Goal: Contribute content: Contribute content

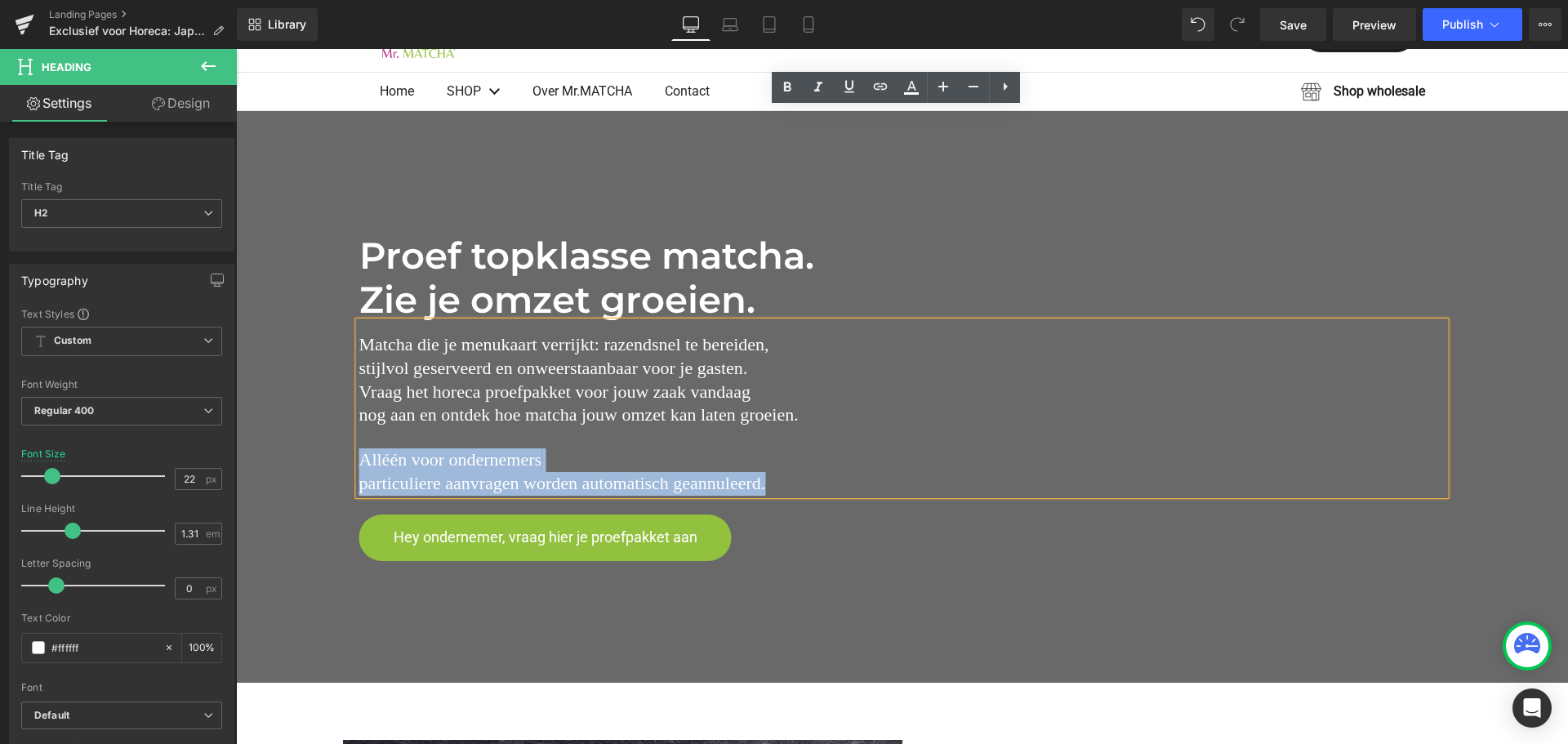
scroll to position [327, 0]
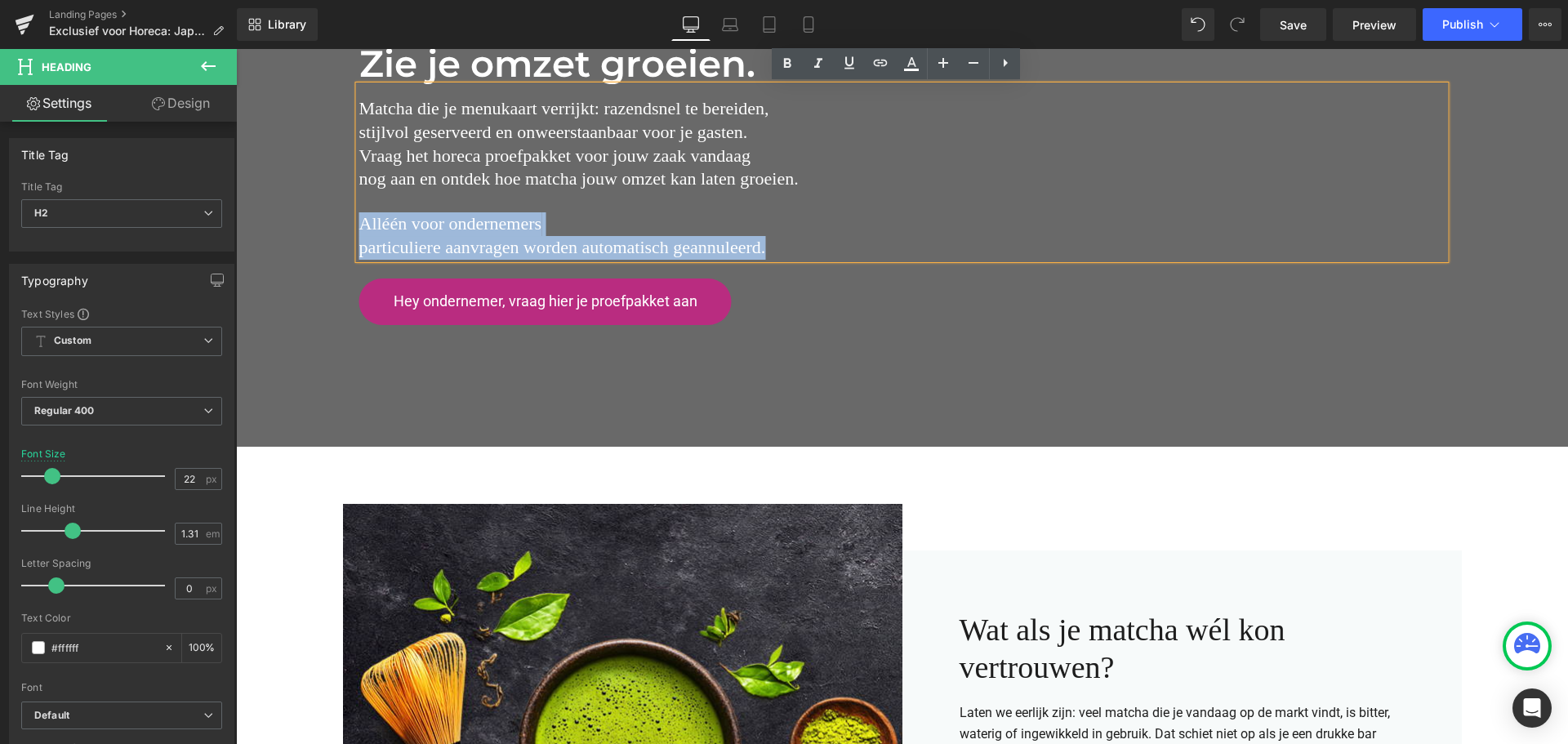
click at [484, 231] on h2 "Alléén voor ondernemers particuliere aanvragen worden automatisch geannuleerd." at bounding box center [902, 236] width 1086 height 47
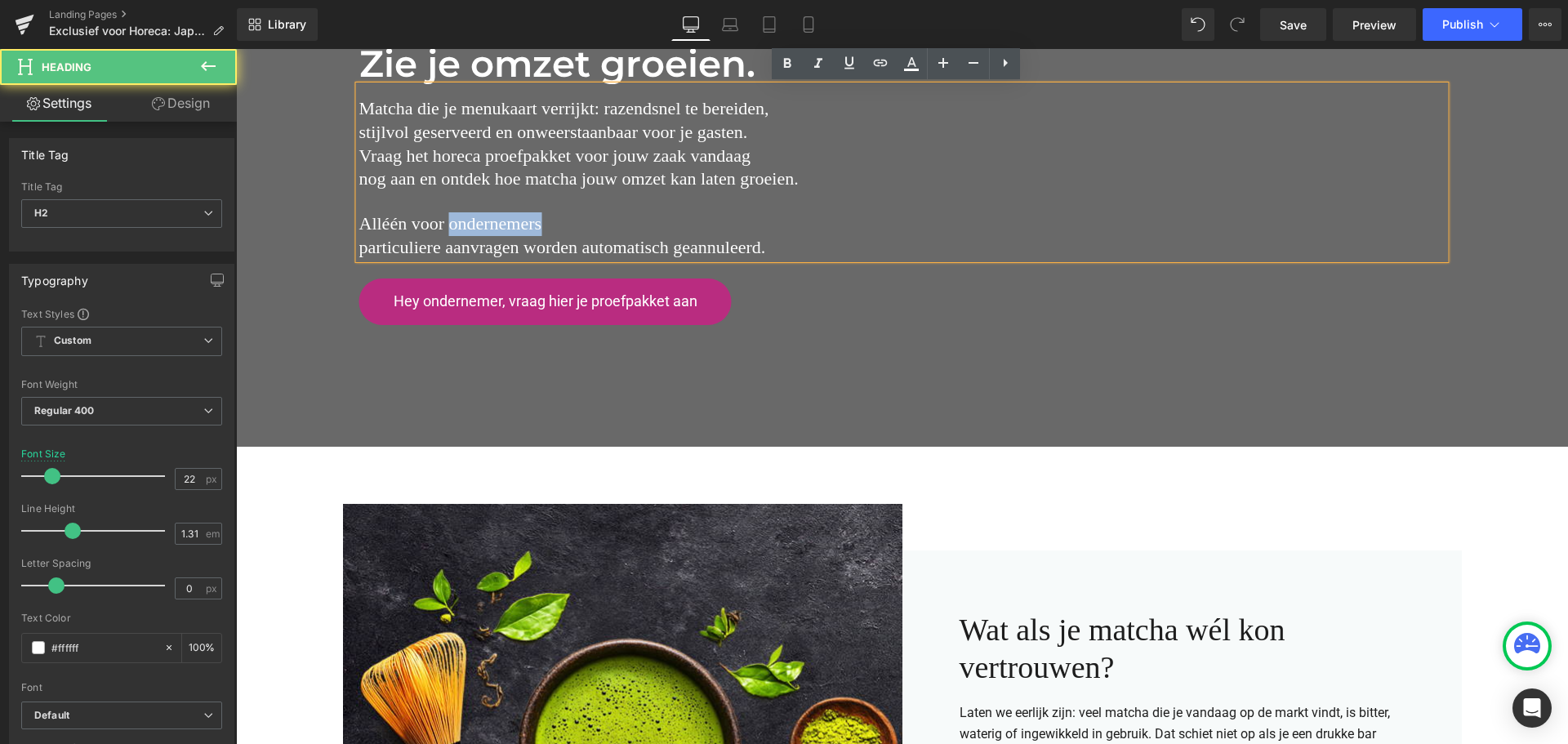
click at [484, 231] on h2 "Alléén voor ondernemers particuliere aanvragen worden automatisch geannuleerd." at bounding box center [902, 236] width 1086 height 47
click at [484, 230] on h2 "Alléén voor ondernemers particuliere aanvragen worden automatisch geannuleerd." at bounding box center [902, 236] width 1086 height 47
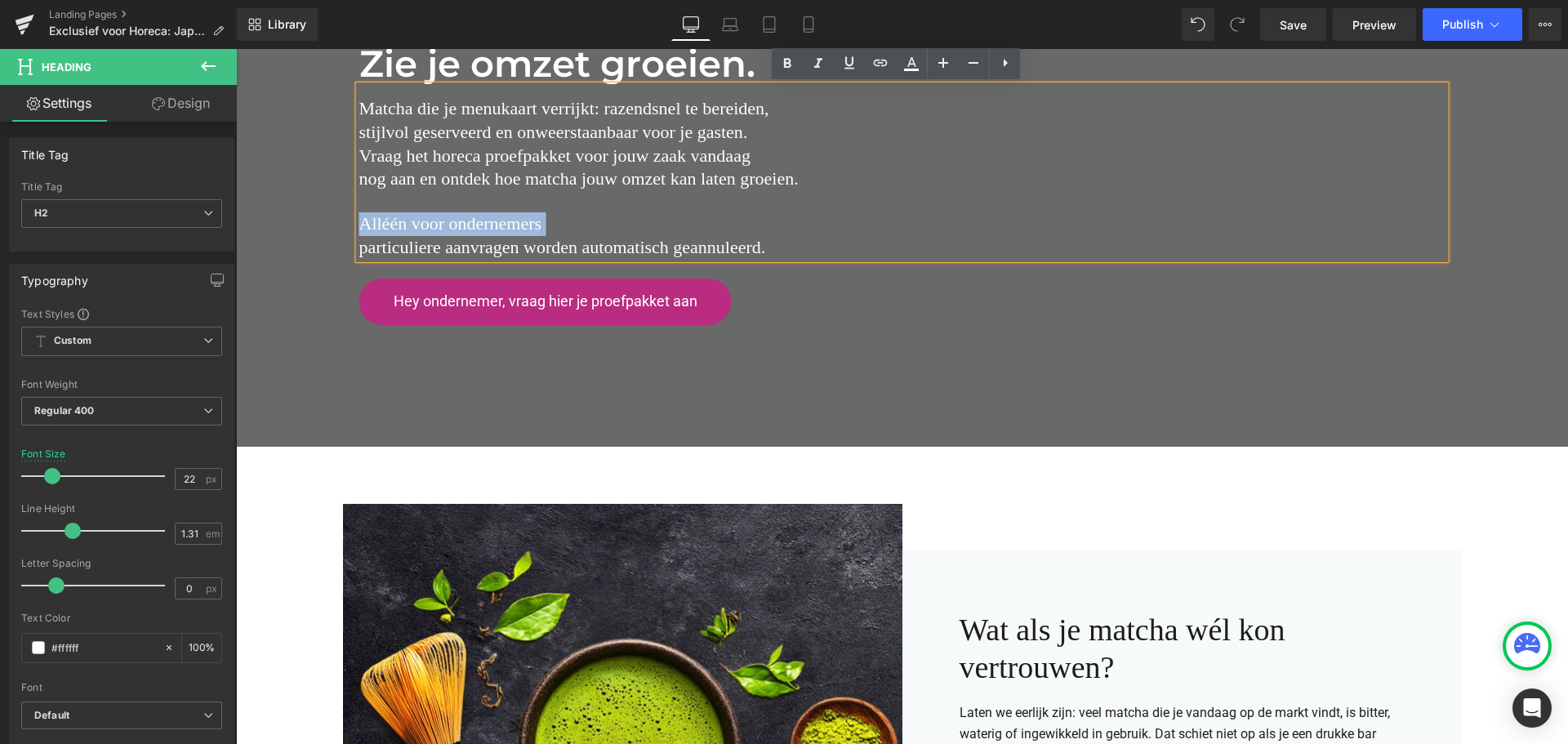
click at [422, 218] on h2 "Alléén voor ondernemers particuliere aanvragen worden automatisch geannuleerd." at bounding box center [902, 236] width 1086 height 47
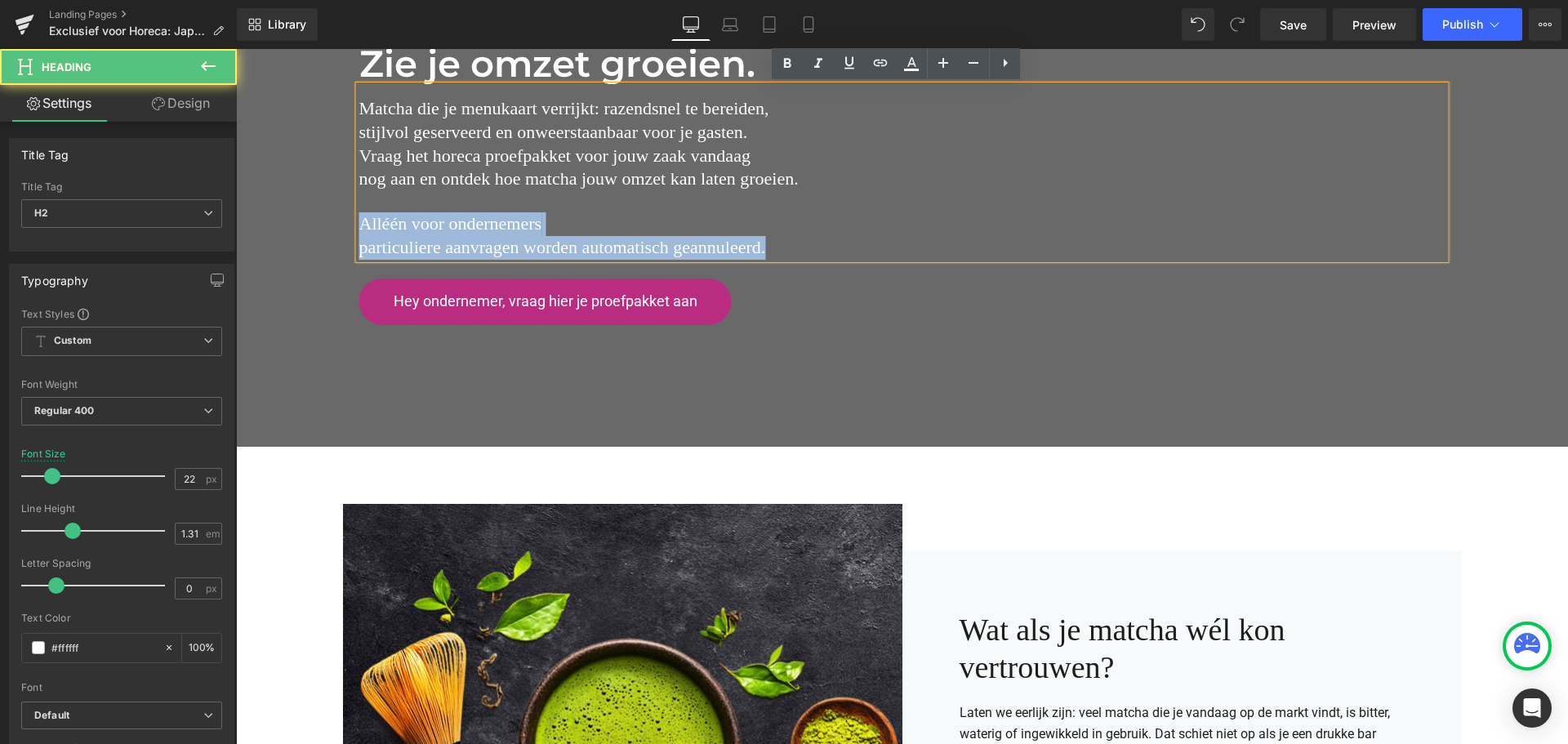
drag, startPoint x: 356, startPoint y: 218, endPoint x: 807, endPoint y: 266, distance: 453.5
click at [807, 266] on div "Proef topklasse matcha. Zie je omzet groeien. Heading Matcha die je menukaart v…" at bounding box center [902, 161] width 1086 height 329
copy h2 "Alléén voor ondernemers particuliere aanvragen worden automatisch geannuleerd."
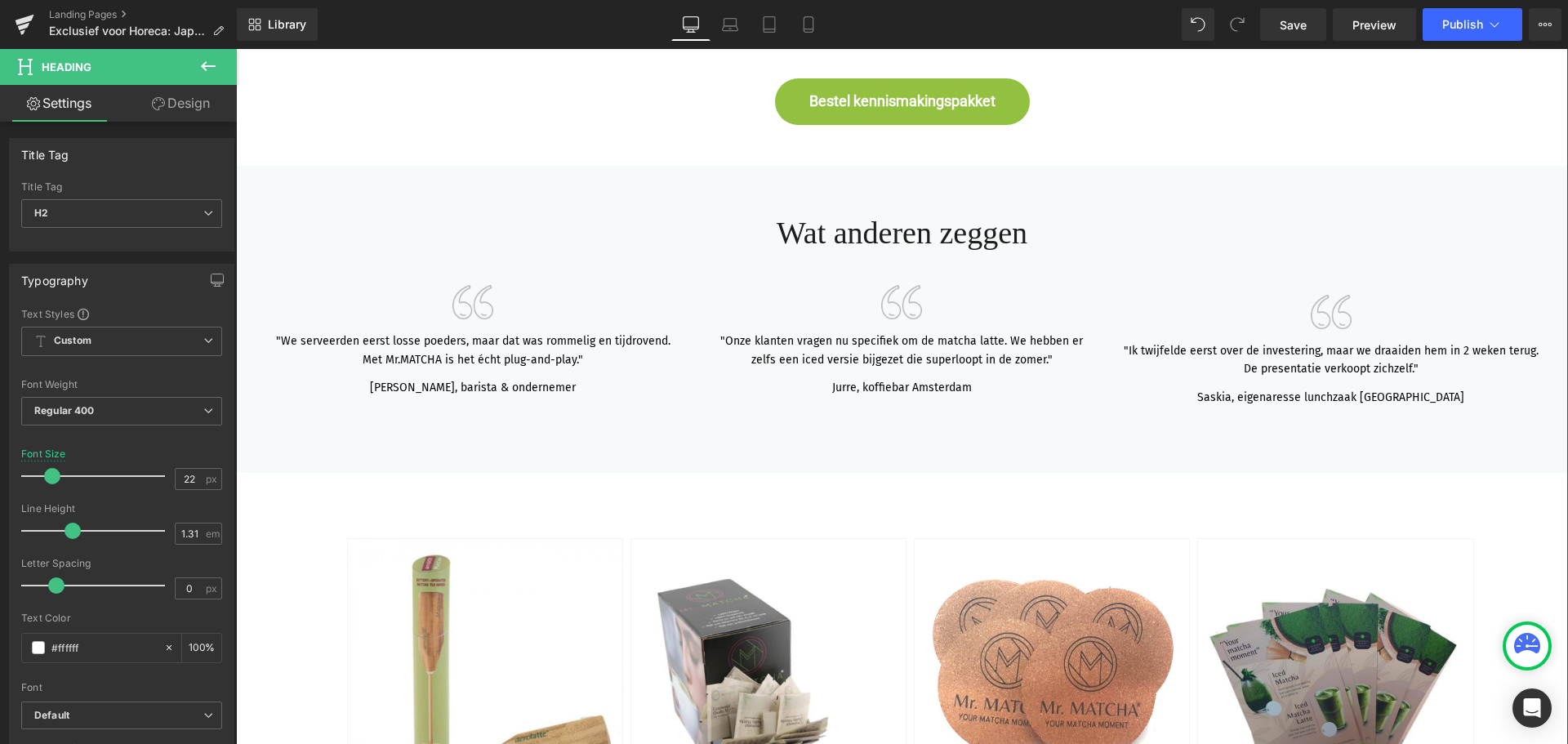
scroll to position [4411, 0]
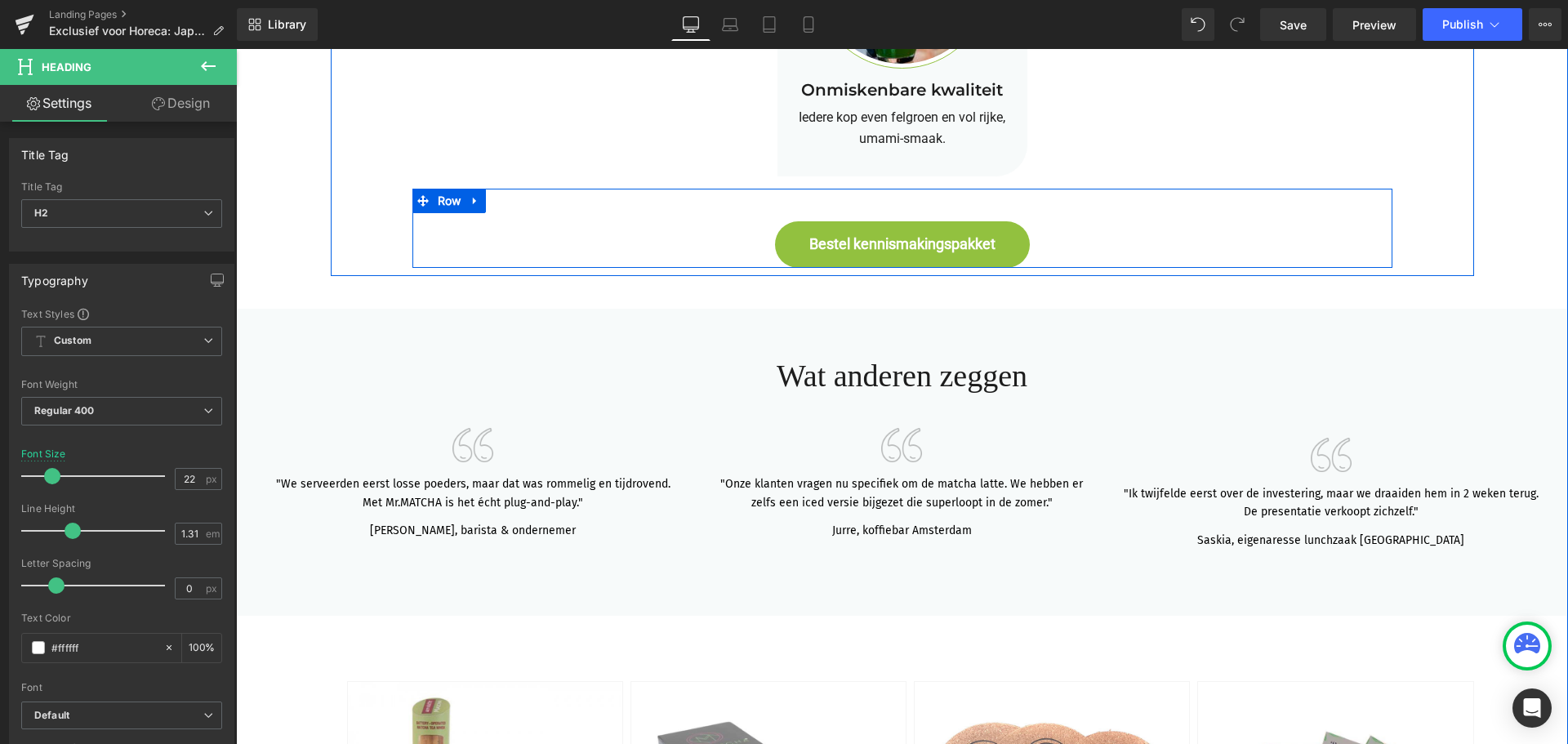
click at [882, 209] on div "Bestel kennismakingspakket Button Row" at bounding box center [902, 228] width 980 height 79
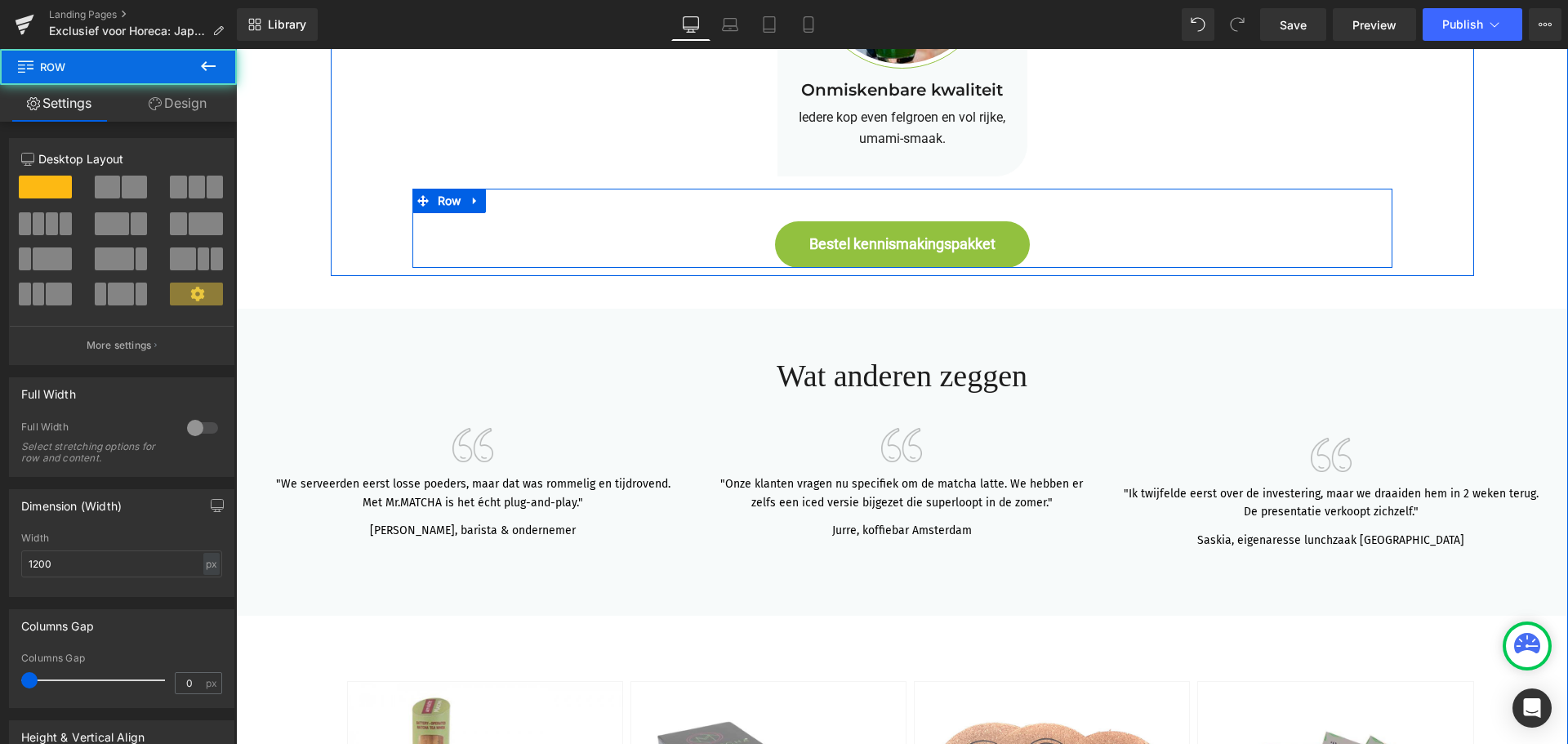
click at [829, 209] on div "Bestel kennismakingspakket Button Row" at bounding box center [902, 228] width 980 height 79
click at [835, 205] on div "Bestel kennismakingspakket Button Row" at bounding box center [902, 228] width 980 height 79
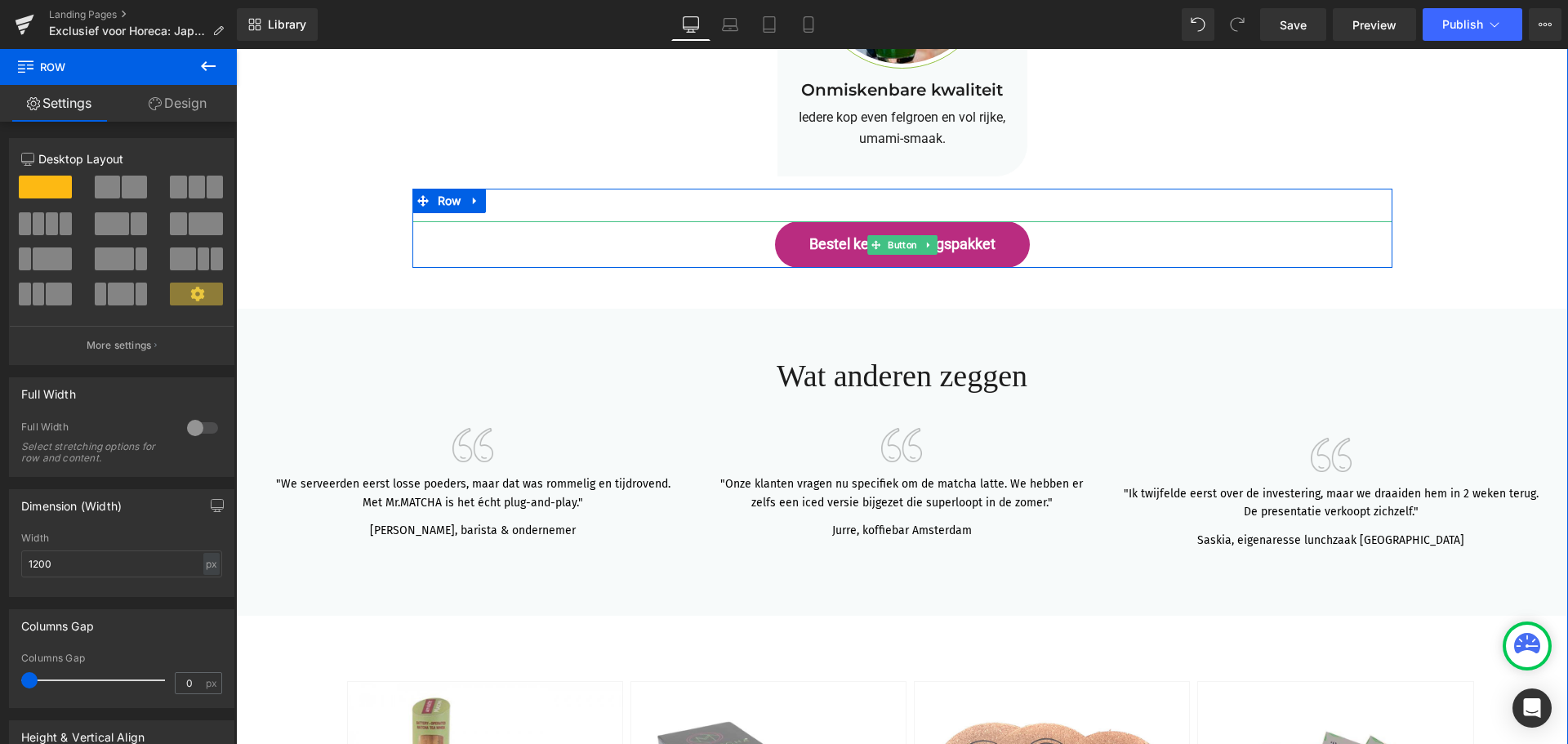
click at [953, 243] on span "Bestel kennismakingspakket" at bounding box center [902, 243] width 186 height 18
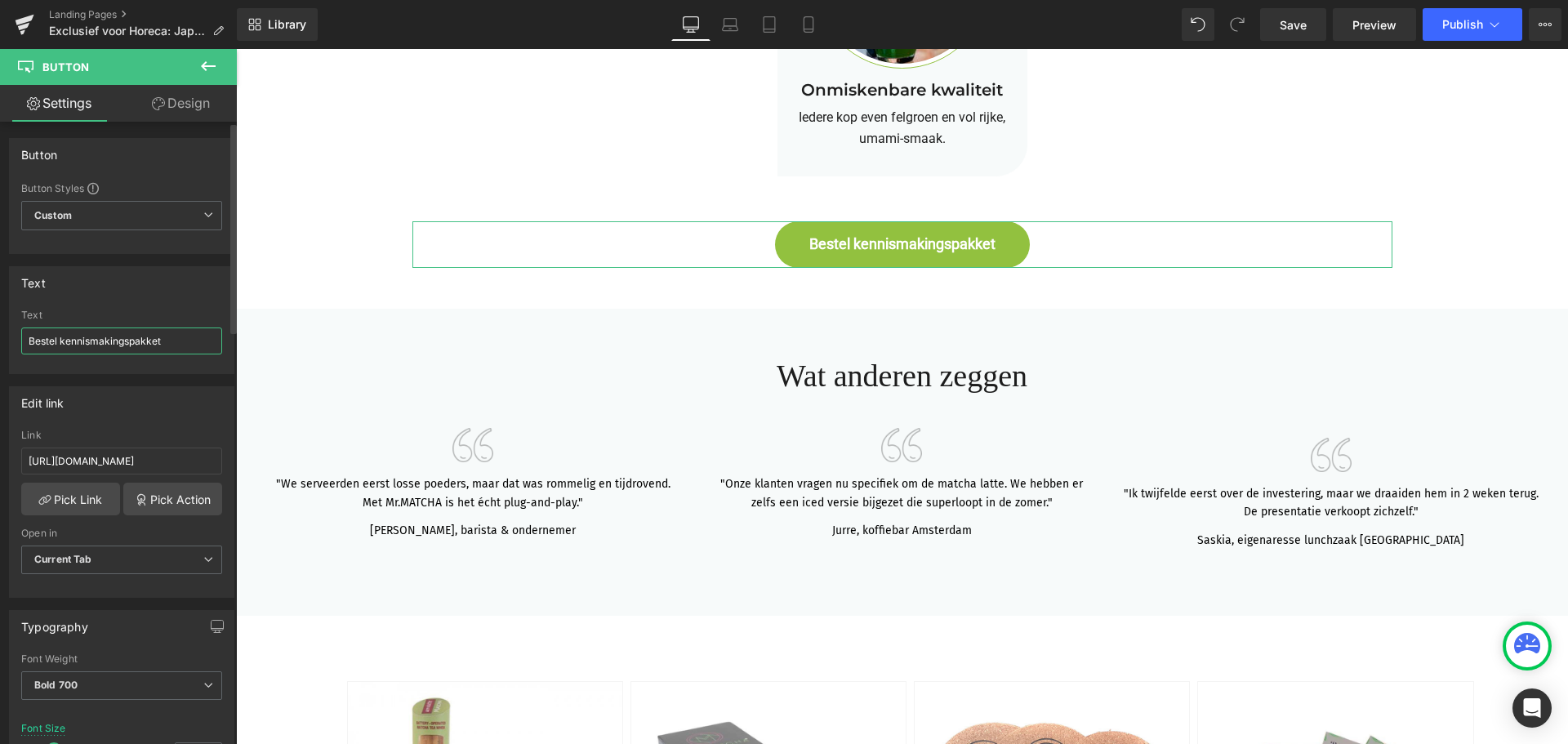
click at [179, 340] on input "Bestel kennismakingspakket" at bounding box center [122, 341] width 201 height 27
type input "Bestel kennismakingspakket."
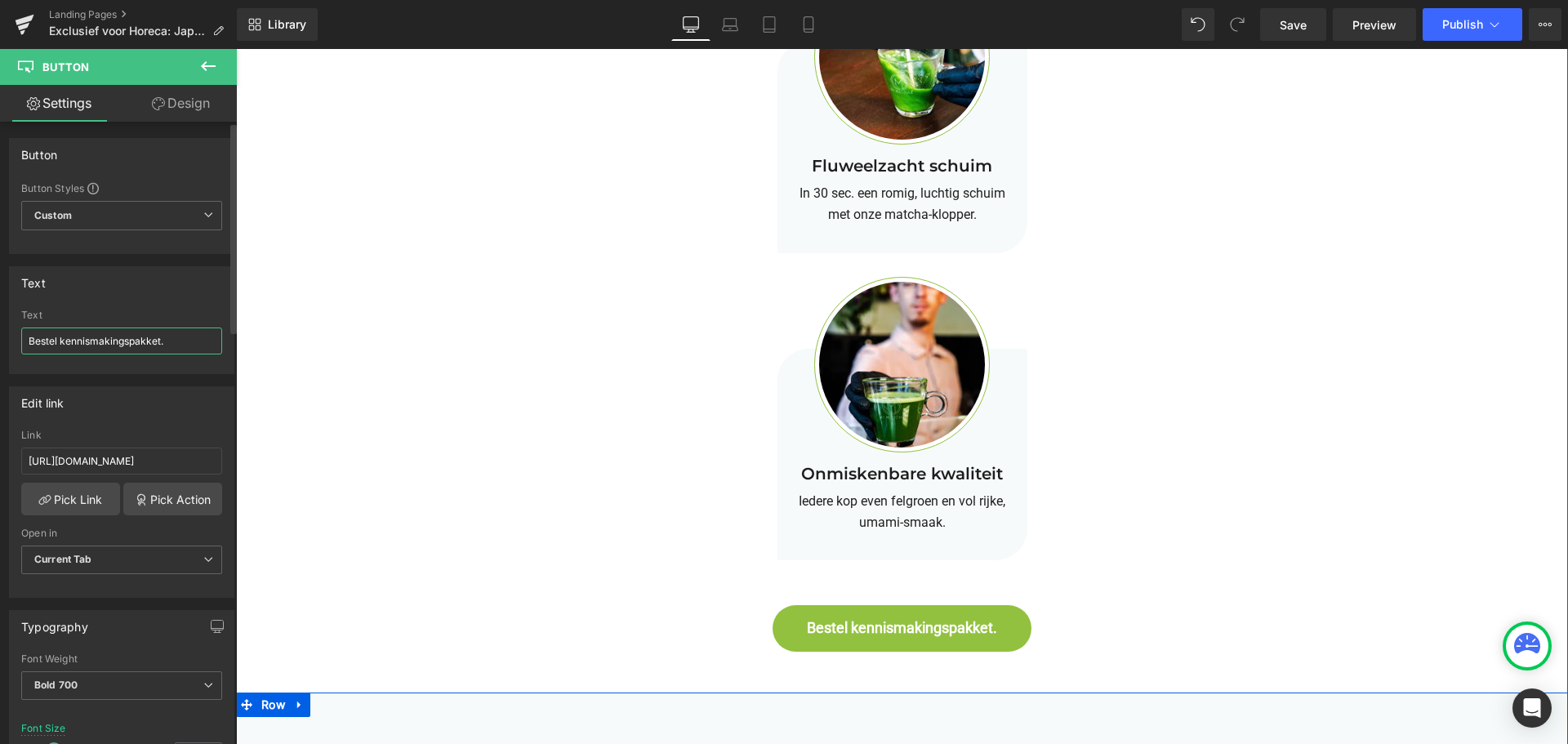
scroll to position [4002, 0]
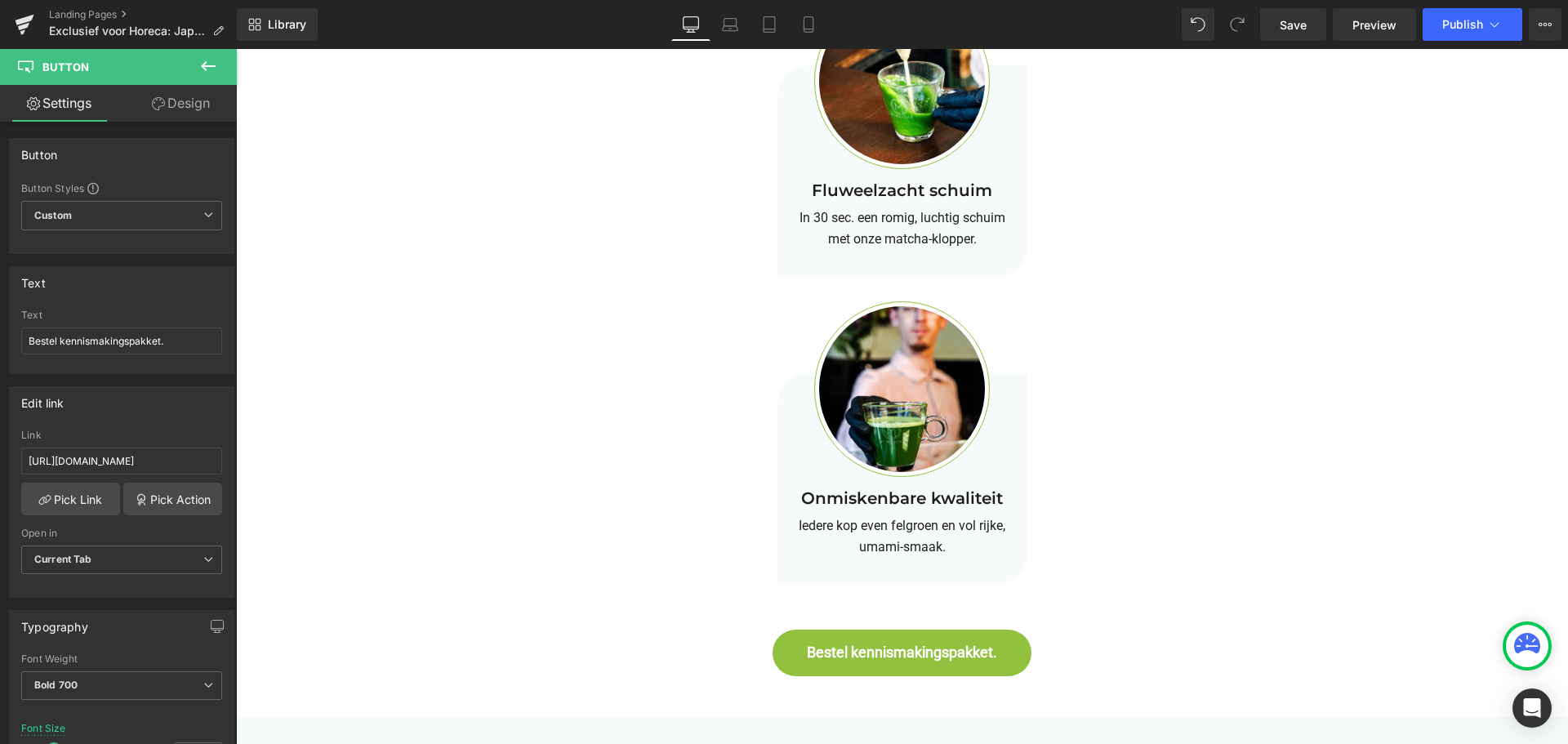
click at [204, 61] on icon at bounding box center [208, 66] width 19 height 19
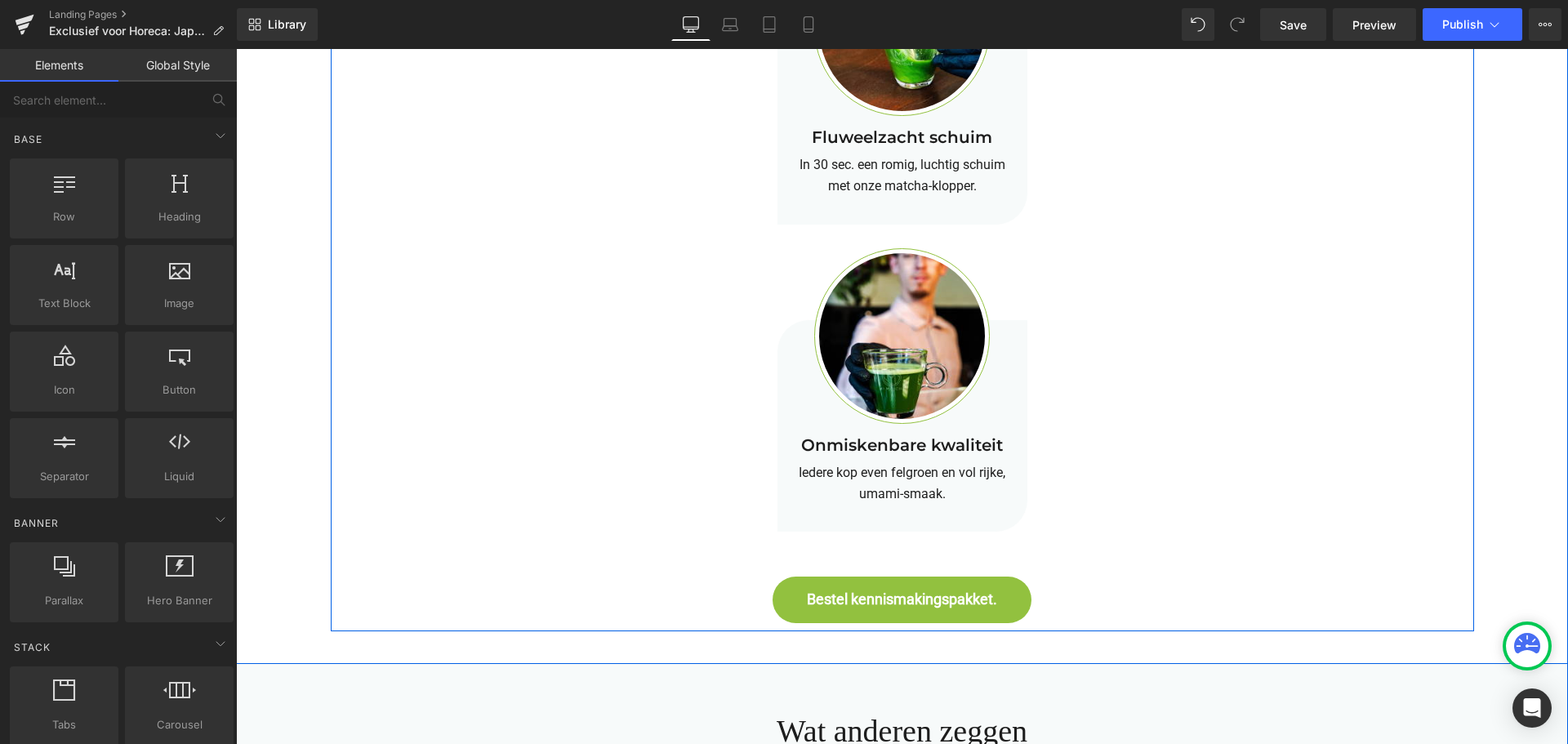
scroll to position [4083, 0]
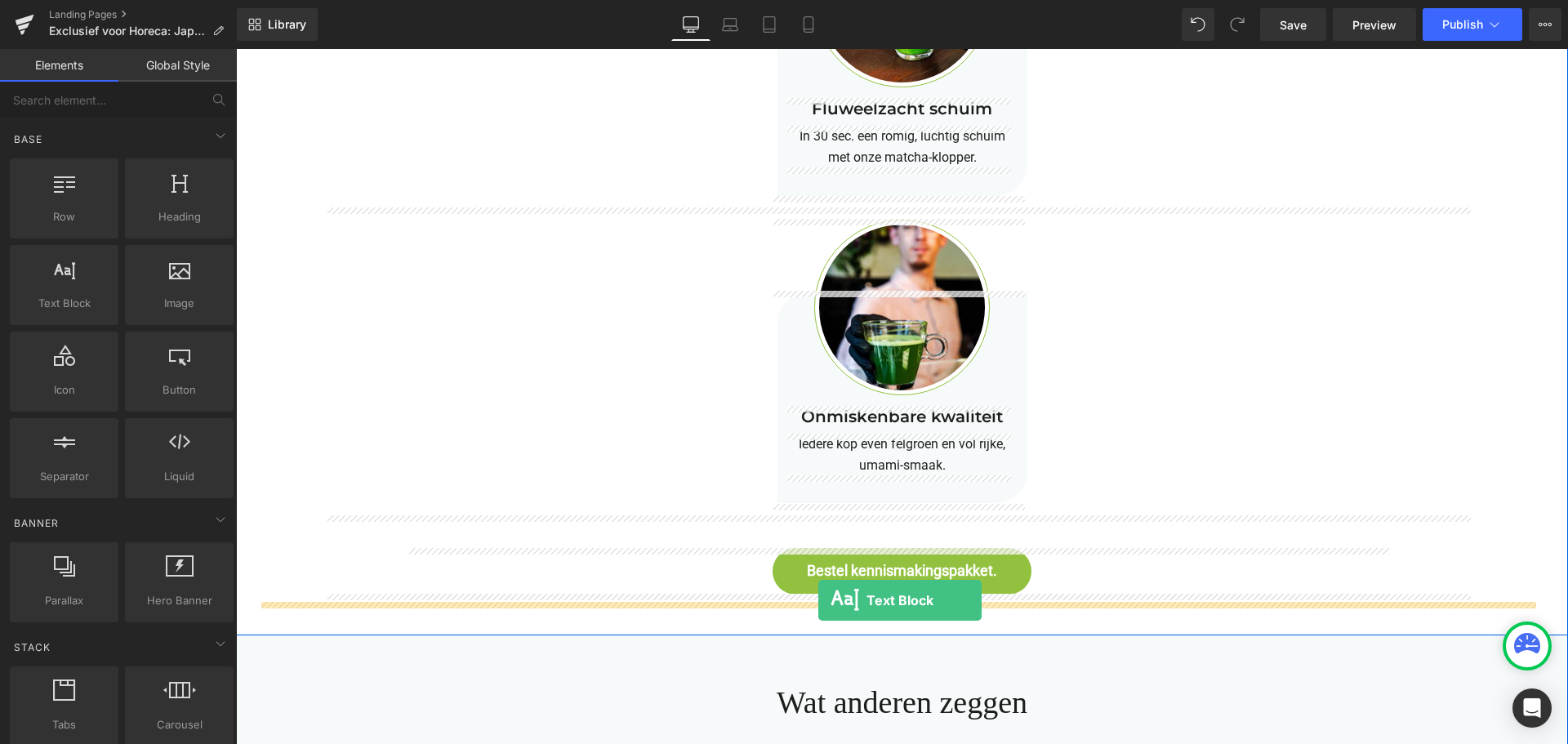
drag, startPoint x: 304, startPoint y: 326, endPoint x: 818, endPoint y: 600, distance: 582.5
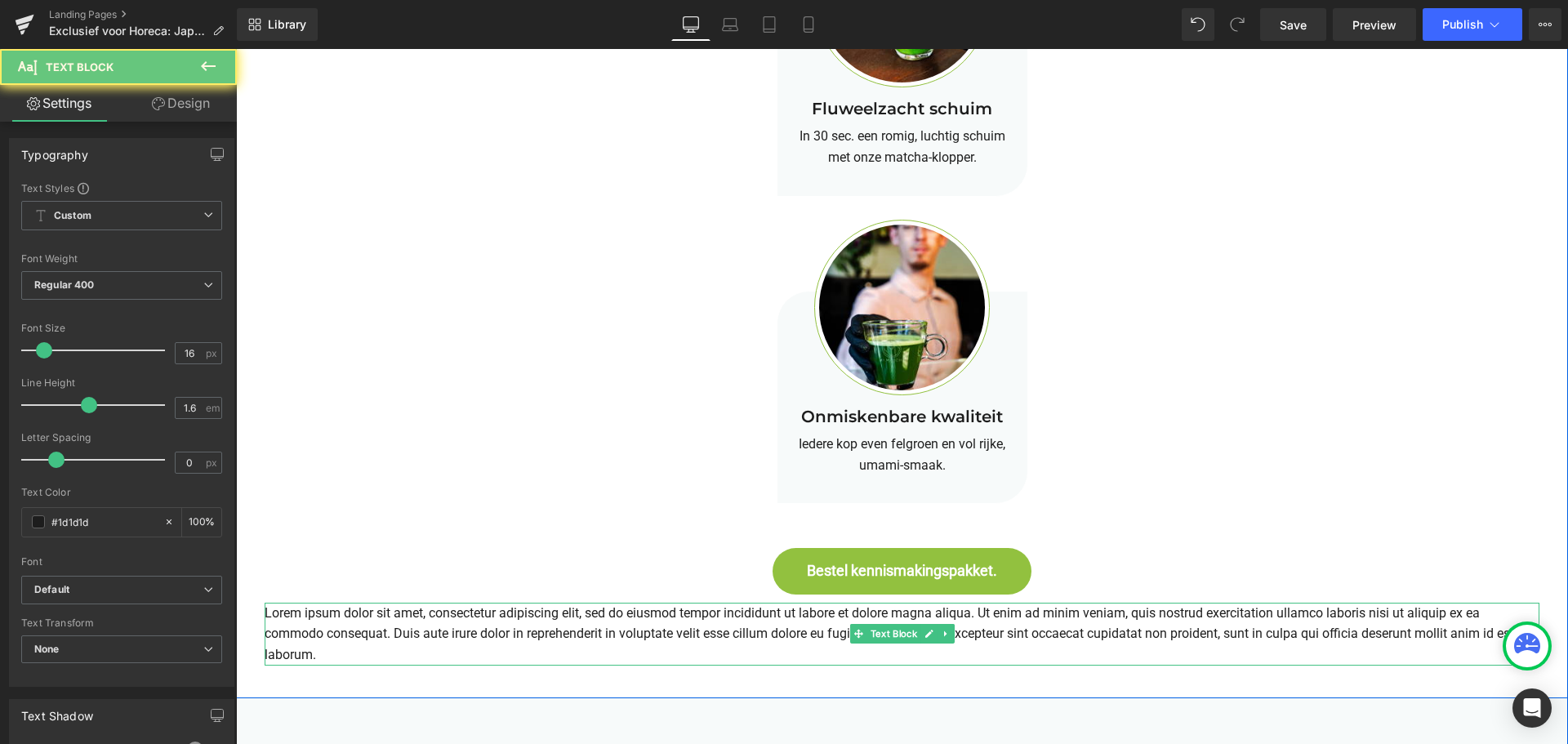
click at [742, 621] on p "Lorem ipsum dolor sit amet, consectetur adipiscing elit, sed do eiusmod tempor …" at bounding box center [902, 634] width 1275 height 63
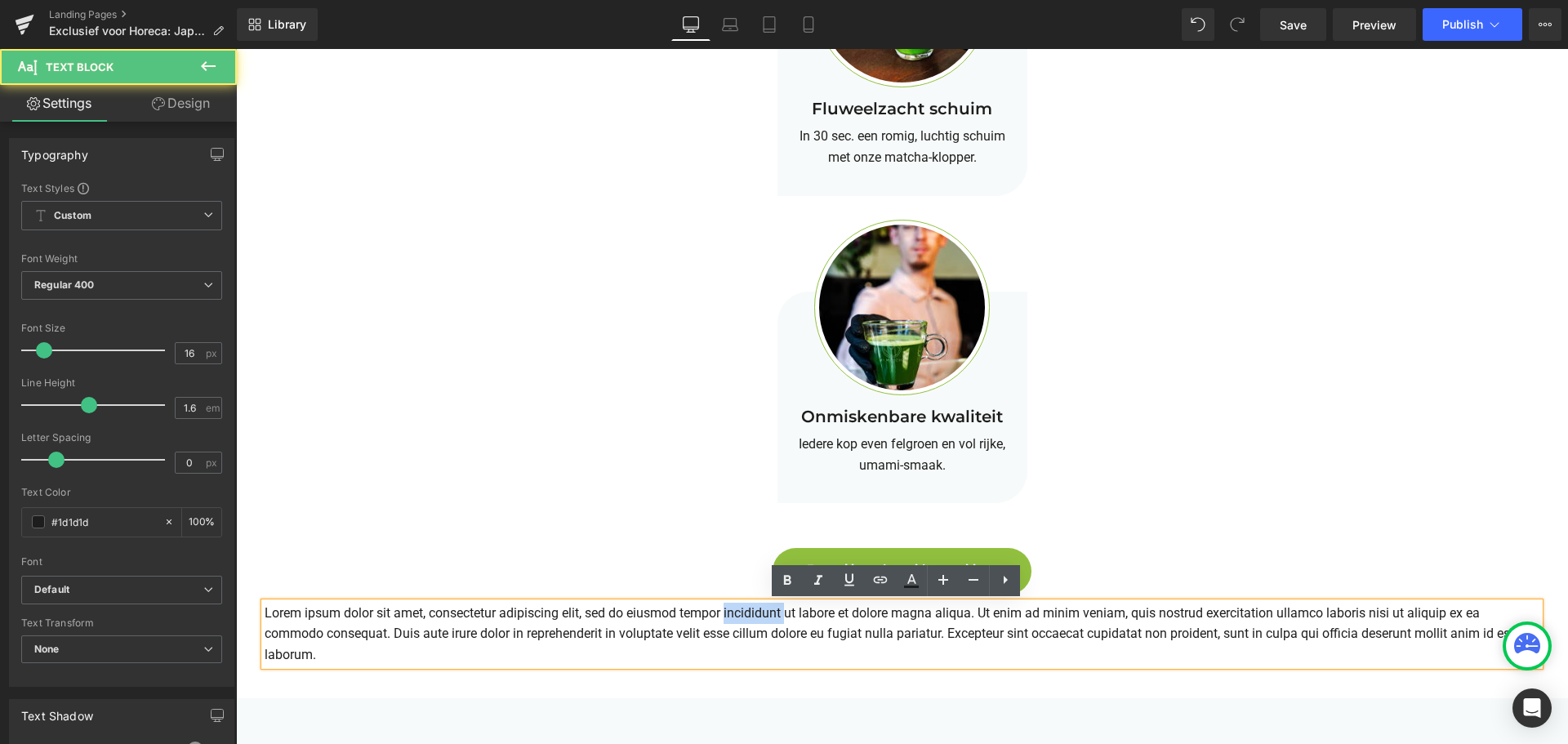
click at [742, 621] on p "Lorem ipsum dolor sit amet, consectetur adipiscing elit, sed do eiusmod tempor …" at bounding box center [902, 634] width 1275 height 63
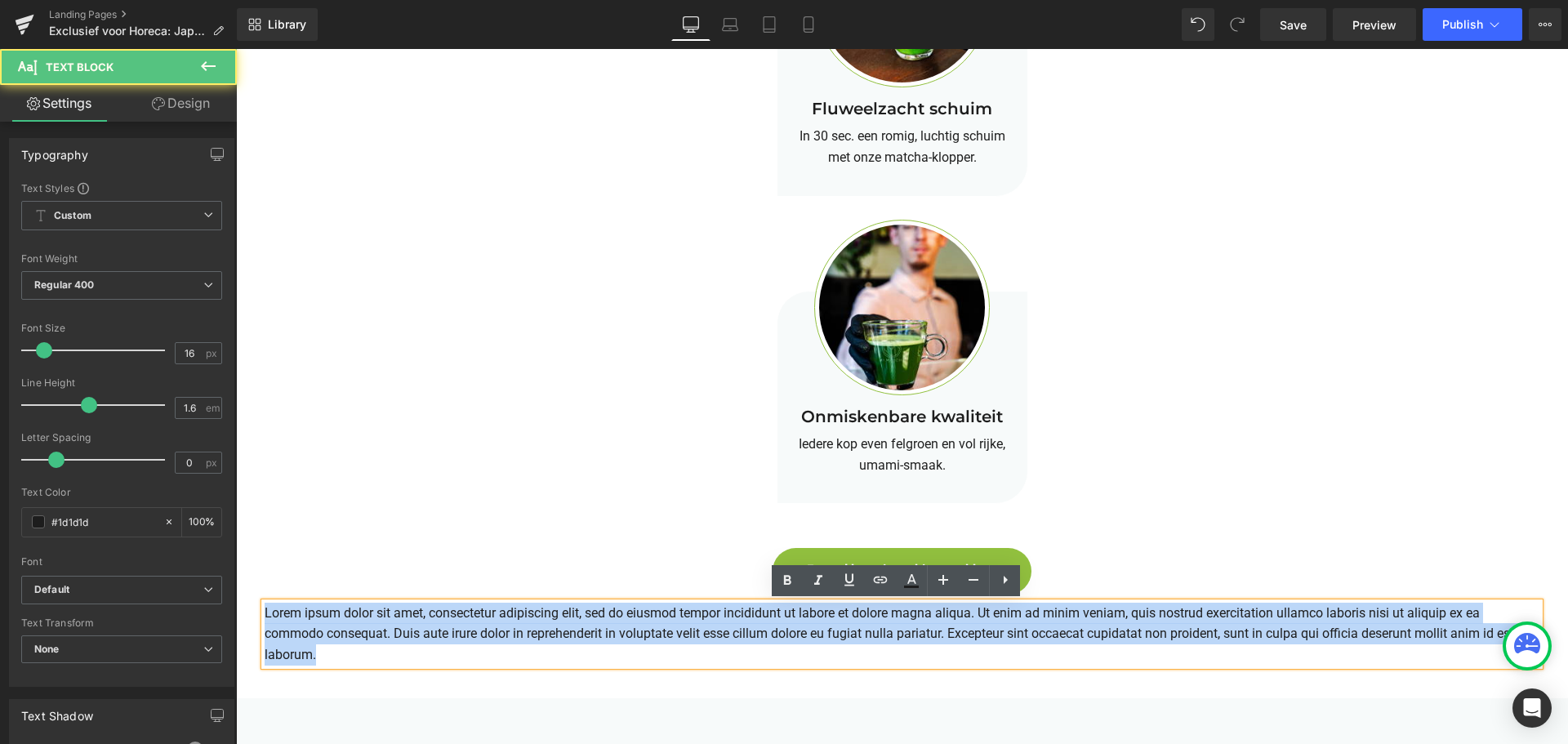
click at [742, 621] on p "Lorem ipsum dolor sit amet, consectetur adipiscing elit, sed do eiusmod tempor …" at bounding box center [902, 634] width 1275 height 63
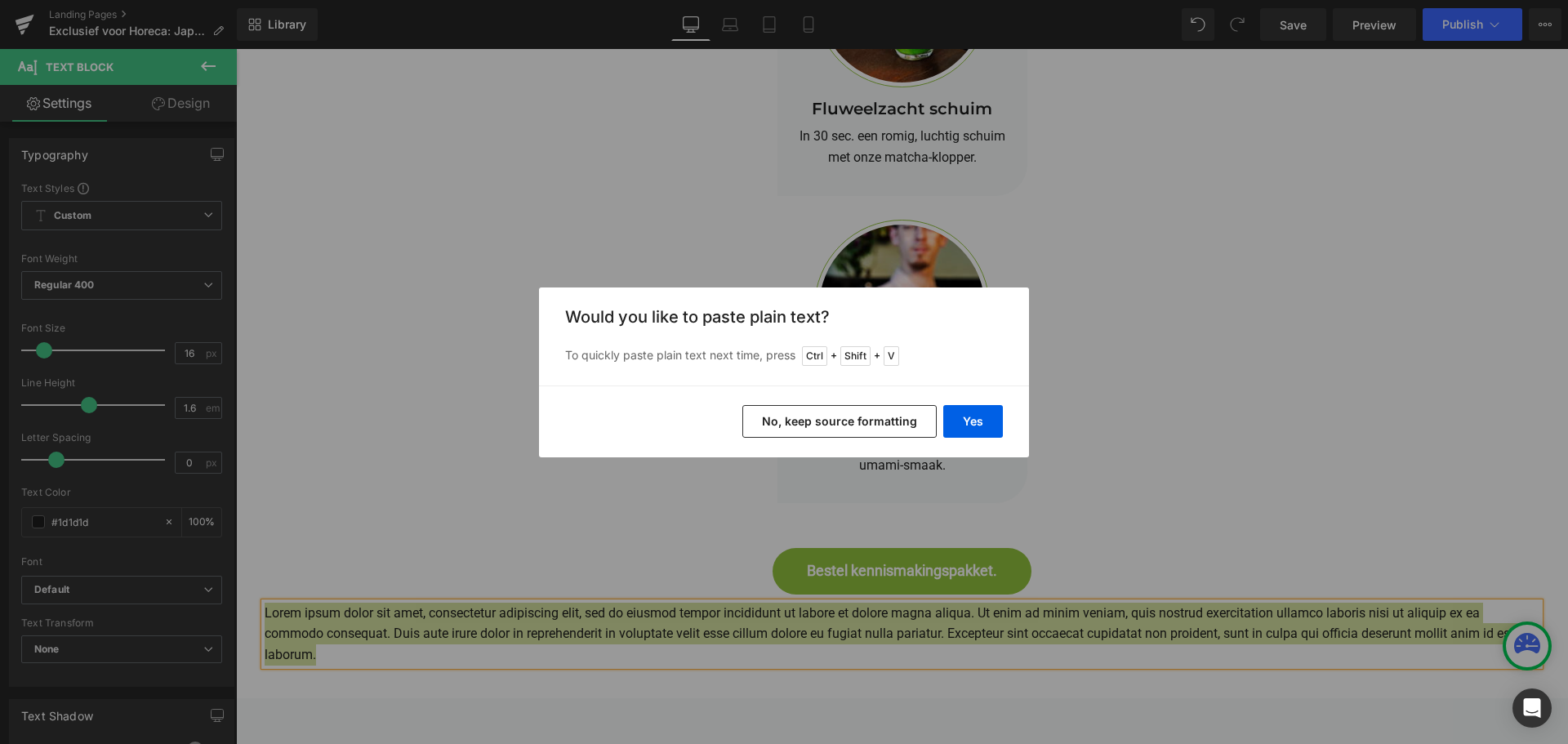
click at [863, 415] on button "No, keep source formatting" at bounding box center [839, 421] width 194 height 33
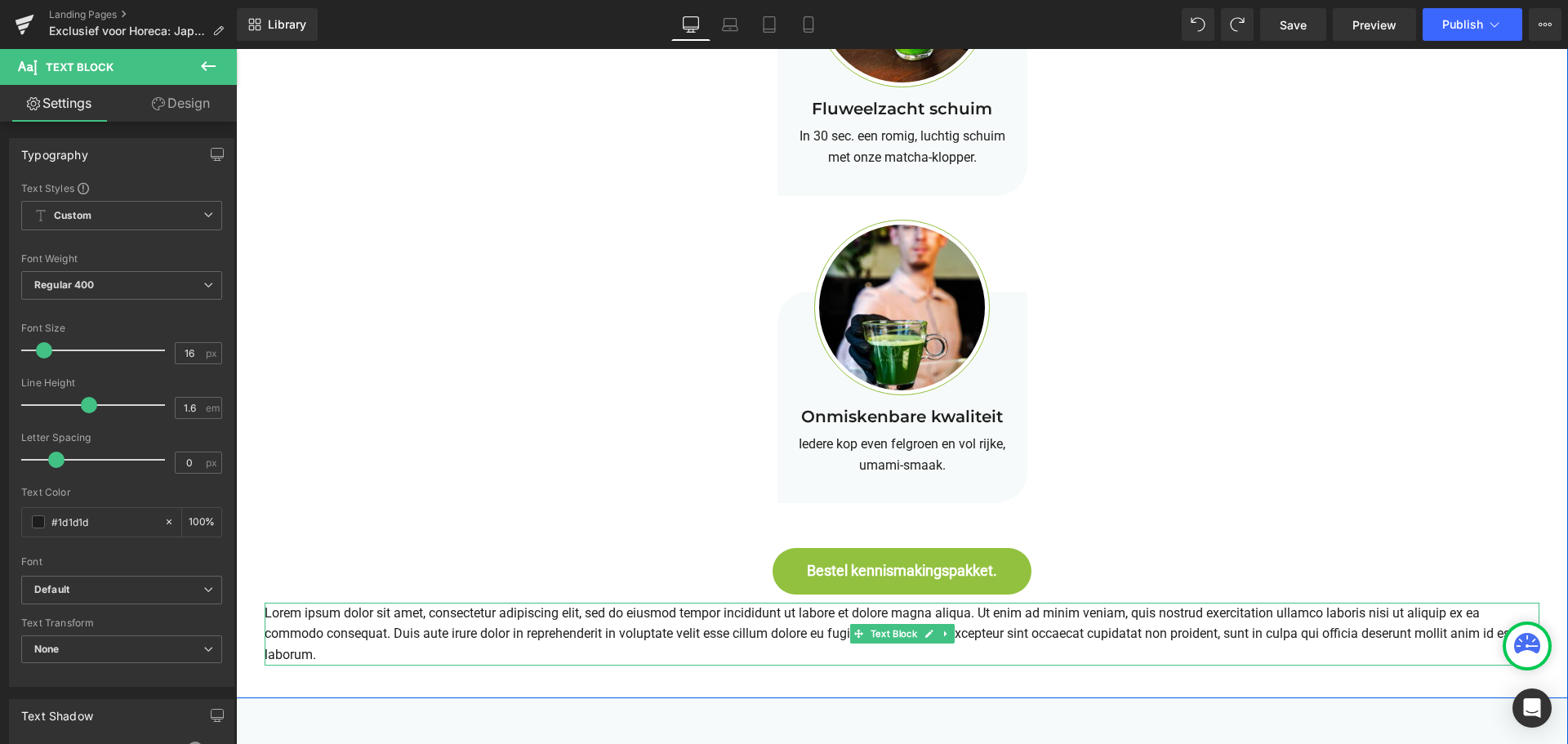
click at [660, 623] on p "Lorem ipsum dolor sit amet, consectetur adipiscing elit, sed do eiusmod tempor …" at bounding box center [902, 634] width 1275 height 63
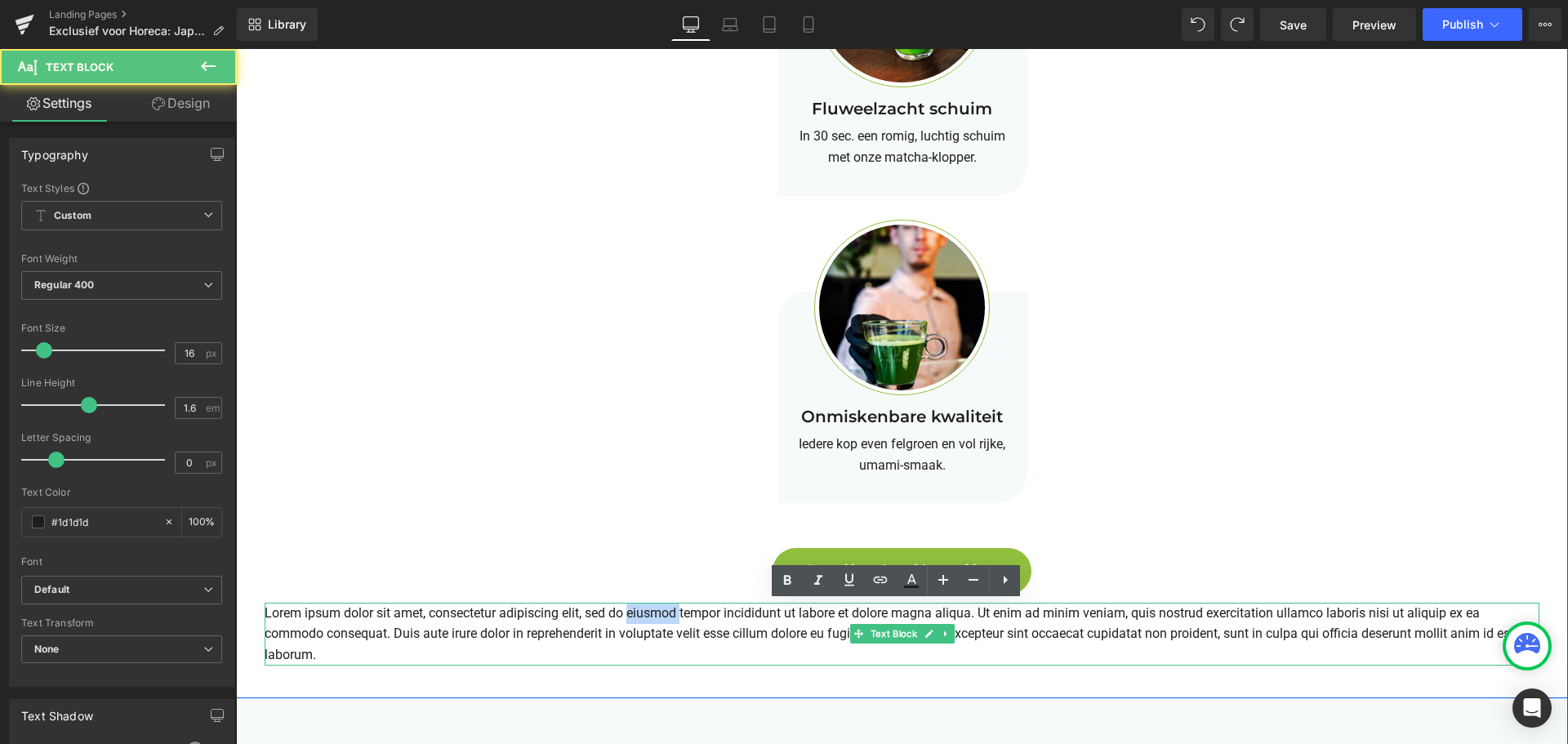
click at [660, 623] on p "Lorem ipsum dolor sit amet, consectetur adipiscing elit, sed do eiusmod tempor …" at bounding box center [902, 634] width 1275 height 63
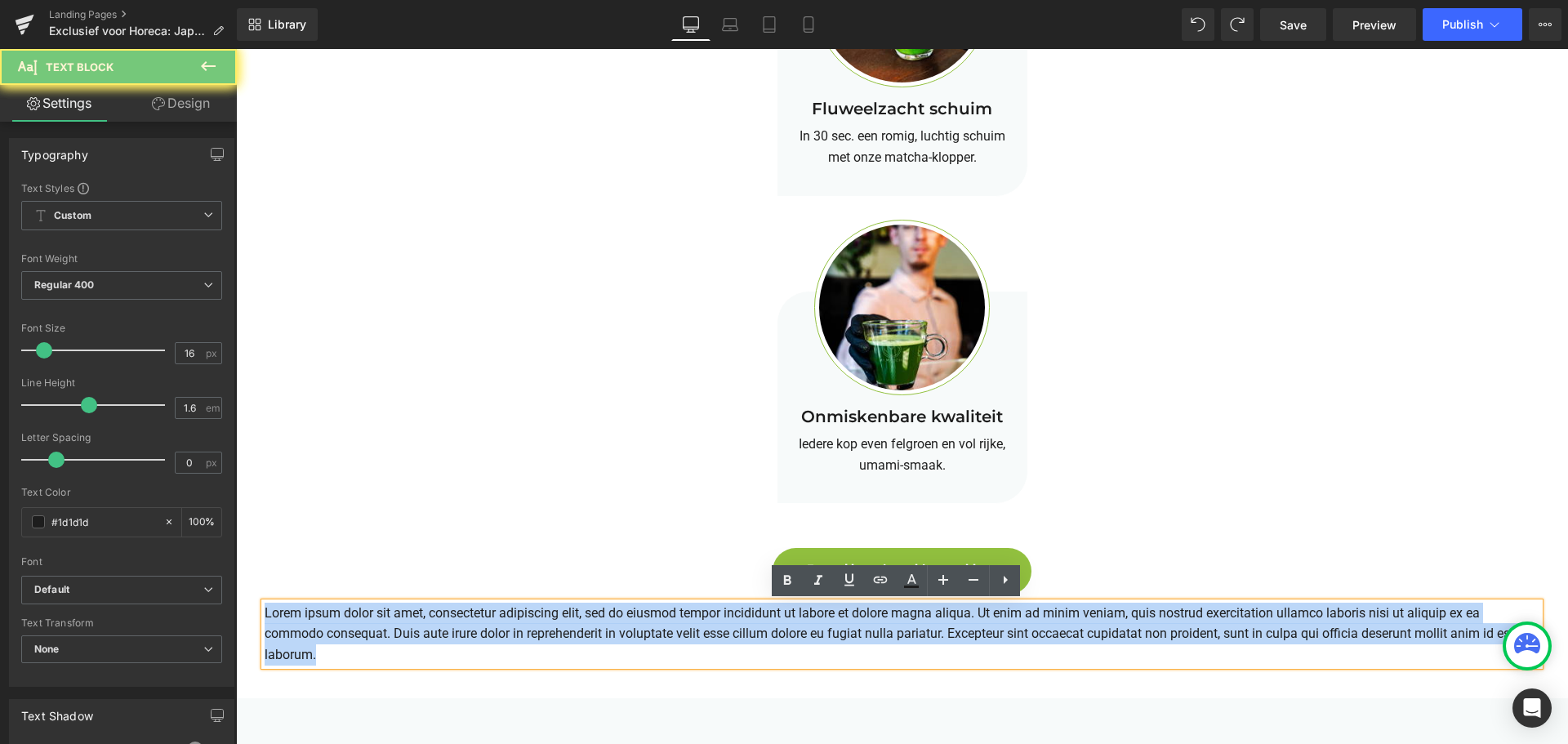
click at [660, 623] on p "Lorem ipsum dolor sit amet, consectetur adipiscing elit, sed do eiusmod tempor …" at bounding box center [902, 634] width 1275 height 63
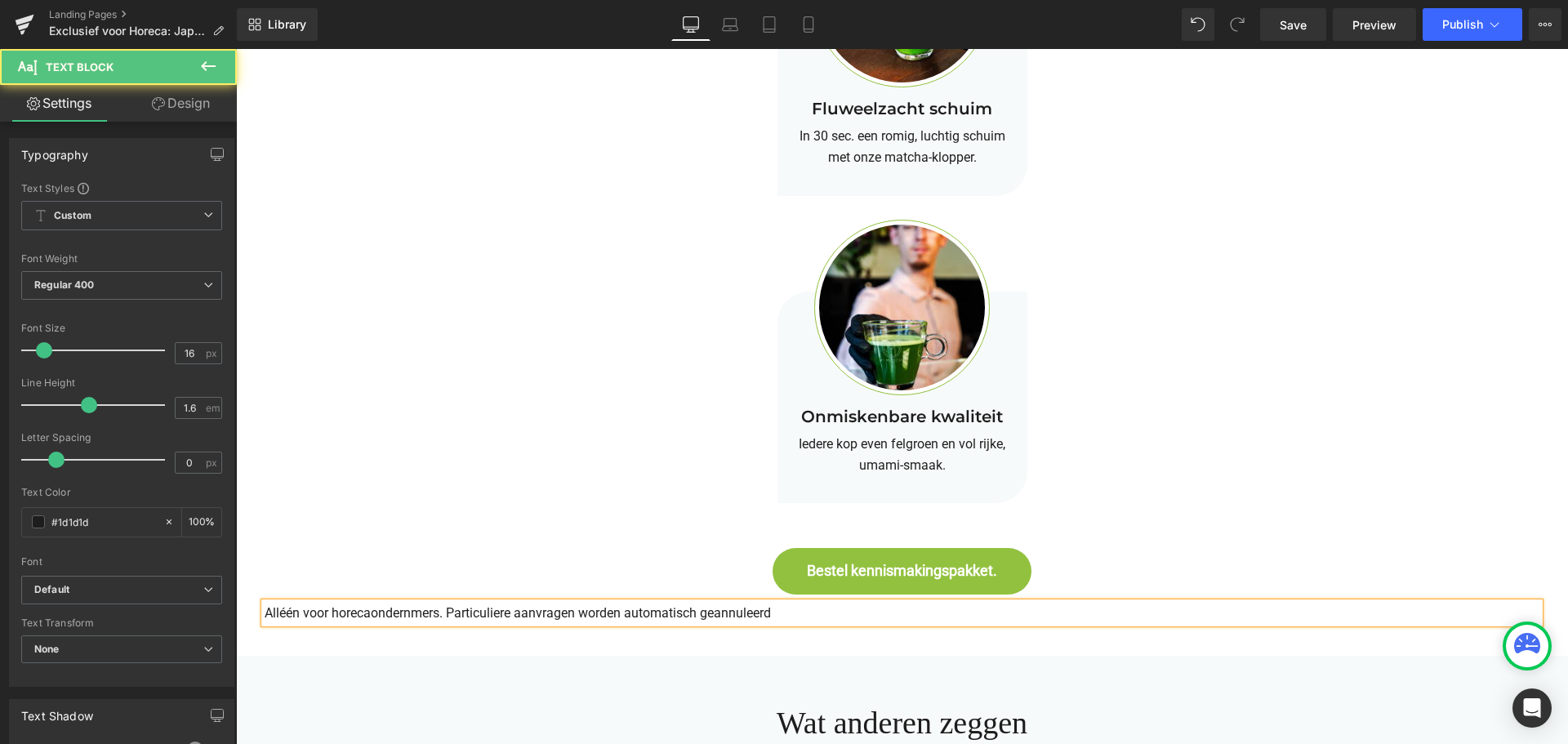
click at [573, 612] on p "Alléén voor horecaondernmers. Particuliere aanvragen worden automatisch geannul…" at bounding box center [902, 614] width 1275 height 21
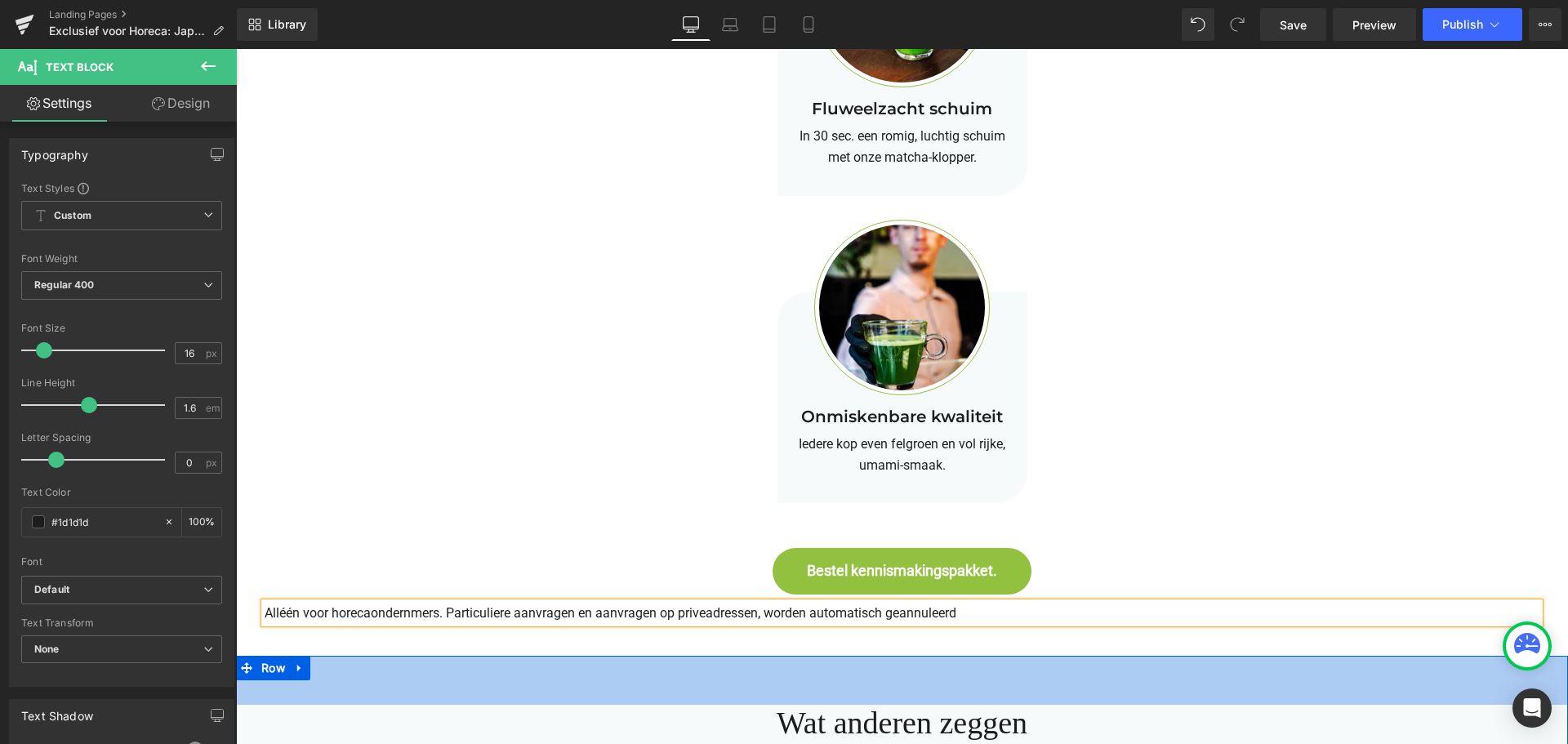
click at [556, 663] on div "60px" at bounding box center [901, 680] width 1332 height 49
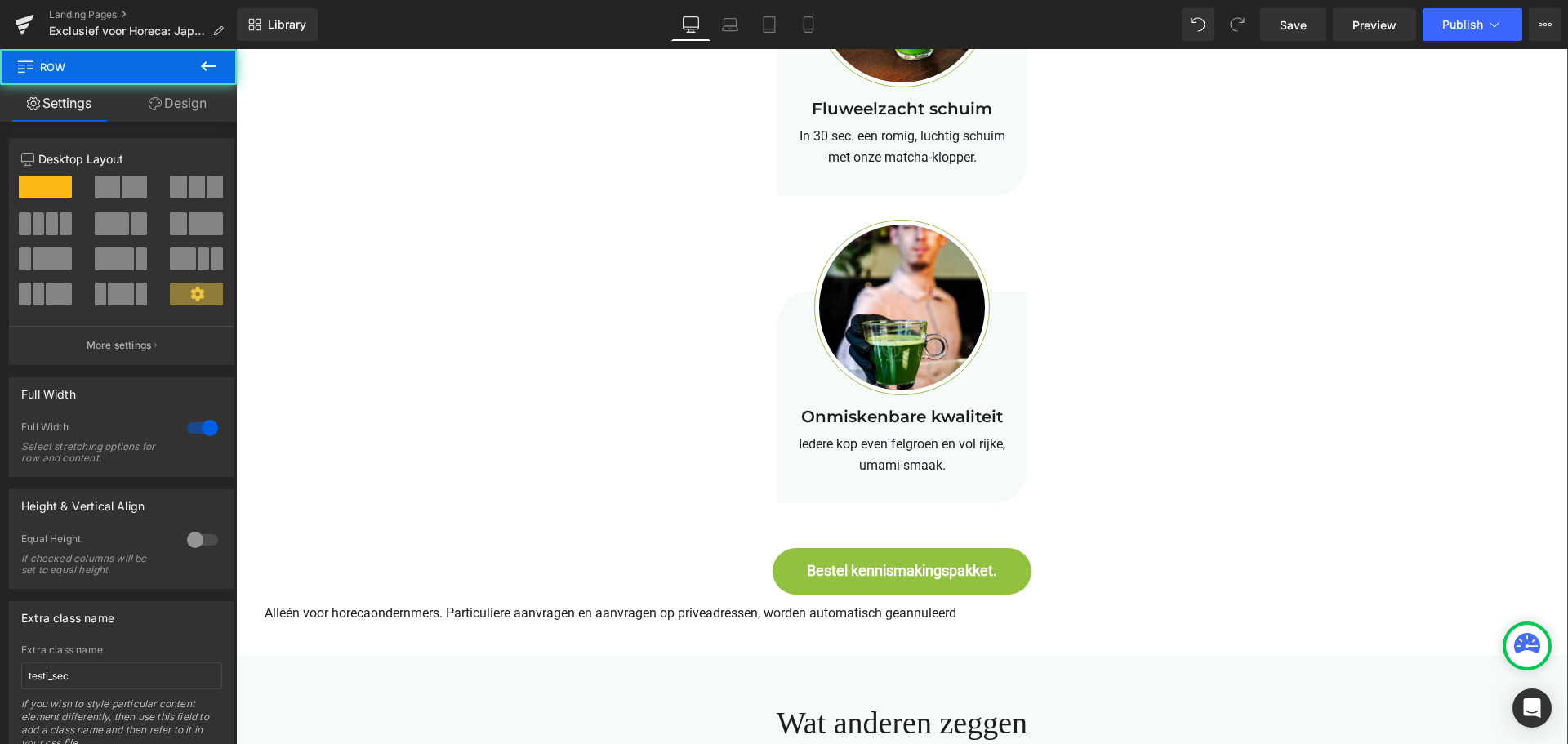
click at [558, 612] on p "Alléén voor horecaondernmers. Particuliere aanvragen en aanvragen op priveadres…" at bounding box center [902, 614] width 1275 height 21
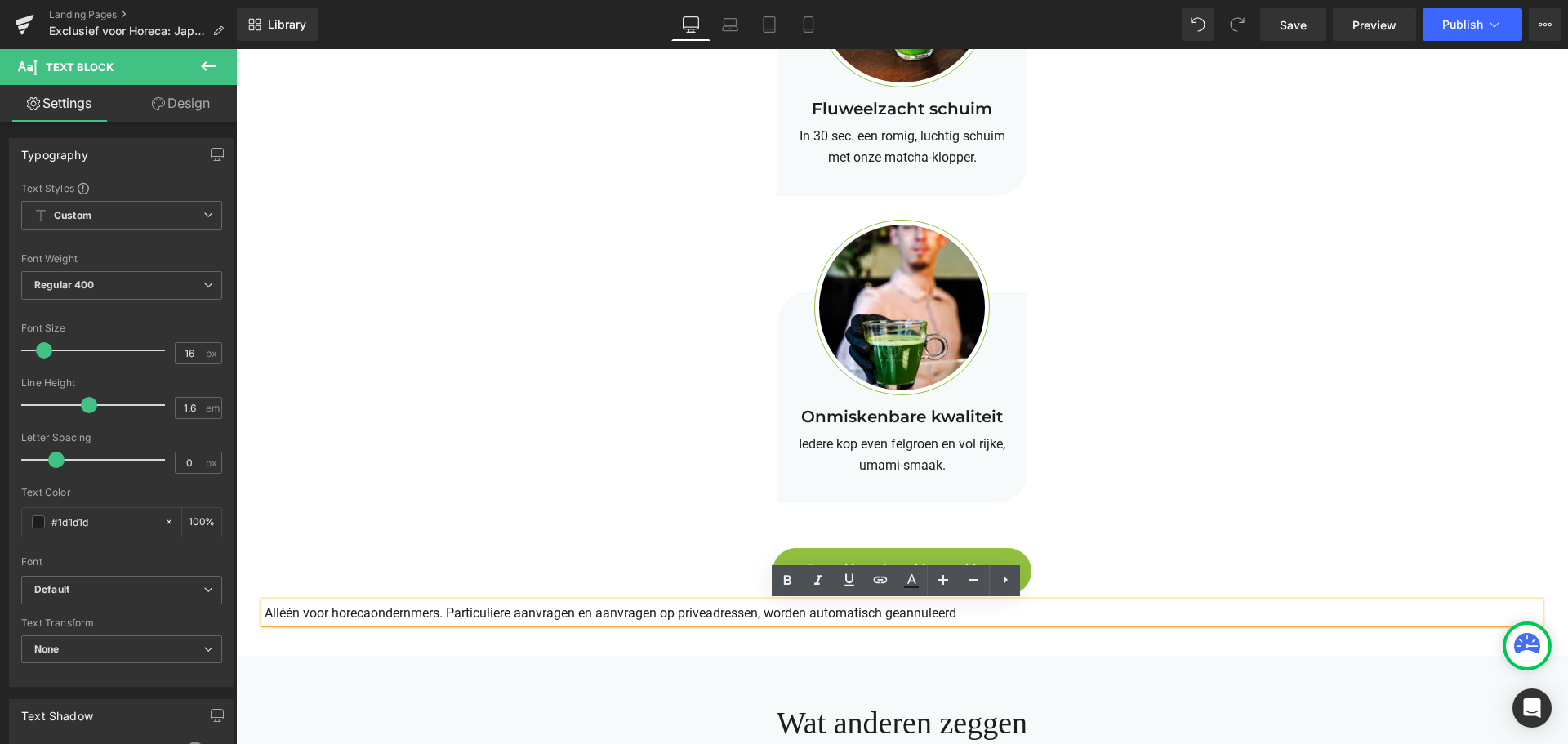
click at [762, 614] on p "Alléén voor horecaondernmers. Particuliere aanvragen en aanvragen op priveadres…" at bounding box center [902, 614] width 1275 height 21
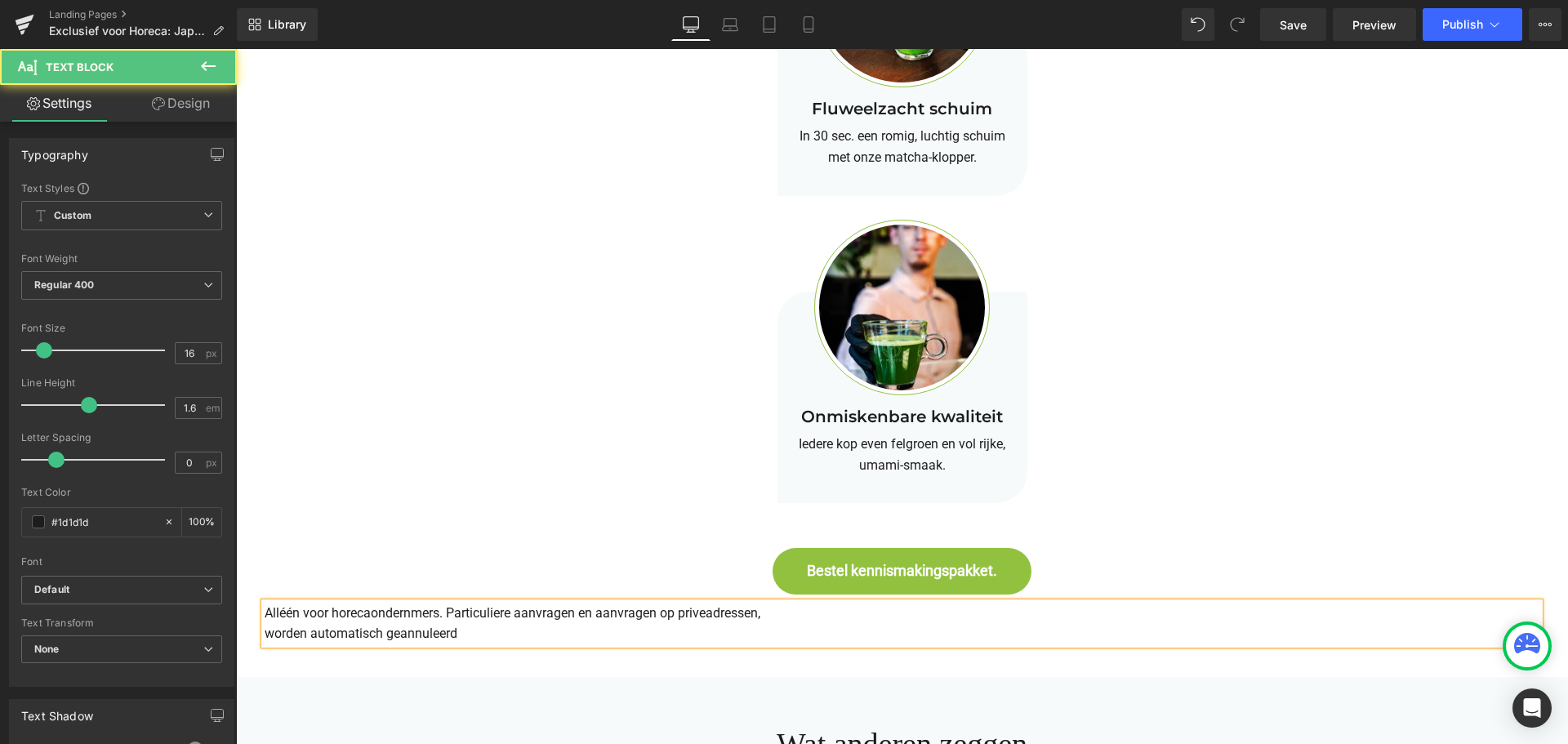
drag, startPoint x: 256, startPoint y: 608, endPoint x: 498, endPoint y: 643, distance: 244.5
click at [495, 643] on div "Alléén voor horecaondernmers. Particuliere aanvragen en aanvragen op priveadres…" at bounding box center [902, 623] width 1275 height 42
click at [472, 634] on p "worden automatisch geannuleerd" at bounding box center [902, 634] width 1275 height 21
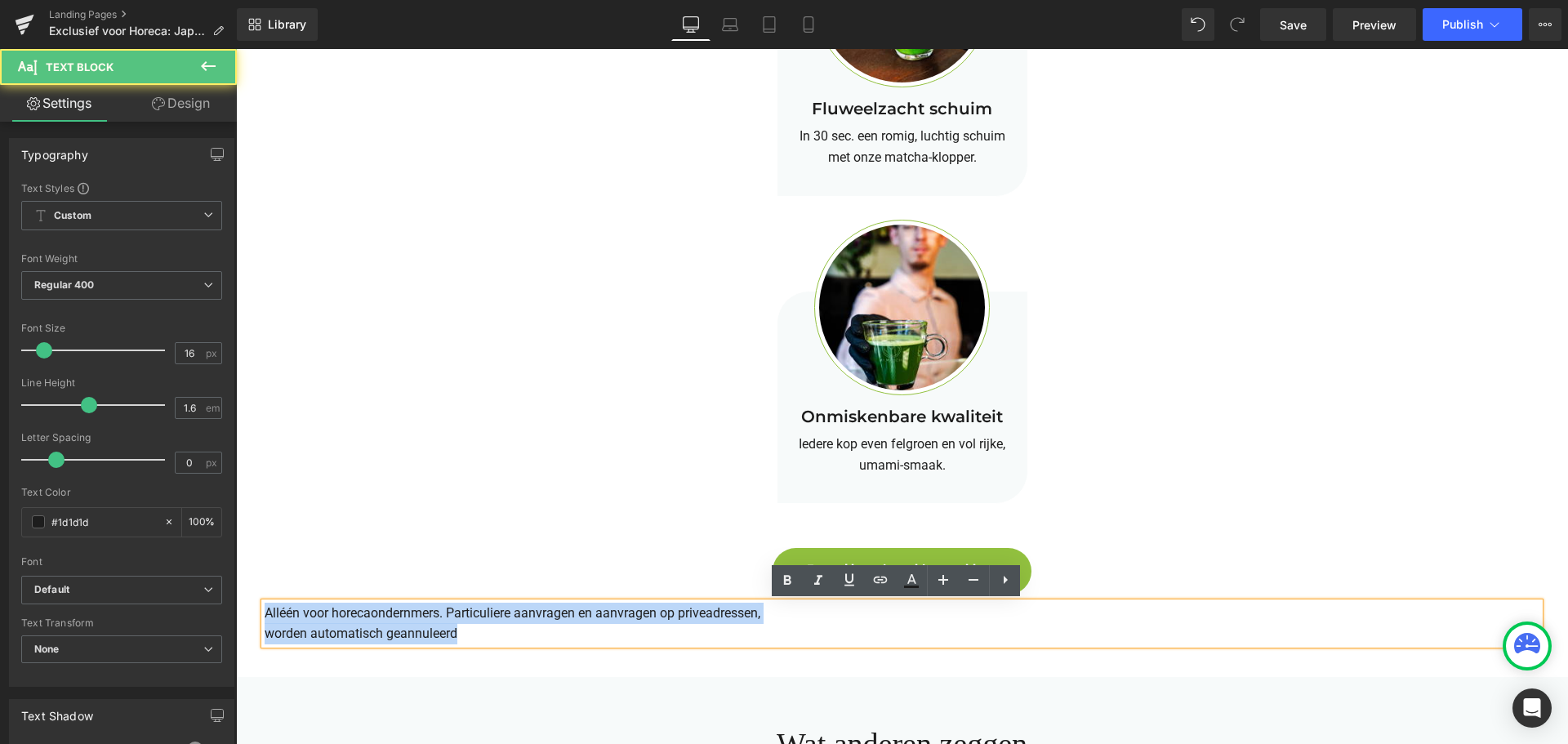
drag, startPoint x: 470, startPoint y: 633, endPoint x: 247, endPoint y: 593, distance: 226.6
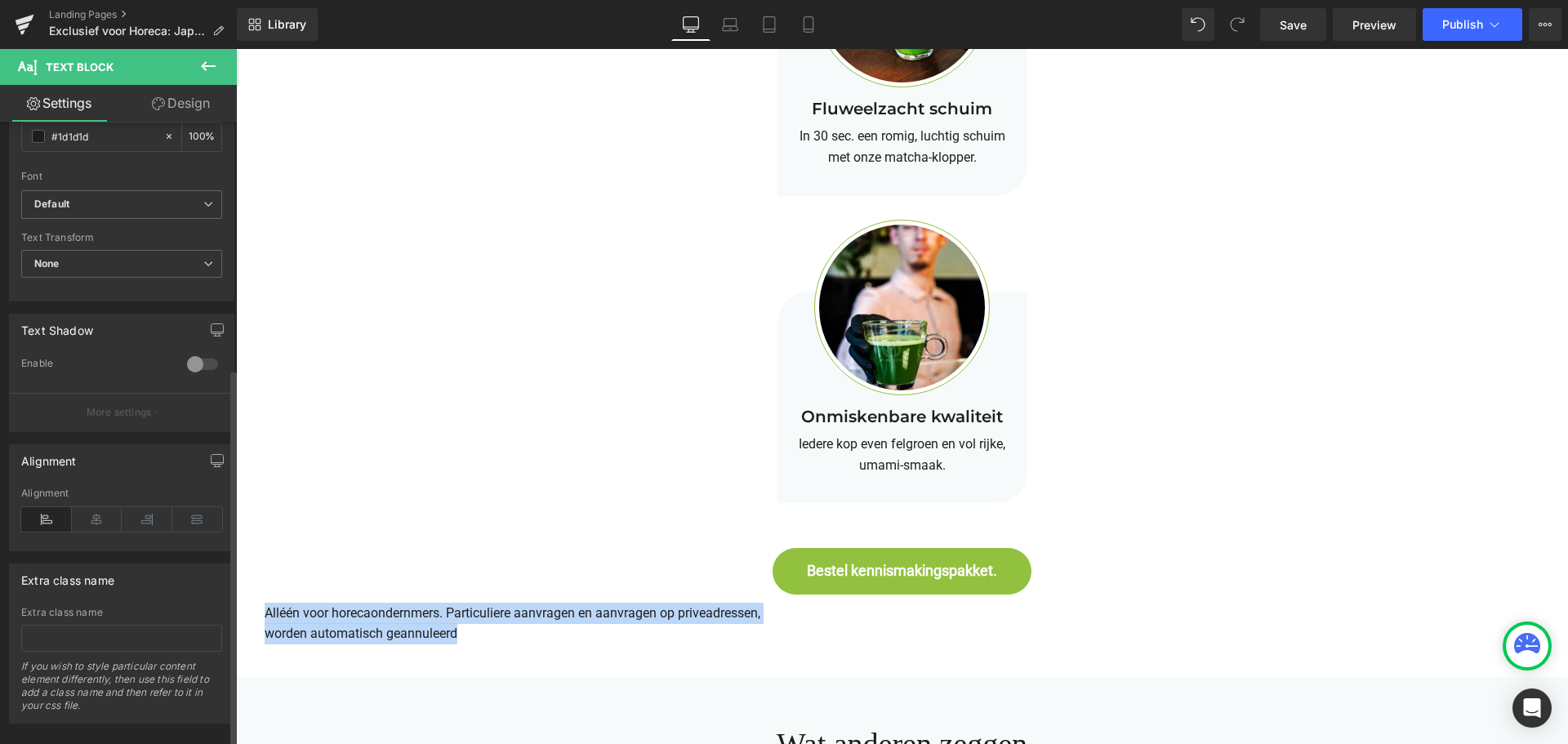
scroll to position [411, 0]
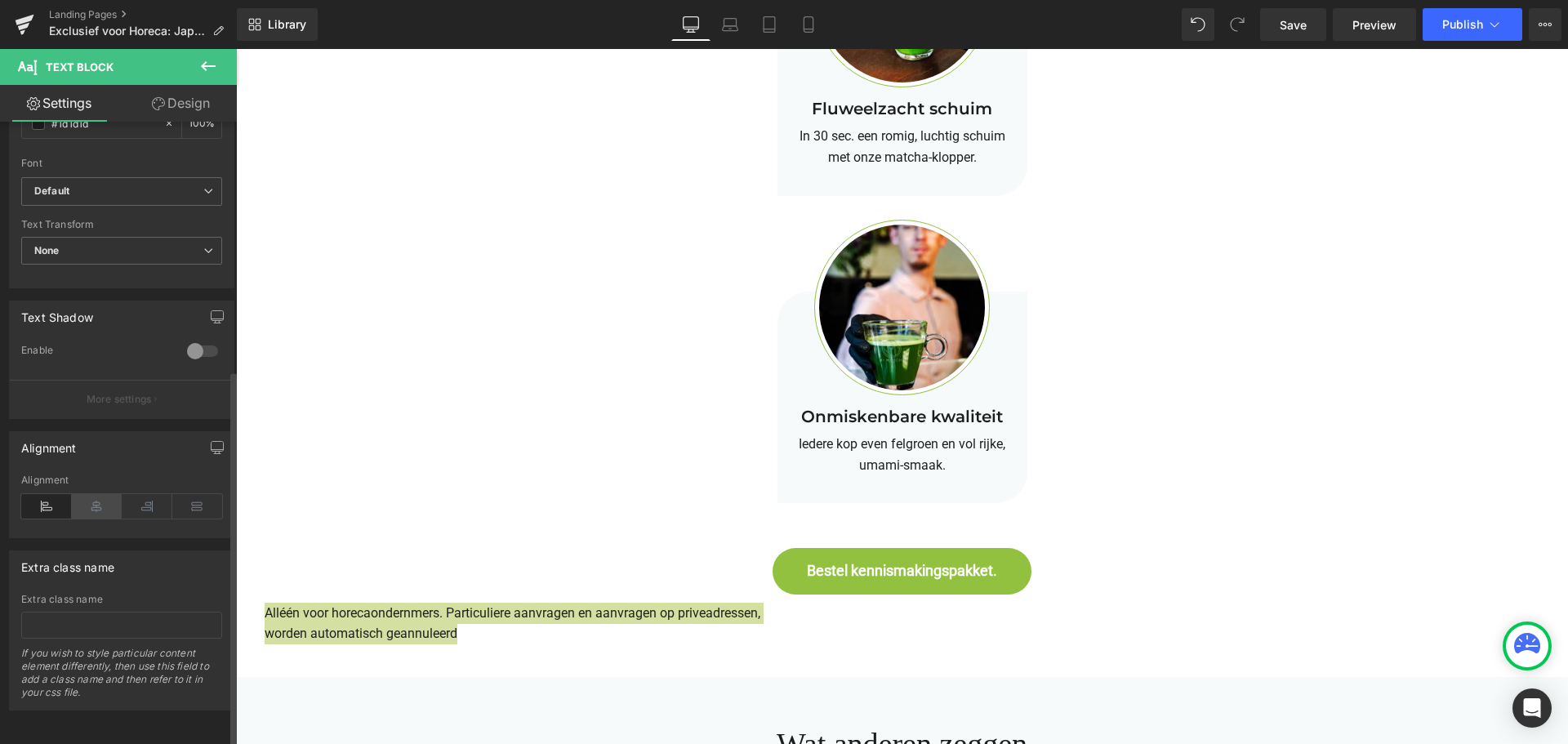
click at [90, 494] on icon at bounding box center [97, 505] width 50 height 24
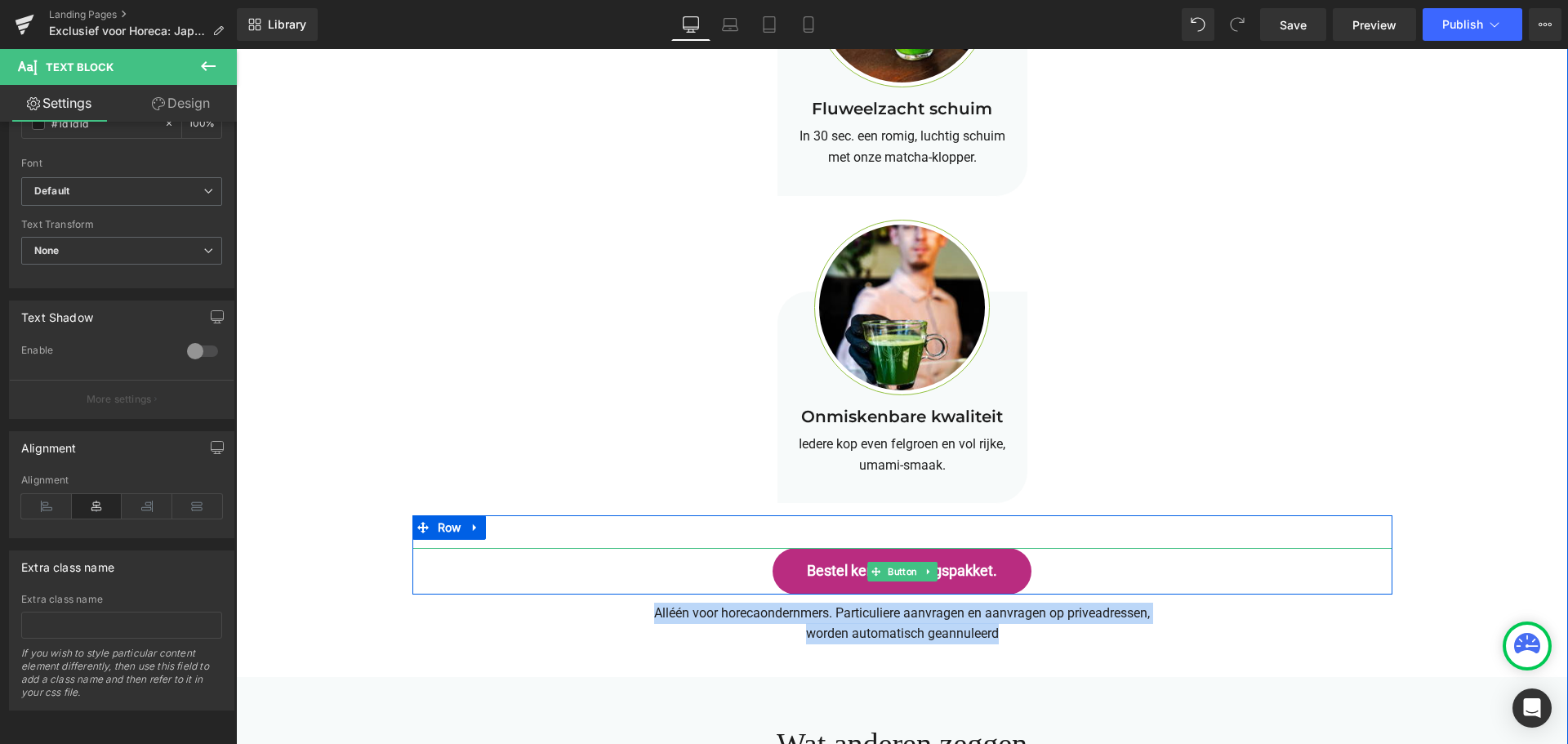
click at [946, 569] on span "Bestel kennismakingspakket." at bounding box center [901, 571] width 190 height 18
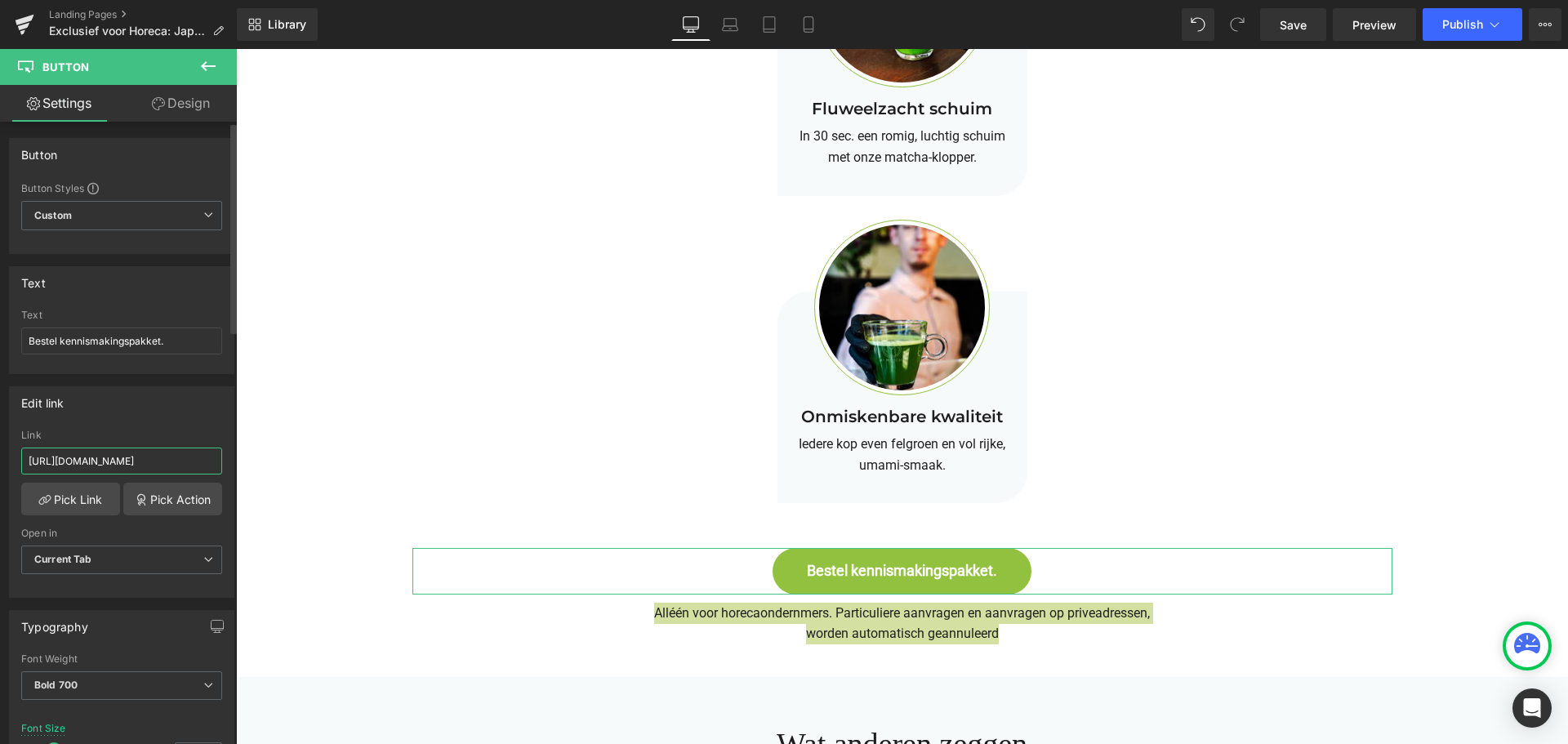
scroll to position [0, 198]
drag, startPoint x: 195, startPoint y: 464, endPoint x: 214, endPoint y: 464, distance: 19.0
click at [214, 464] on input "[URL][DOMAIN_NAME]" at bounding box center [122, 461] width 201 height 27
click at [122, 462] on input "[URL][DOMAIN_NAME]" at bounding box center [122, 461] width 201 height 27
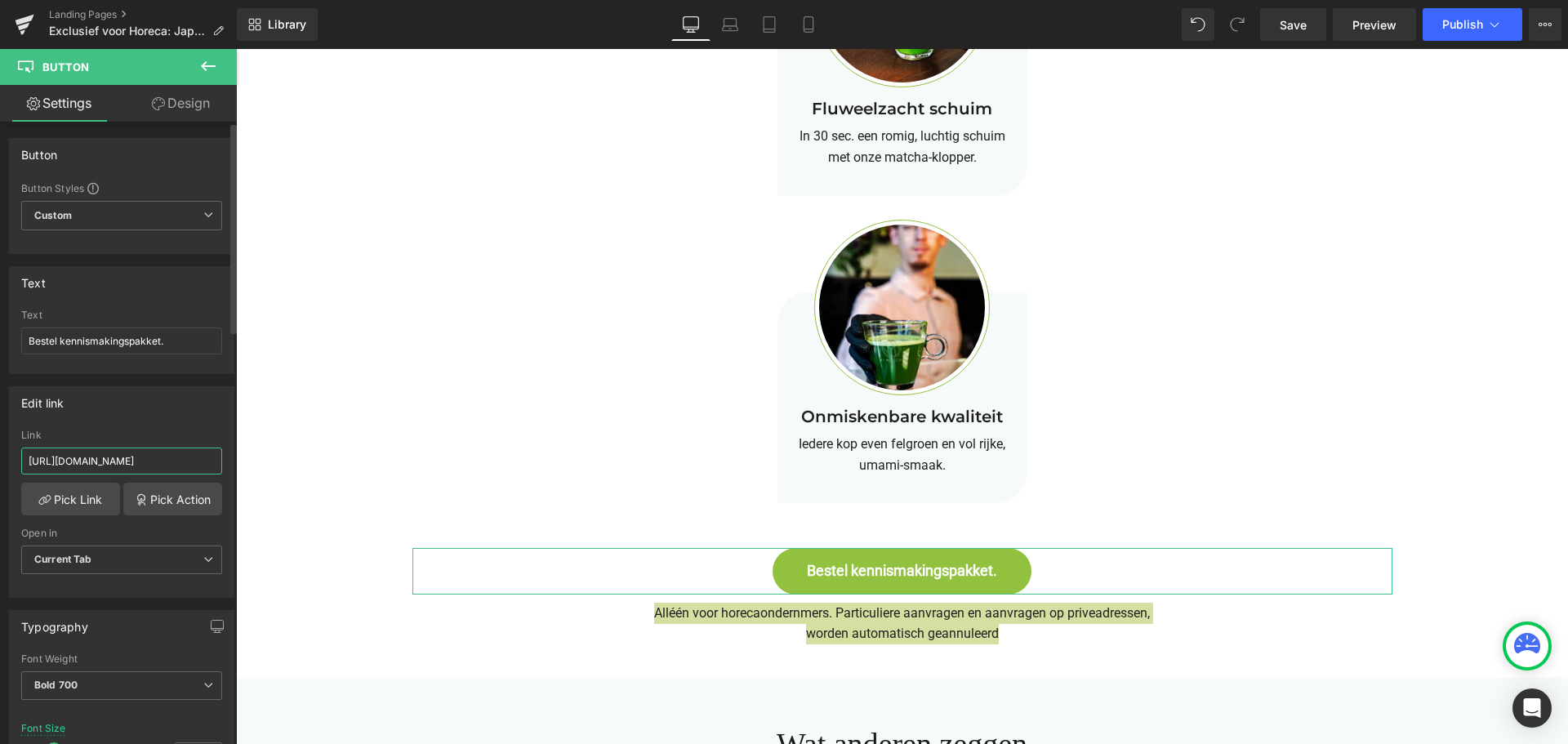
click at [175, 460] on input "[URL][DOMAIN_NAME]" at bounding box center [122, 461] width 201 height 27
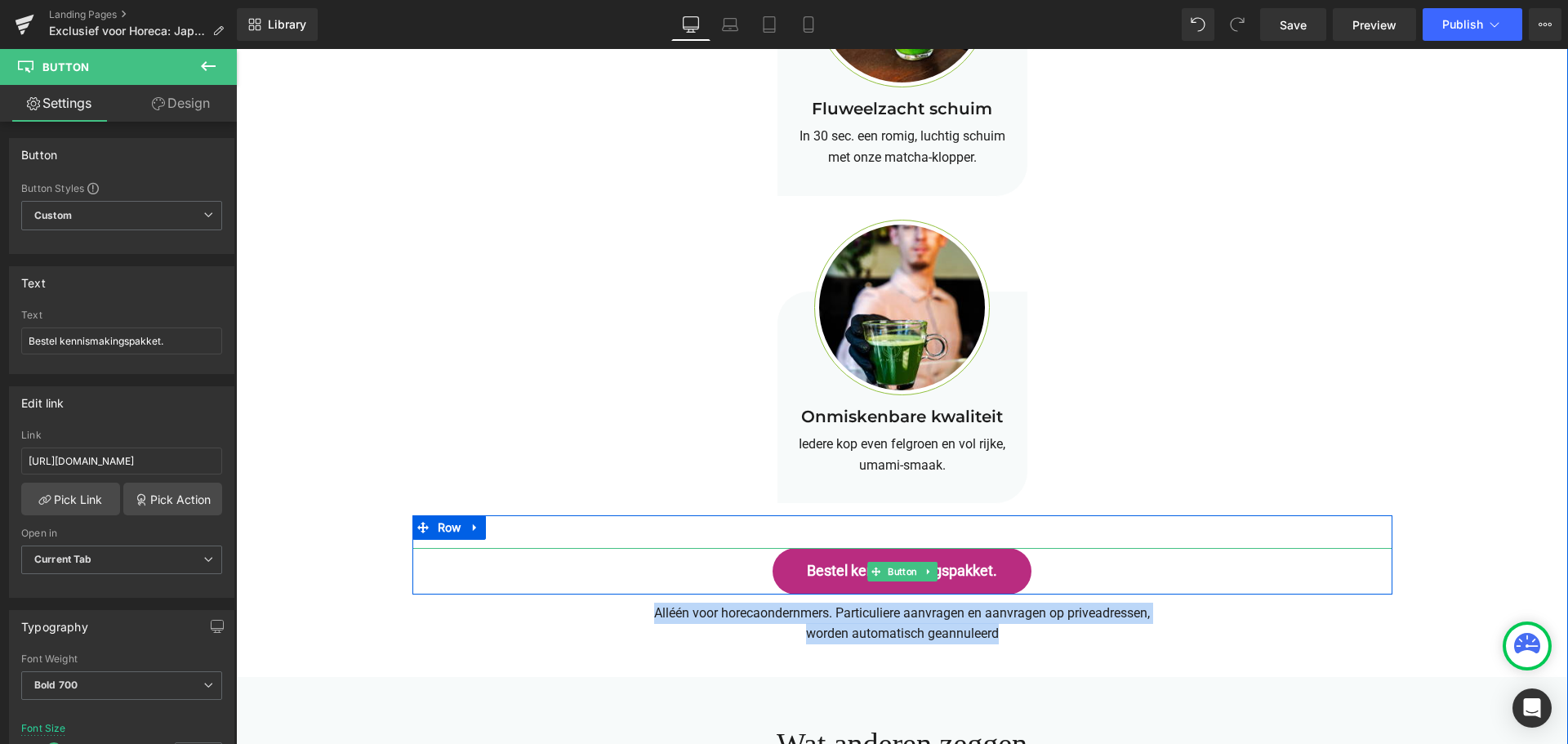
click at [858, 573] on span "Bestel kennismakingspakket." at bounding box center [901, 571] width 190 height 18
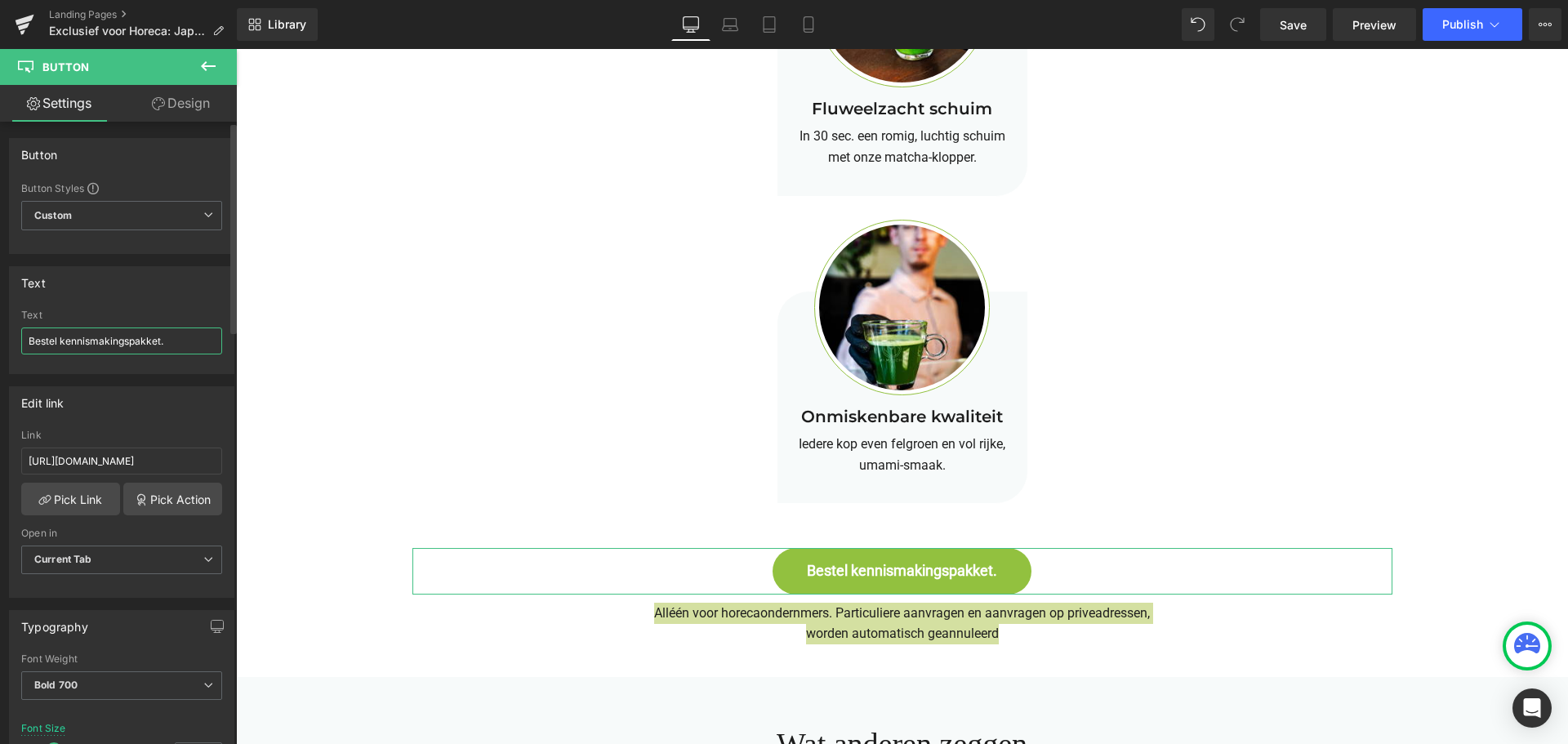
click at [60, 337] on input "Bestel kennismakingspakket." at bounding box center [122, 341] width 201 height 27
click at [29, 337] on input "Bestel je horeca proefpakket." at bounding box center [122, 341] width 201 height 27
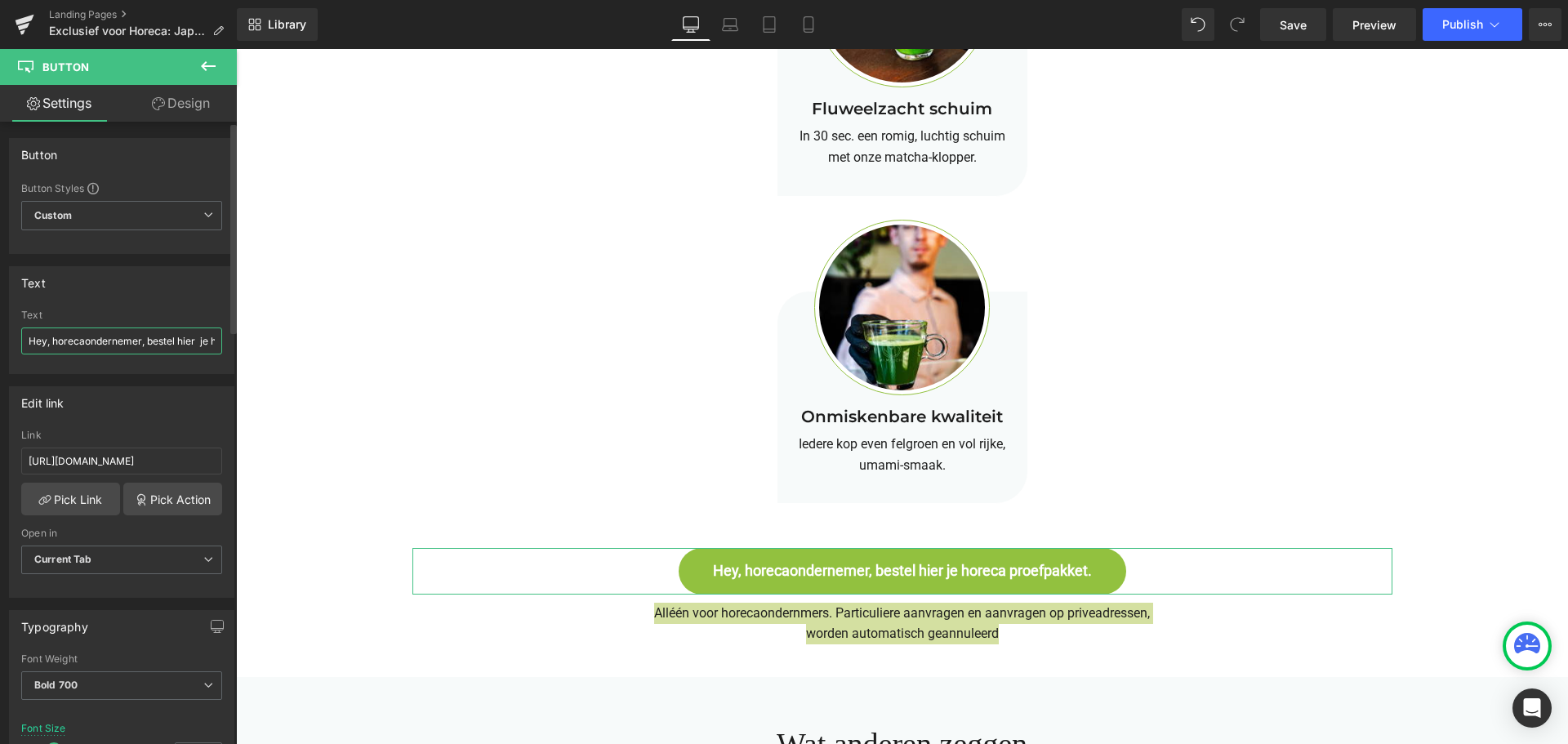
type input "Hey, horecaondernemer, bestel hier je horeca proefpakket."
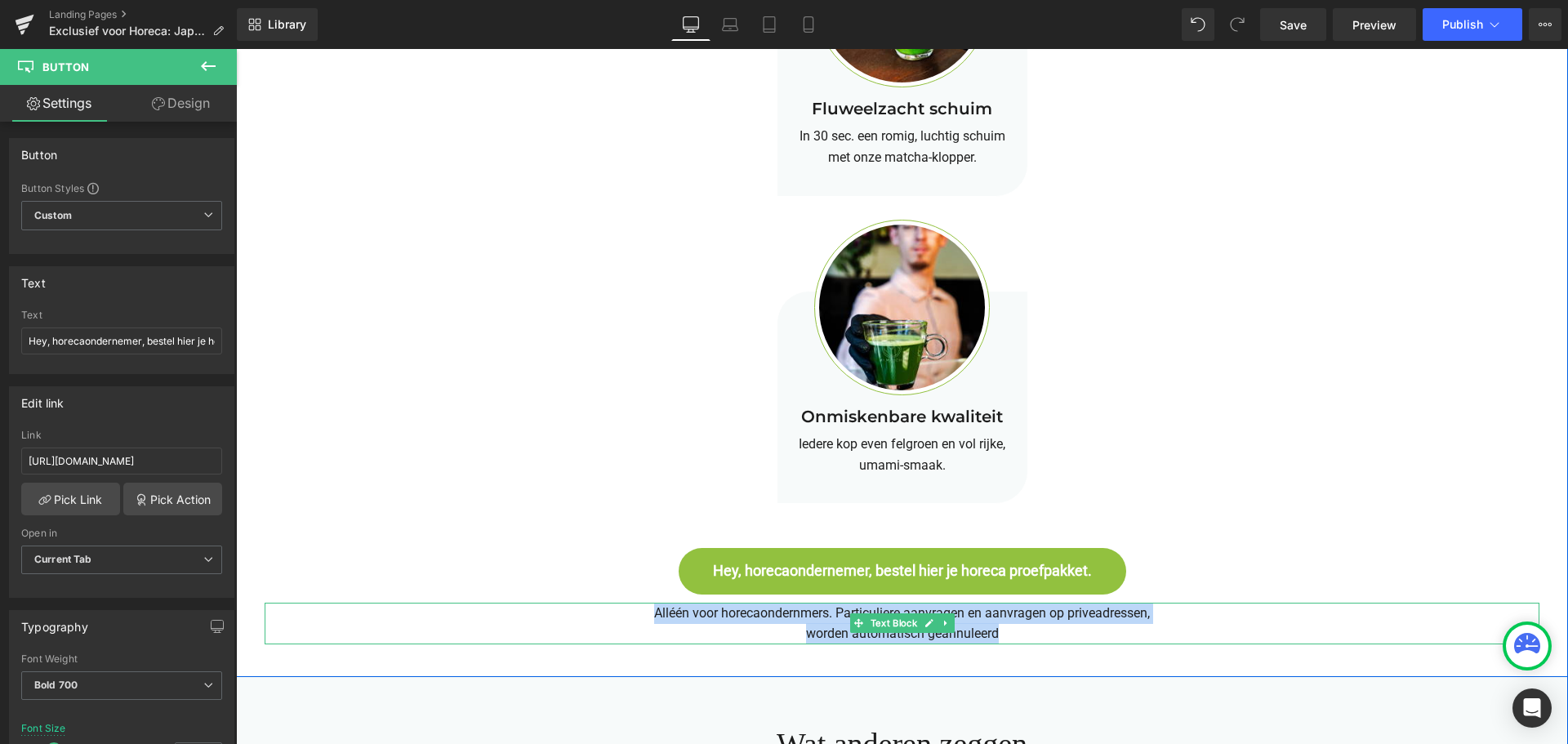
click at [801, 612] on p "Alléén voor horecaondernmers. Particuliere aanvragen en aanvragen op priveadres…" at bounding box center [902, 614] width 1275 height 21
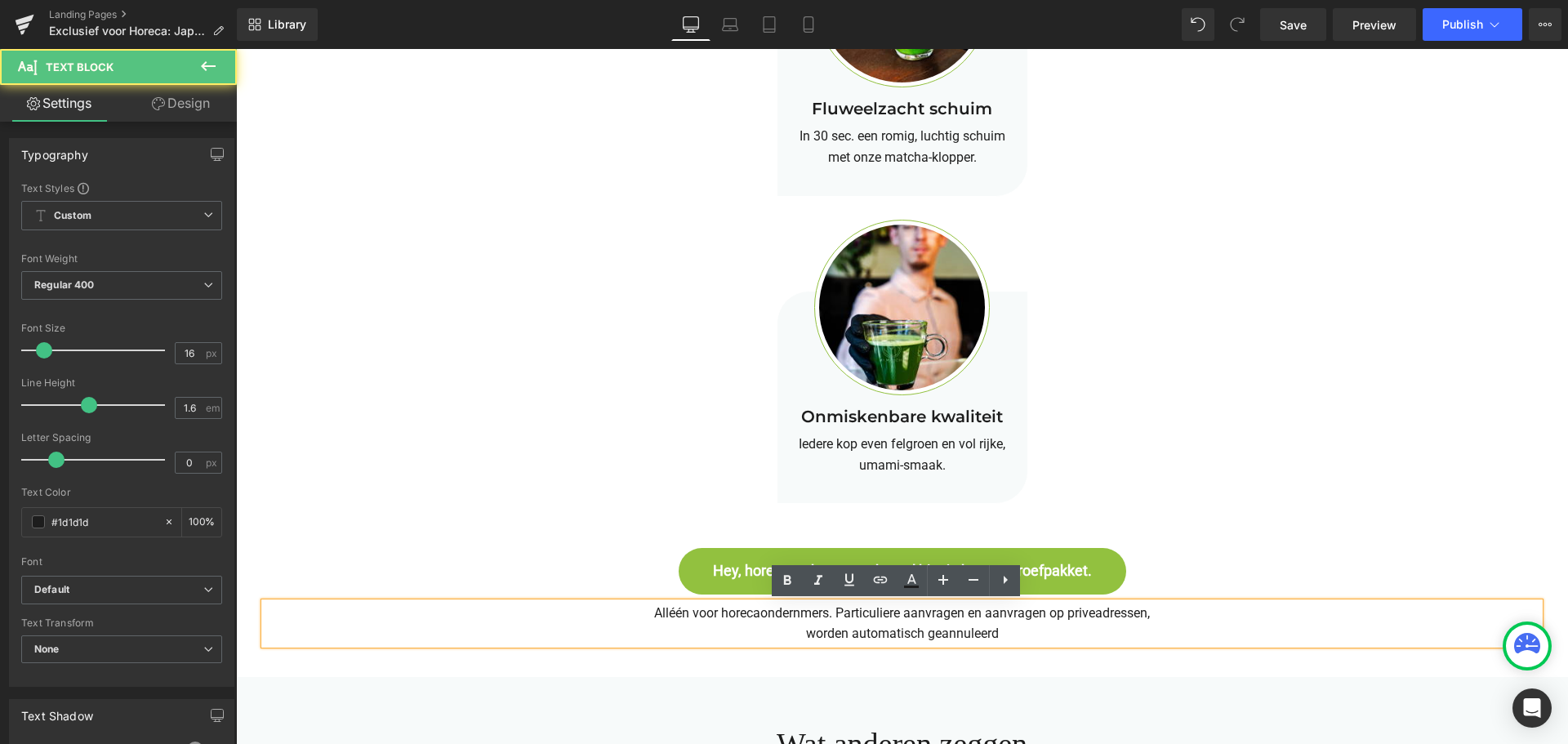
click at [790, 615] on p "Alléén voor horecaondernmers. Particuliere aanvragen en aanvragen op priveadres…" at bounding box center [902, 614] width 1275 height 21
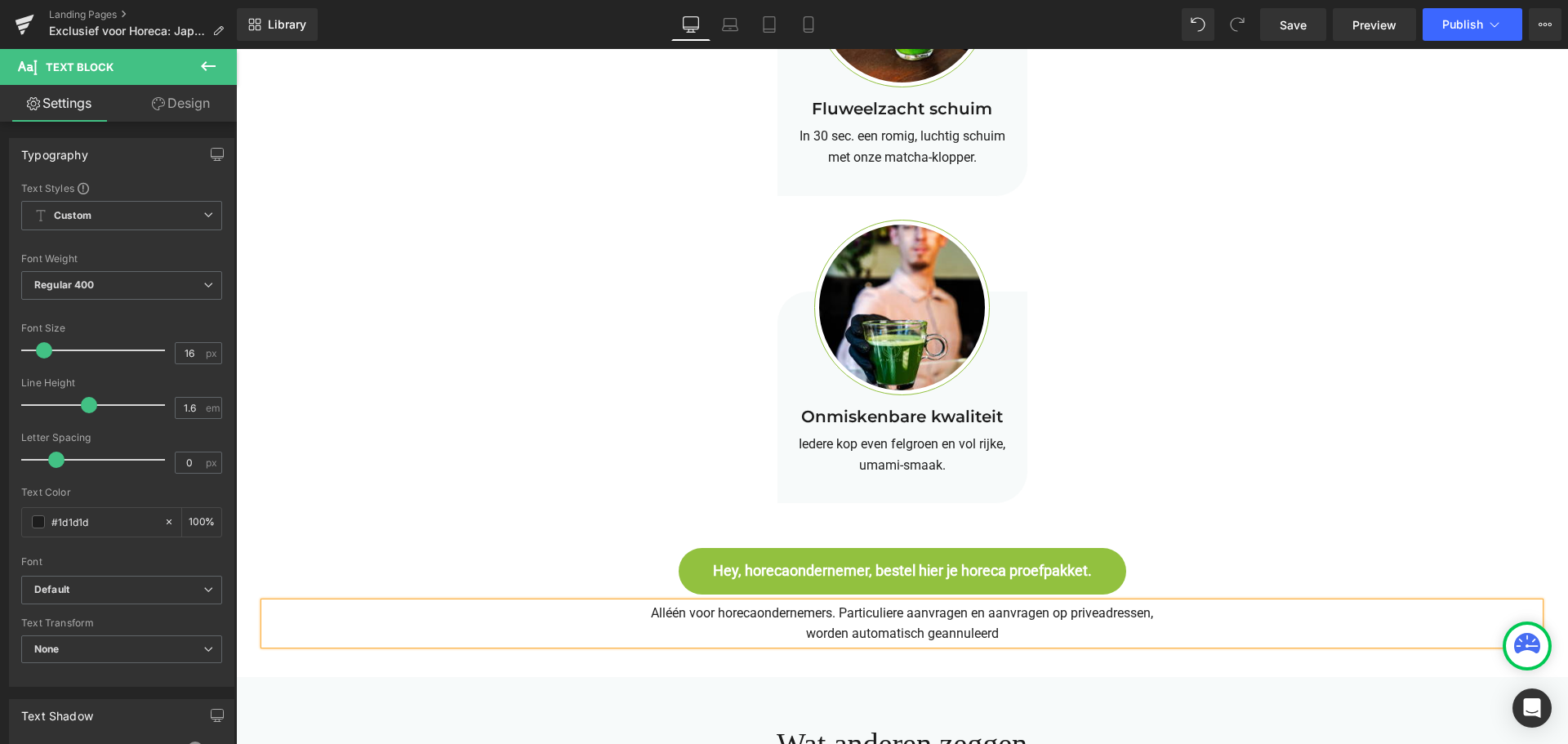
click at [750, 615] on p "Alléén voor horecaondernemers. Particuliere aanvragen en aanvragen op priveadre…" at bounding box center [902, 614] width 1275 height 21
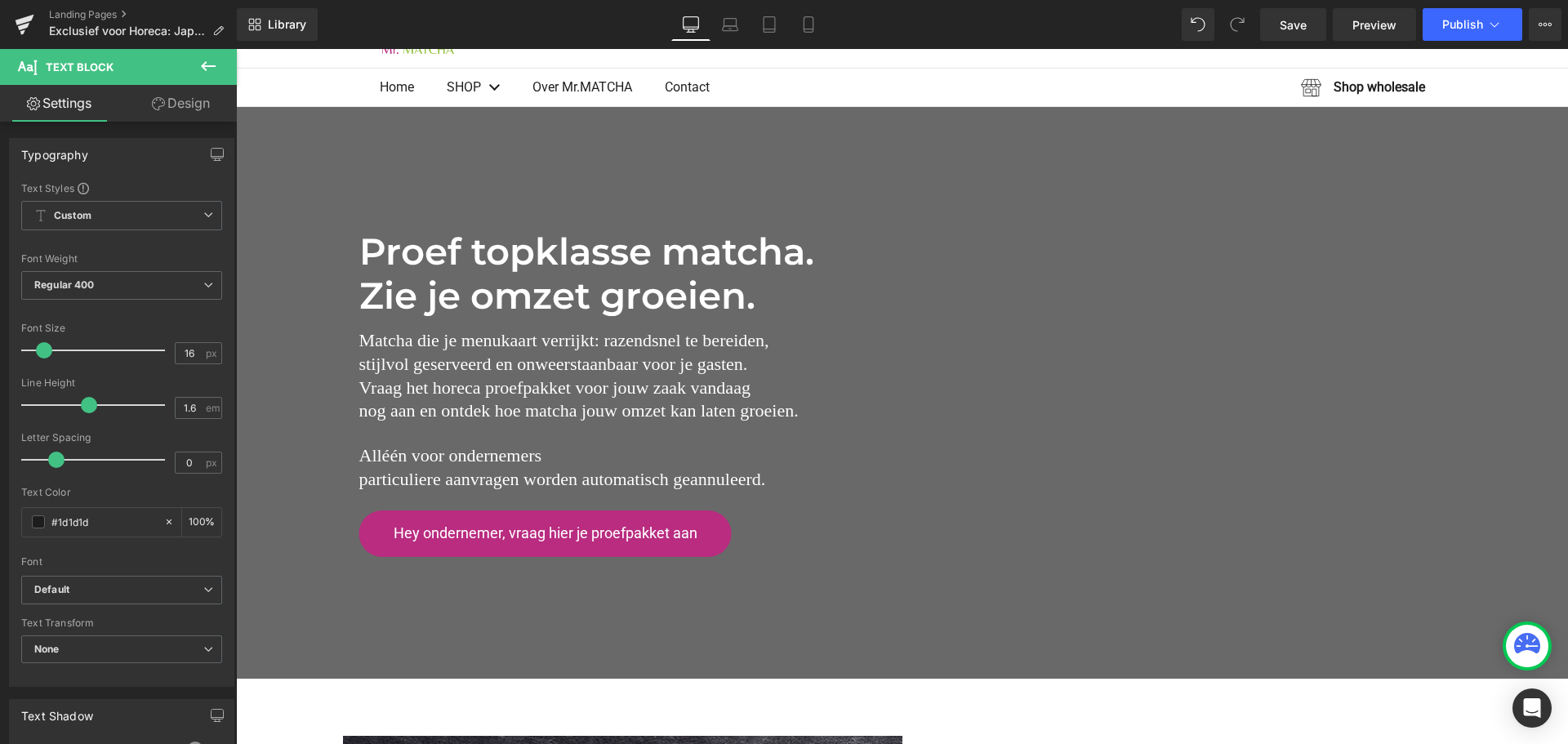
scroll to position [245, 0]
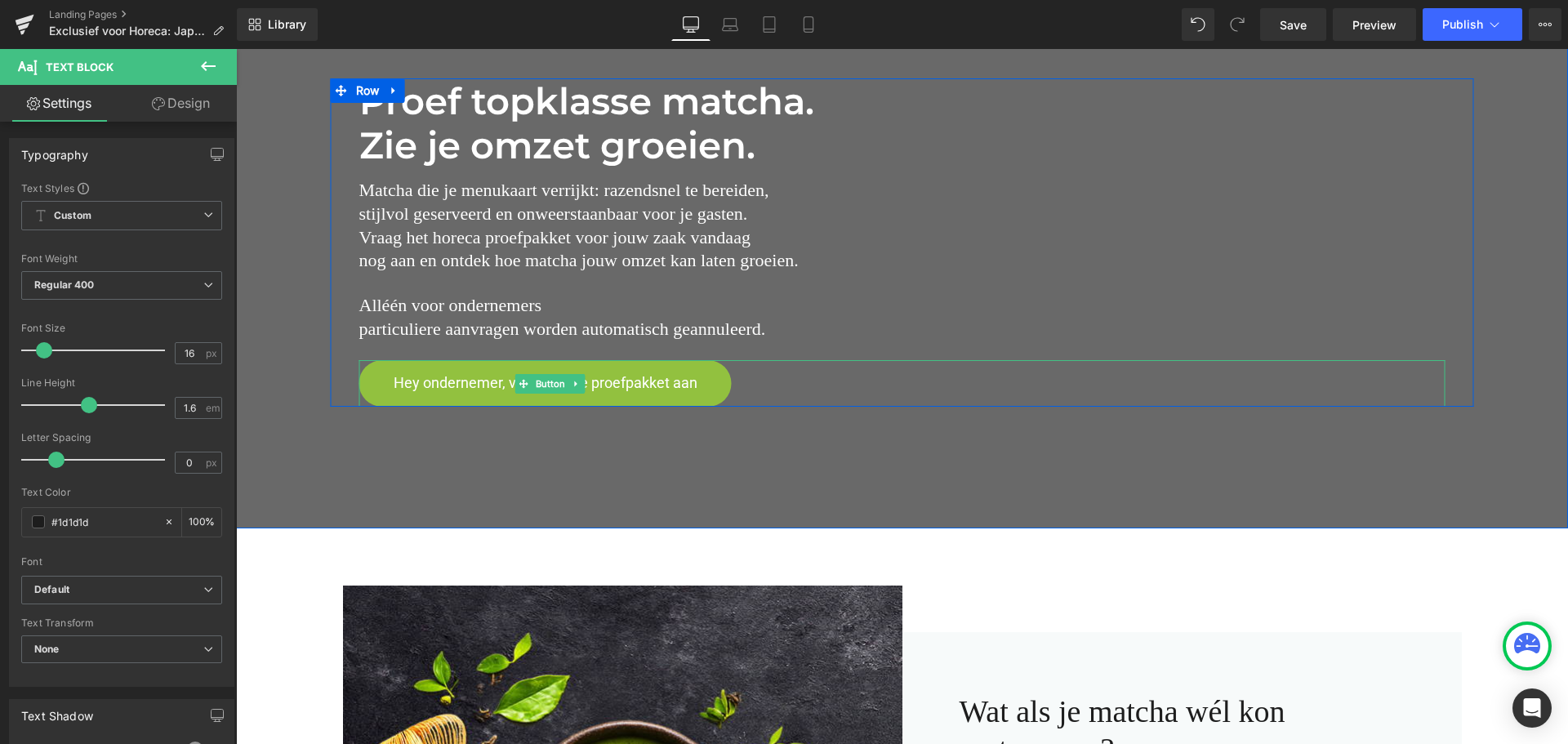
drag, startPoint x: 637, startPoint y: 393, endPoint x: 630, endPoint y: 398, distance: 8.6
click at [637, 393] on link "Hey ondernemer, vraag hier je proefpakket aan" at bounding box center [545, 384] width 372 height 46
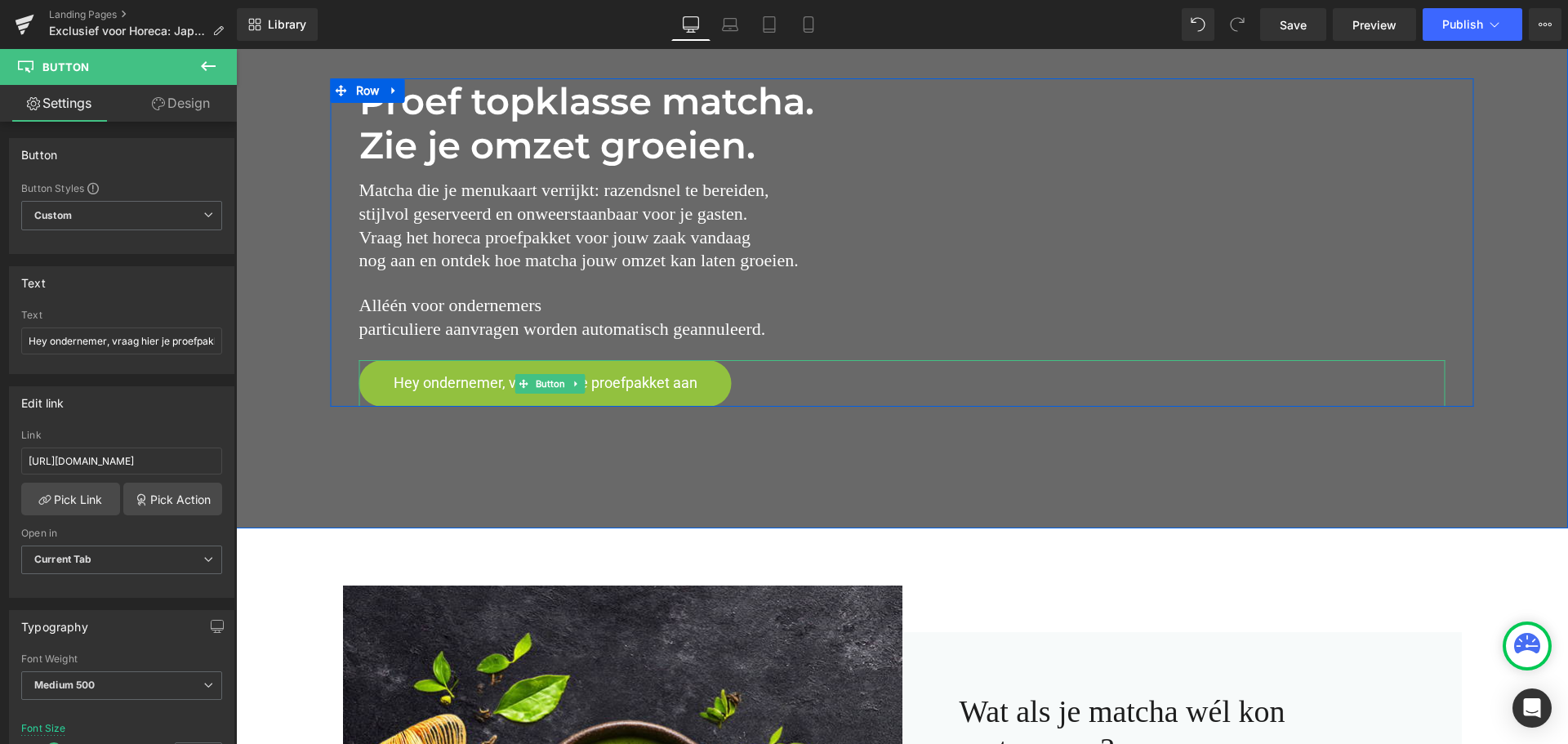
click at [637, 390] on span "Hey ondernemer, vraag hier je proefpakket aan" at bounding box center [545, 383] width 303 height 18
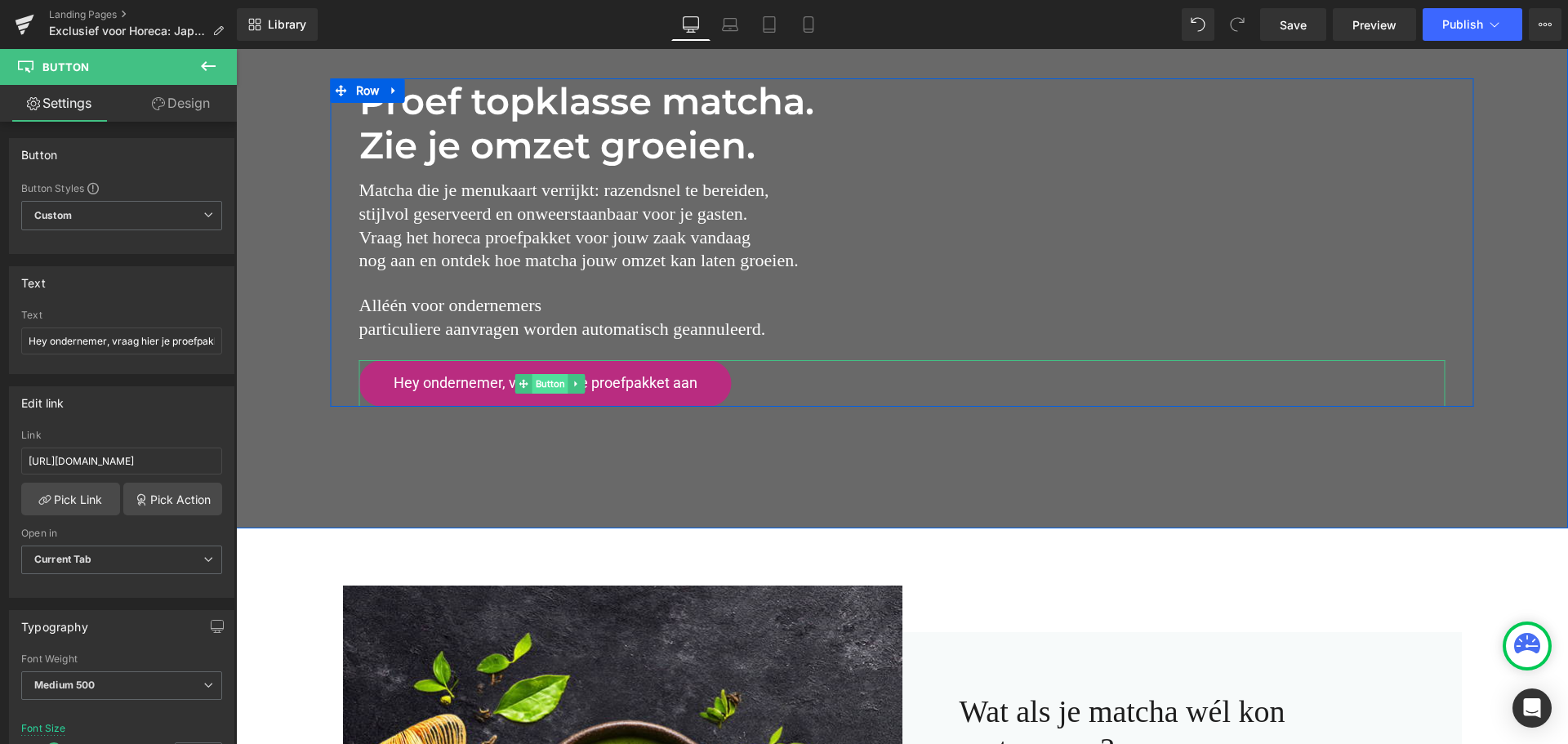
click at [532, 384] on span "Button" at bounding box center [550, 384] width 36 height 19
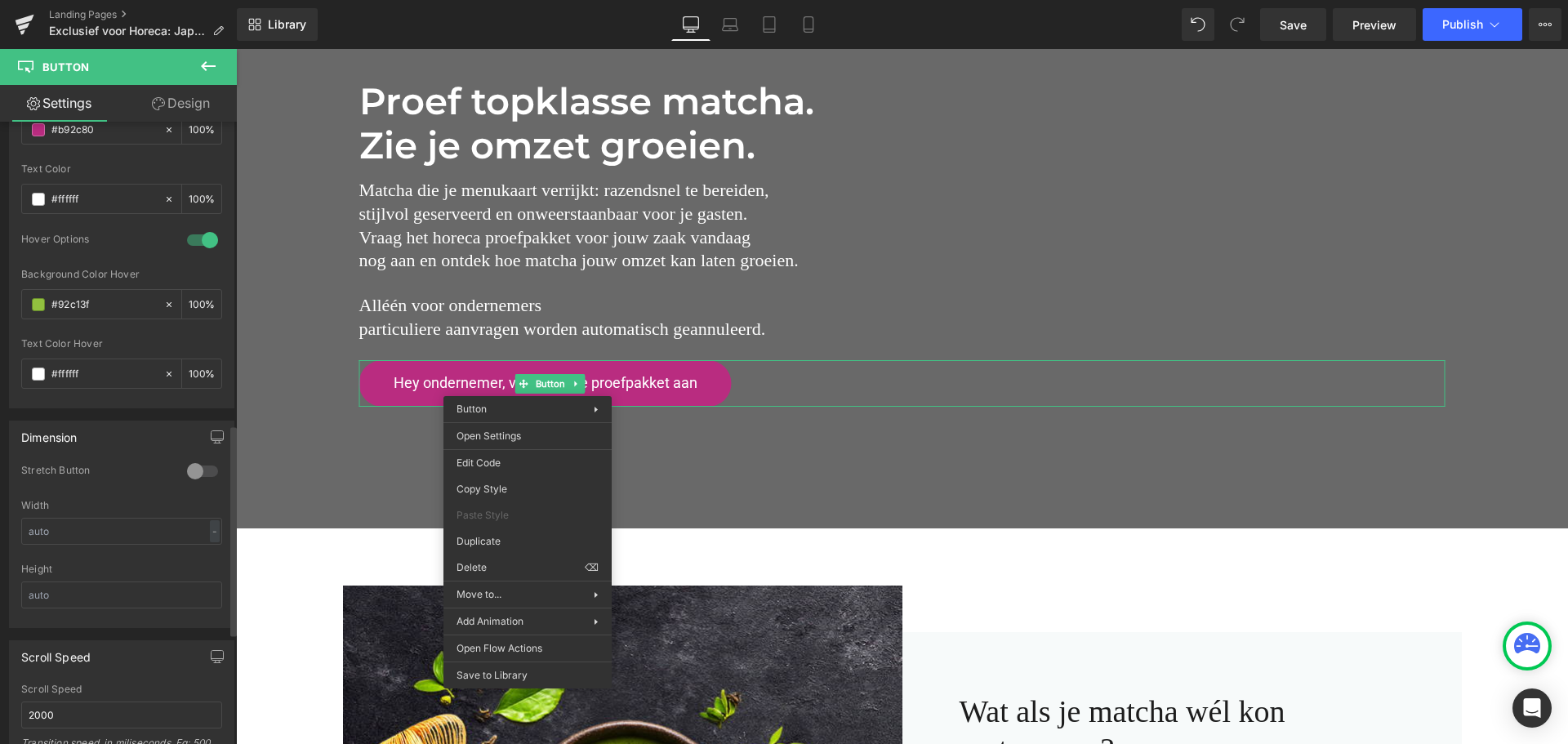
scroll to position [899, 0]
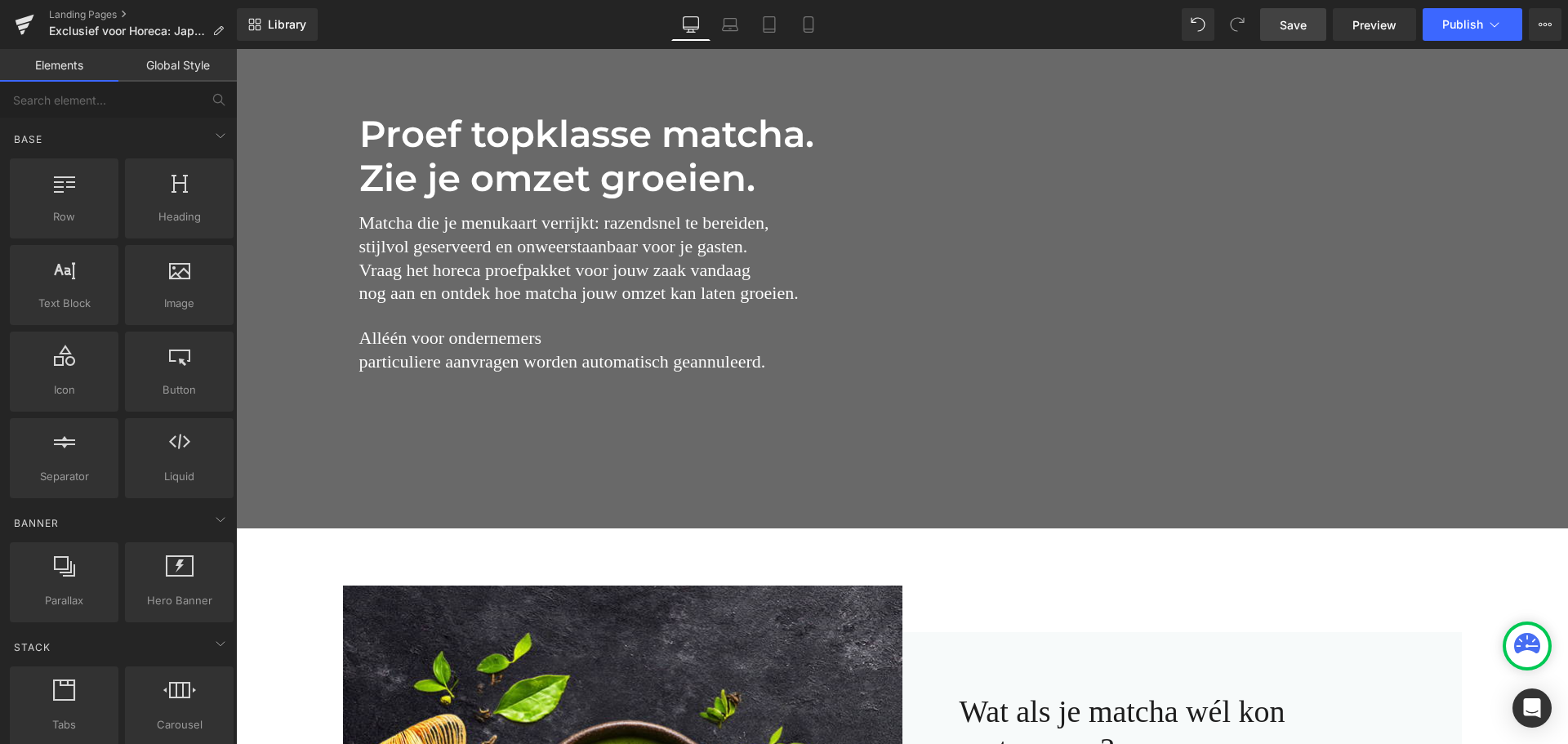
click at [1295, 24] on span "Save" at bounding box center [1294, 25] width 27 height 17
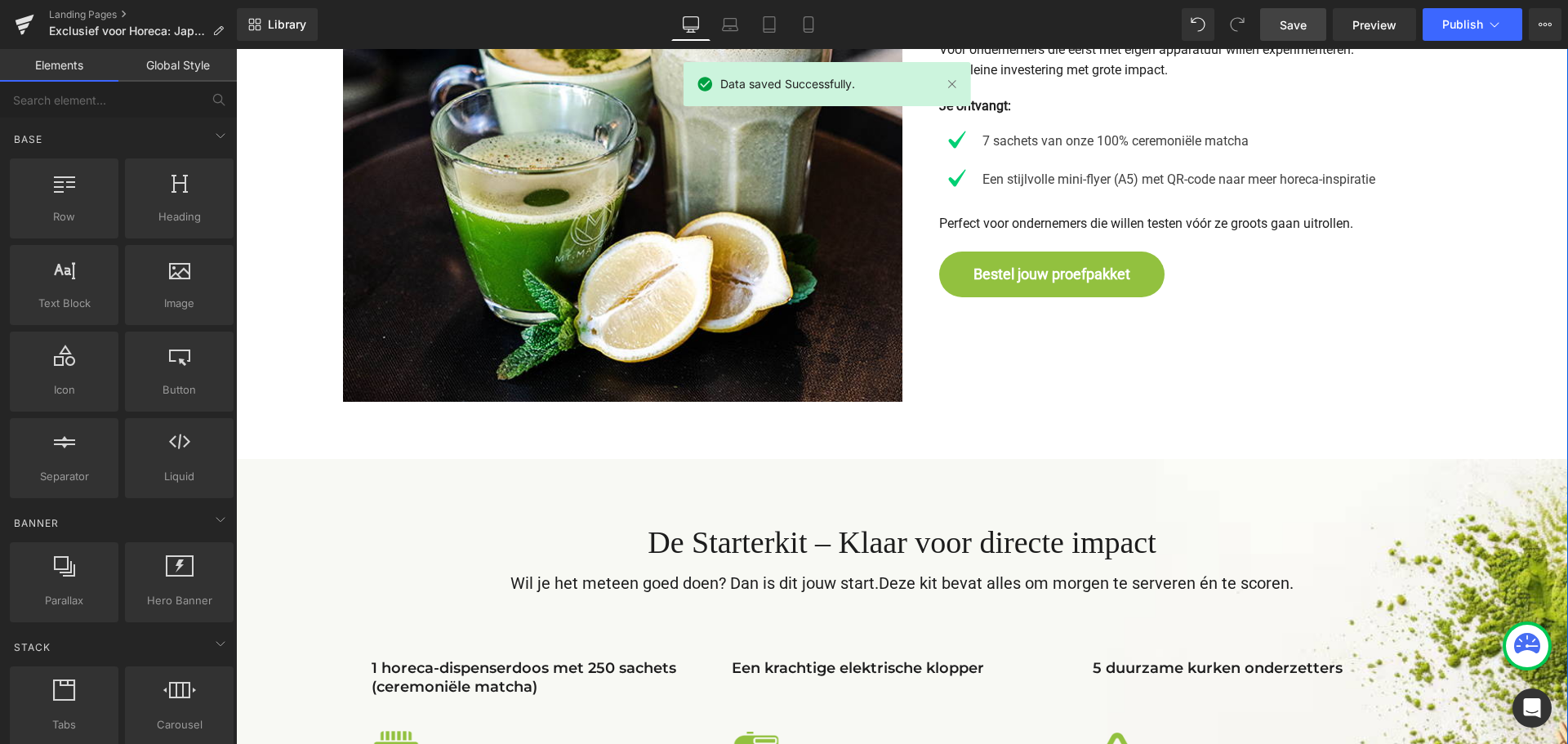
scroll to position [2287, 0]
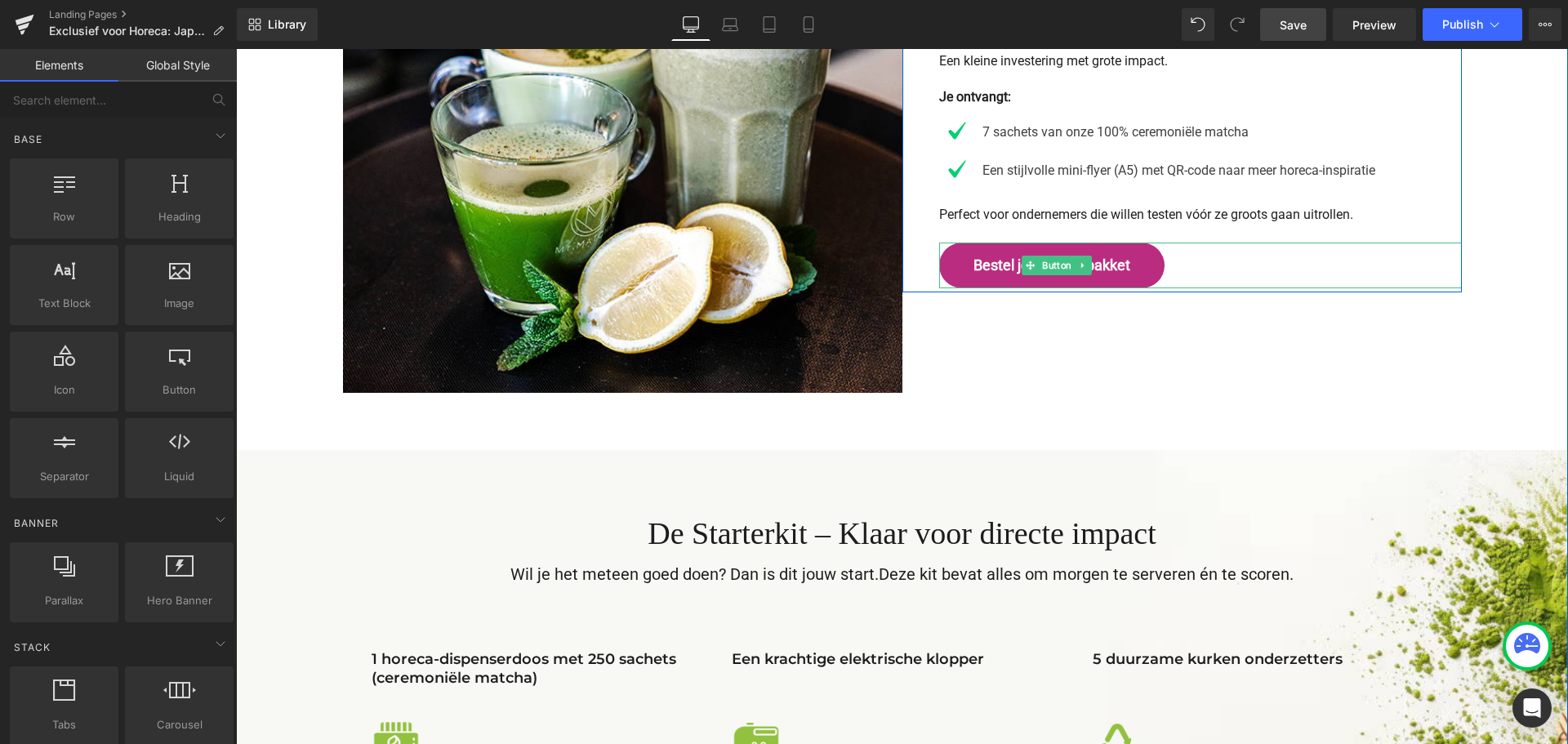
click at [1130, 272] on span "Bestel jouw proefpakket" at bounding box center [1052, 265] width 157 height 18
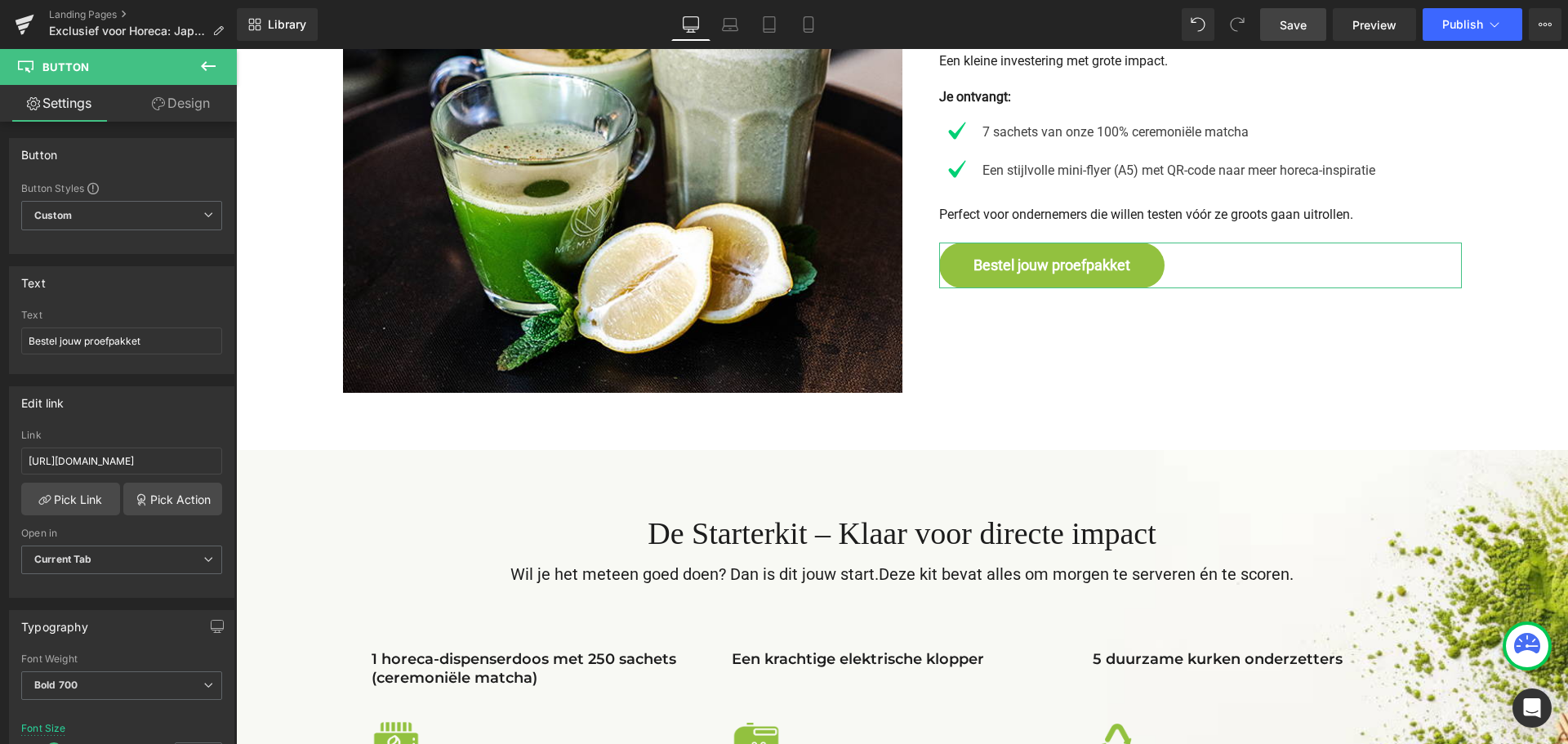
click at [186, 102] on link "Design" at bounding box center [181, 103] width 119 height 37
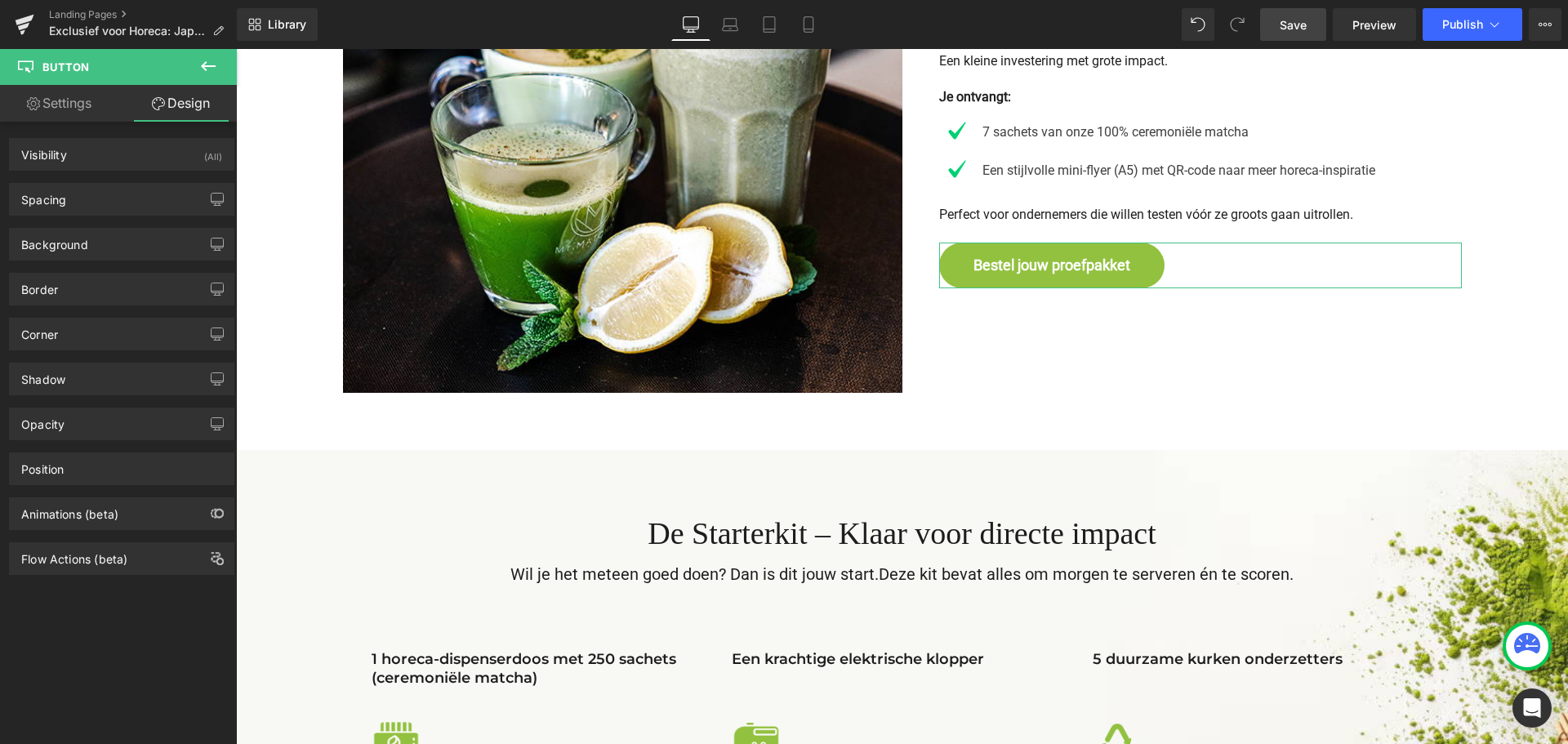
click at [78, 107] on link "Settings" at bounding box center [59, 103] width 119 height 37
type input "100"
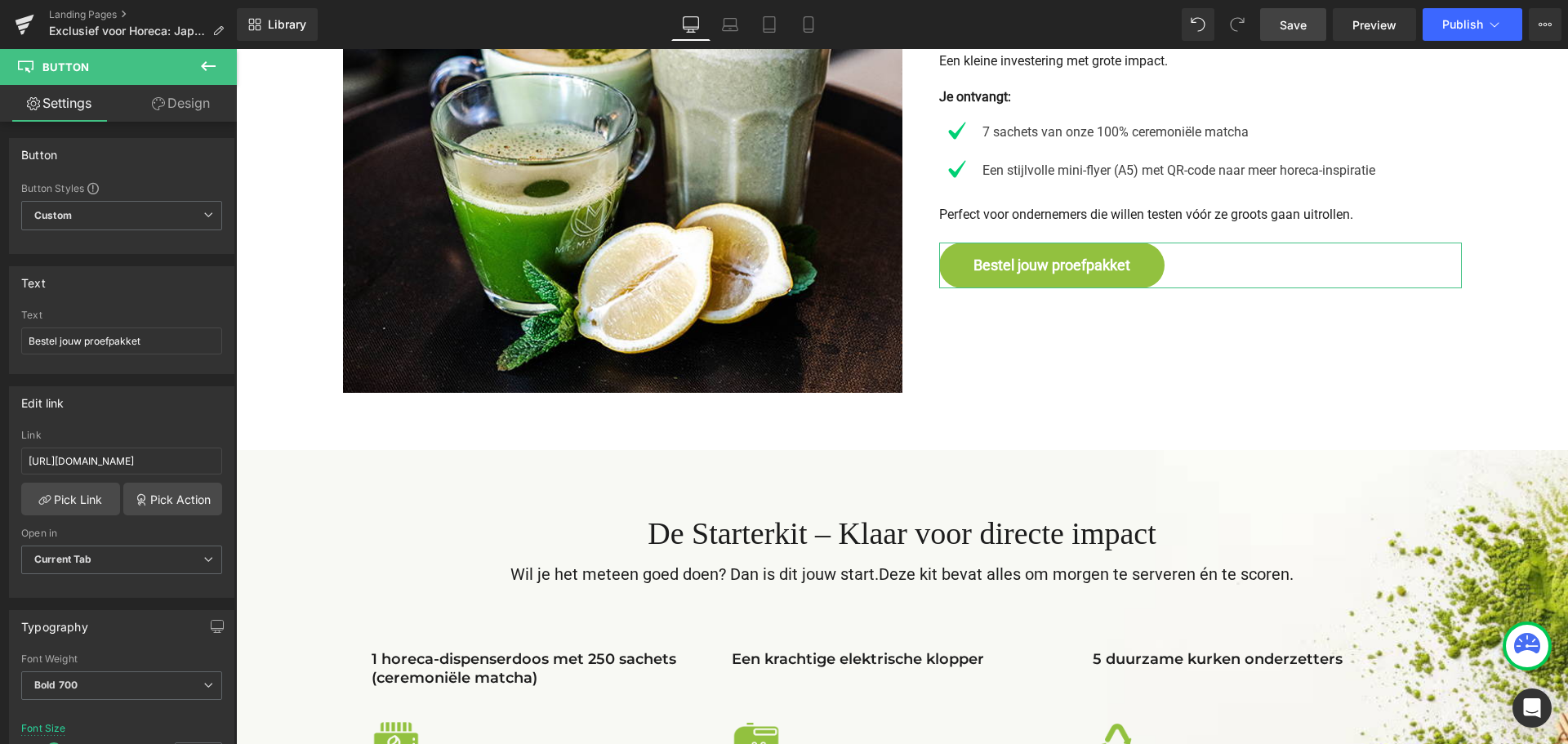
click at [197, 108] on link "Design" at bounding box center [181, 103] width 119 height 37
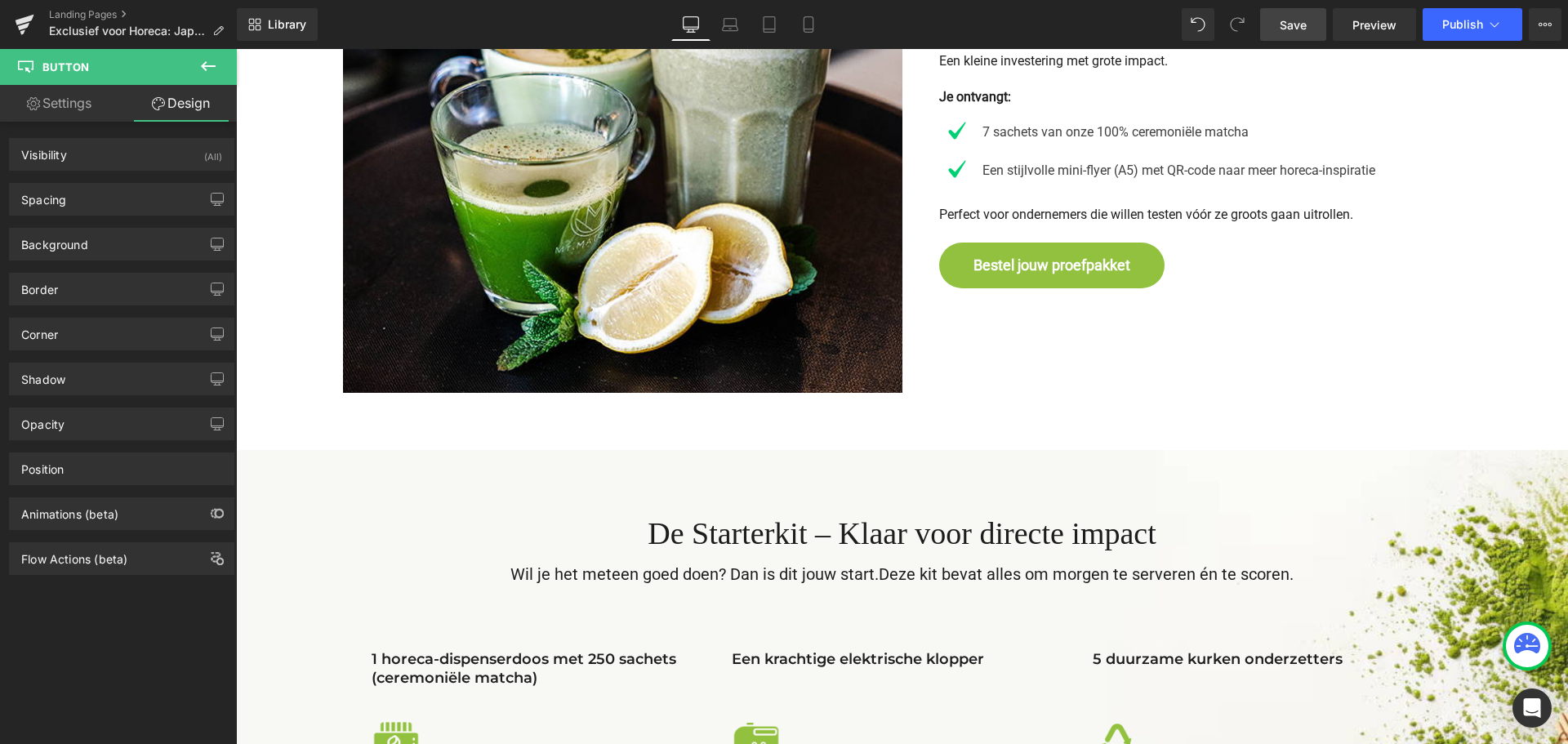
click at [204, 66] on icon at bounding box center [208, 66] width 14 height 10
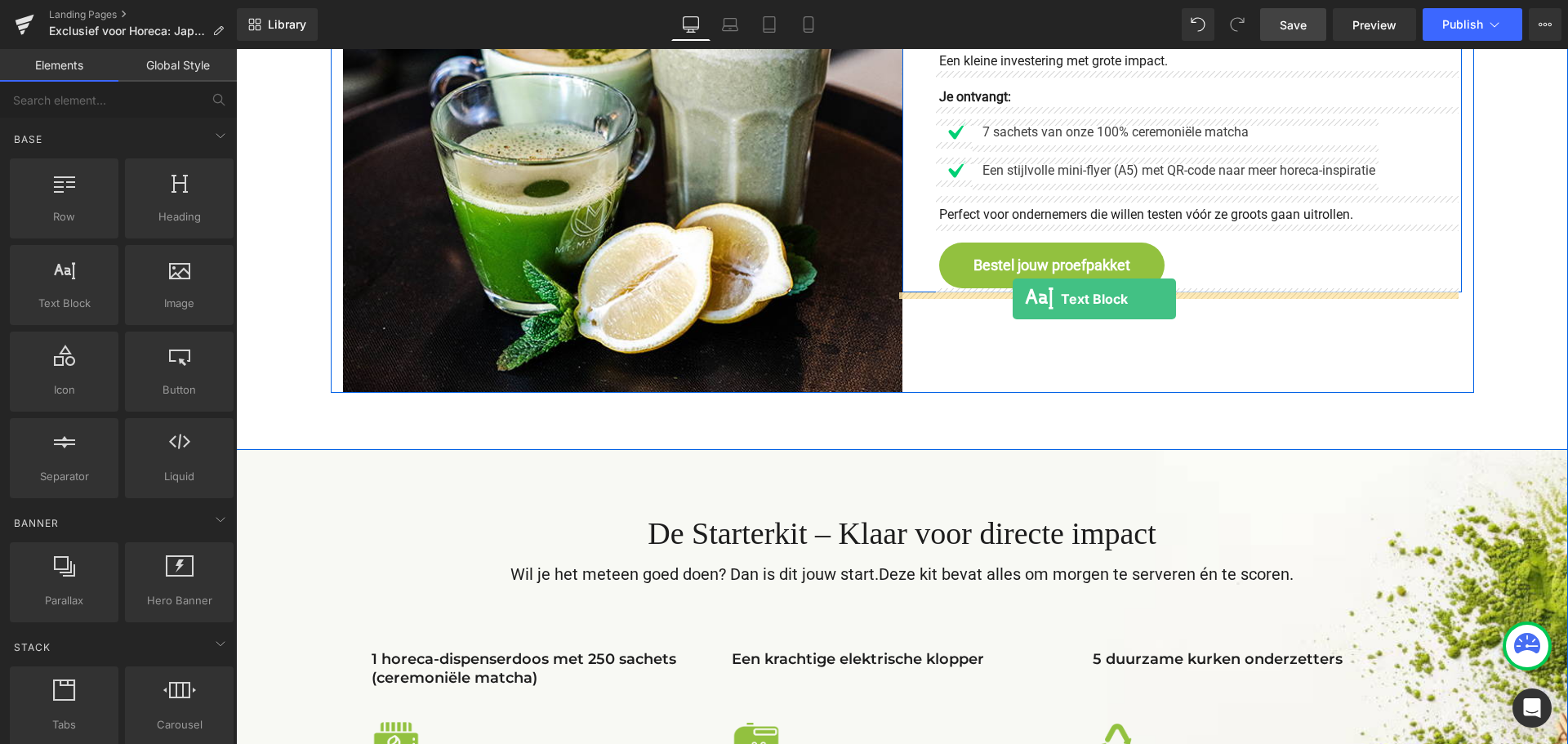
drag, startPoint x: 309, startPoint y: 328, endPoint x: 1012, endPoint y: 299, distance: 703.6
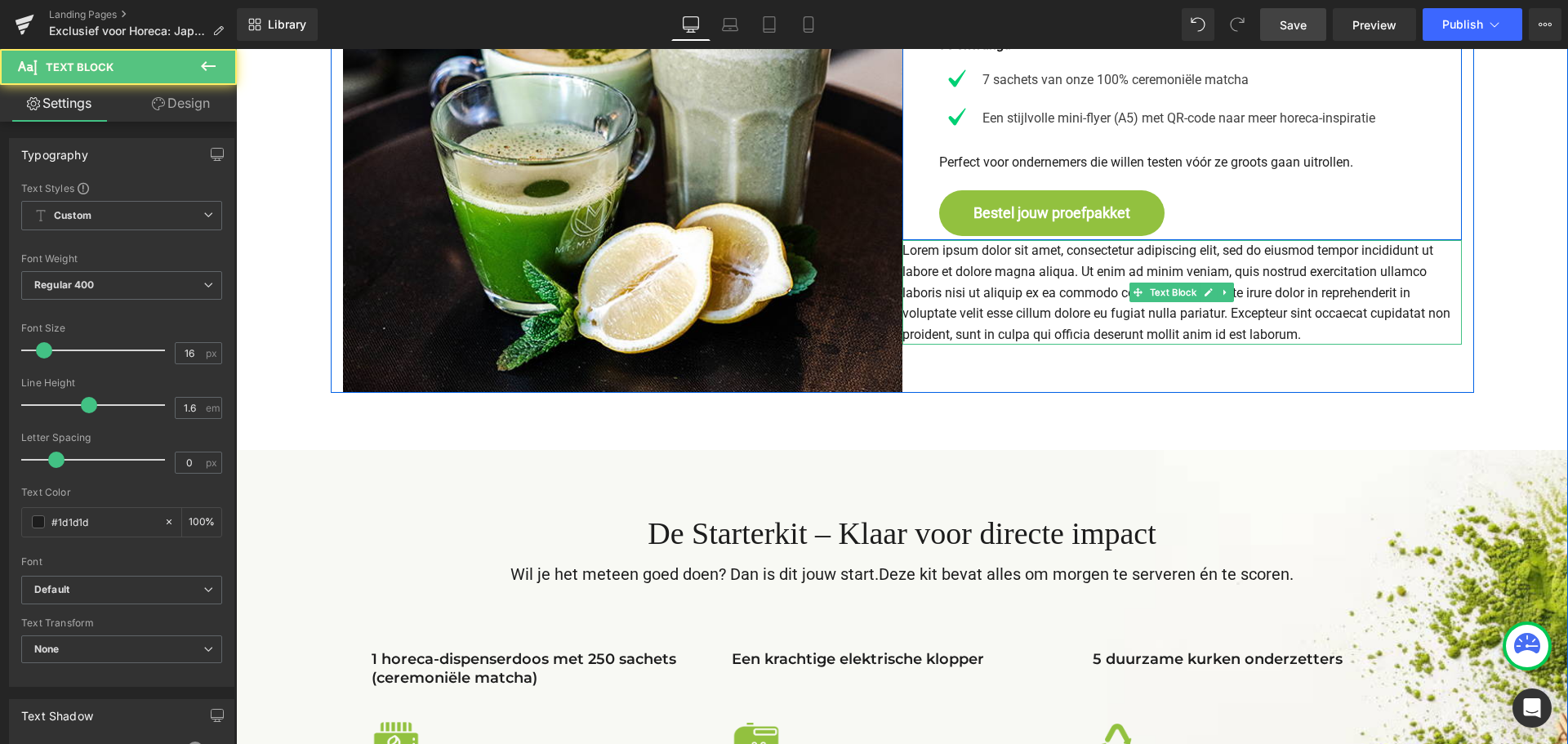
click at [1058, 299] on p "Lorem ipsum dolor sit amet, consectetur adipiscing elit, sed do eiusmod tempor …" at bounding box center [1182, 293] width 559 height 104
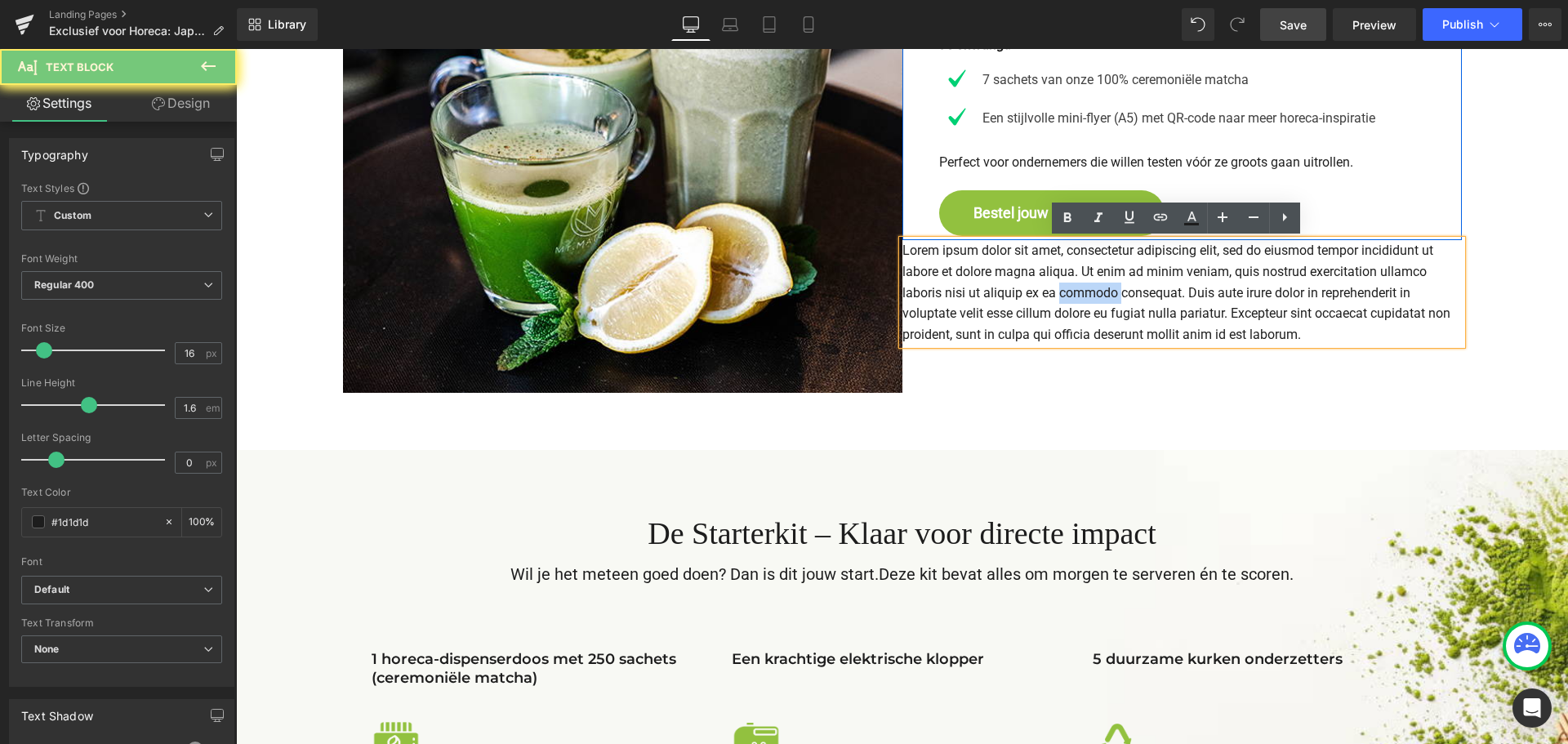
click at [1058, 299] on p "Lorem ipsum dolor sit amet, consectetur adipiscing elit, sed do eiusmod tempor …" at bounding box center [1182, 293] width 559 height 104
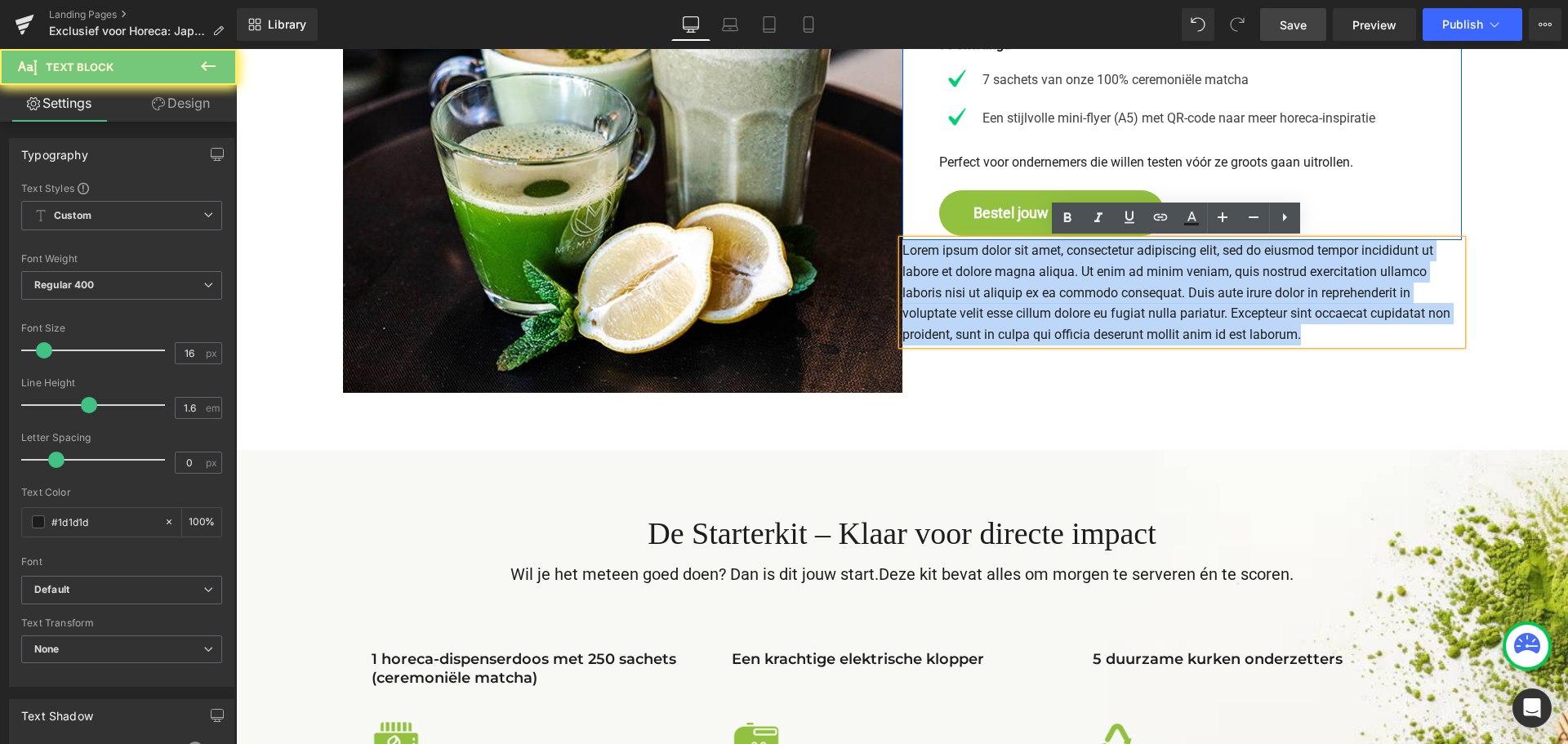
click at [1058, 299] on p "Lorem ipsum dolor sit amet, consectetur adipiscing elit, sed do eiusmod tempor …" at bounding box center [1182, 293] width 559 height 104
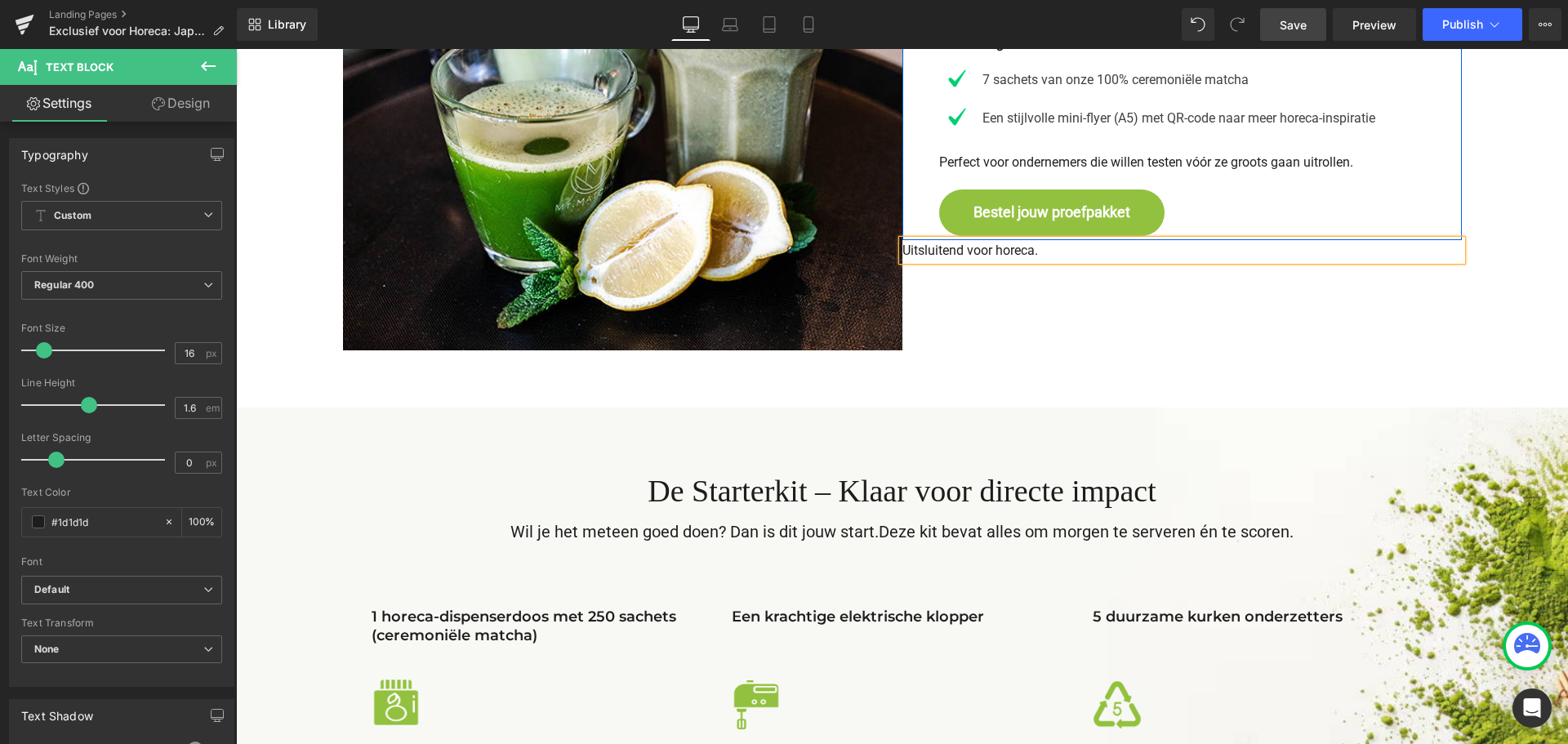
scroll to position [2319, 0]
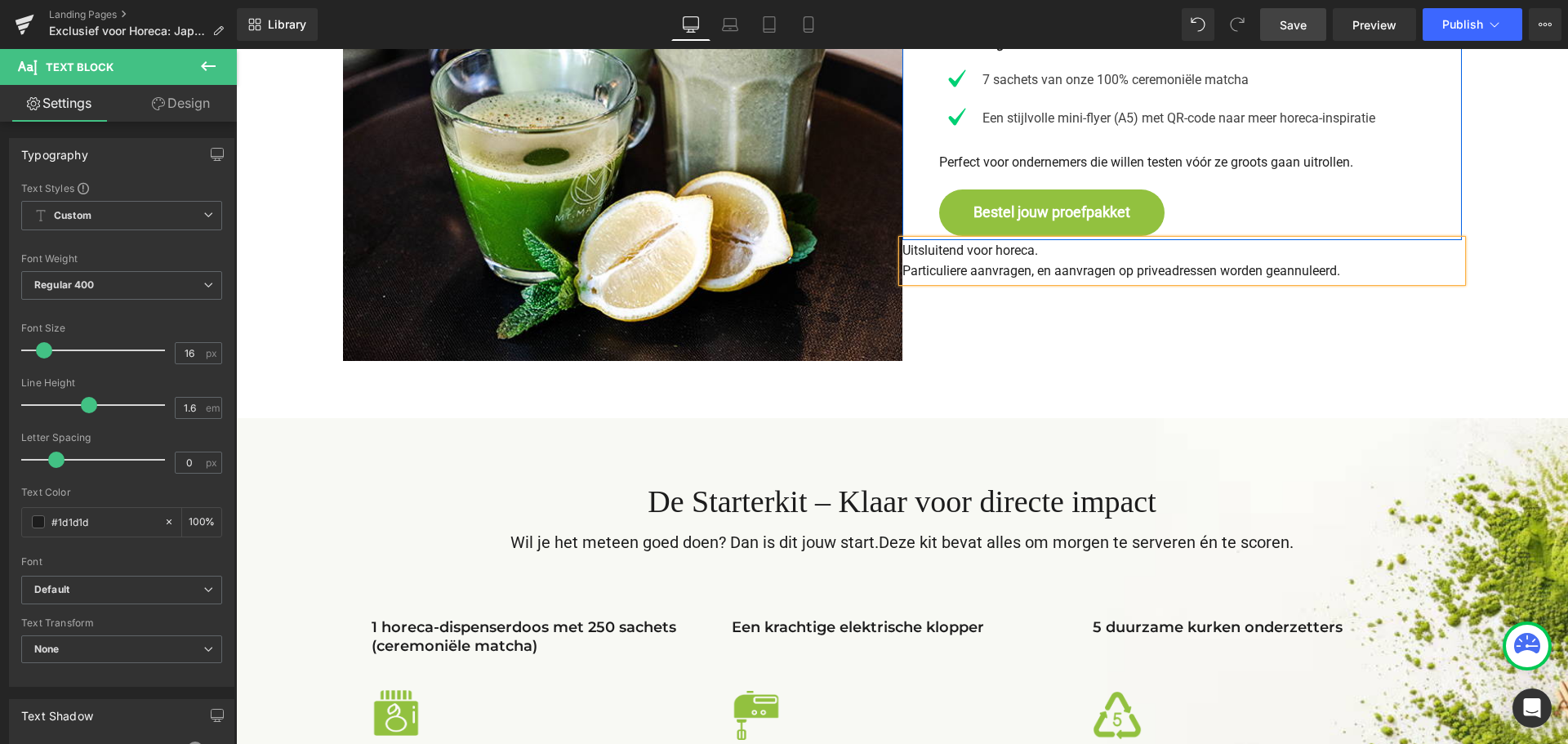
click at [1053, 337] on div "Kies hoe jij Mr.MATCHA wil ervaren Heading 1. Het Proefpakket – Laagdrempelig t…" at bounding box center [1182, 81] width 559 height 558
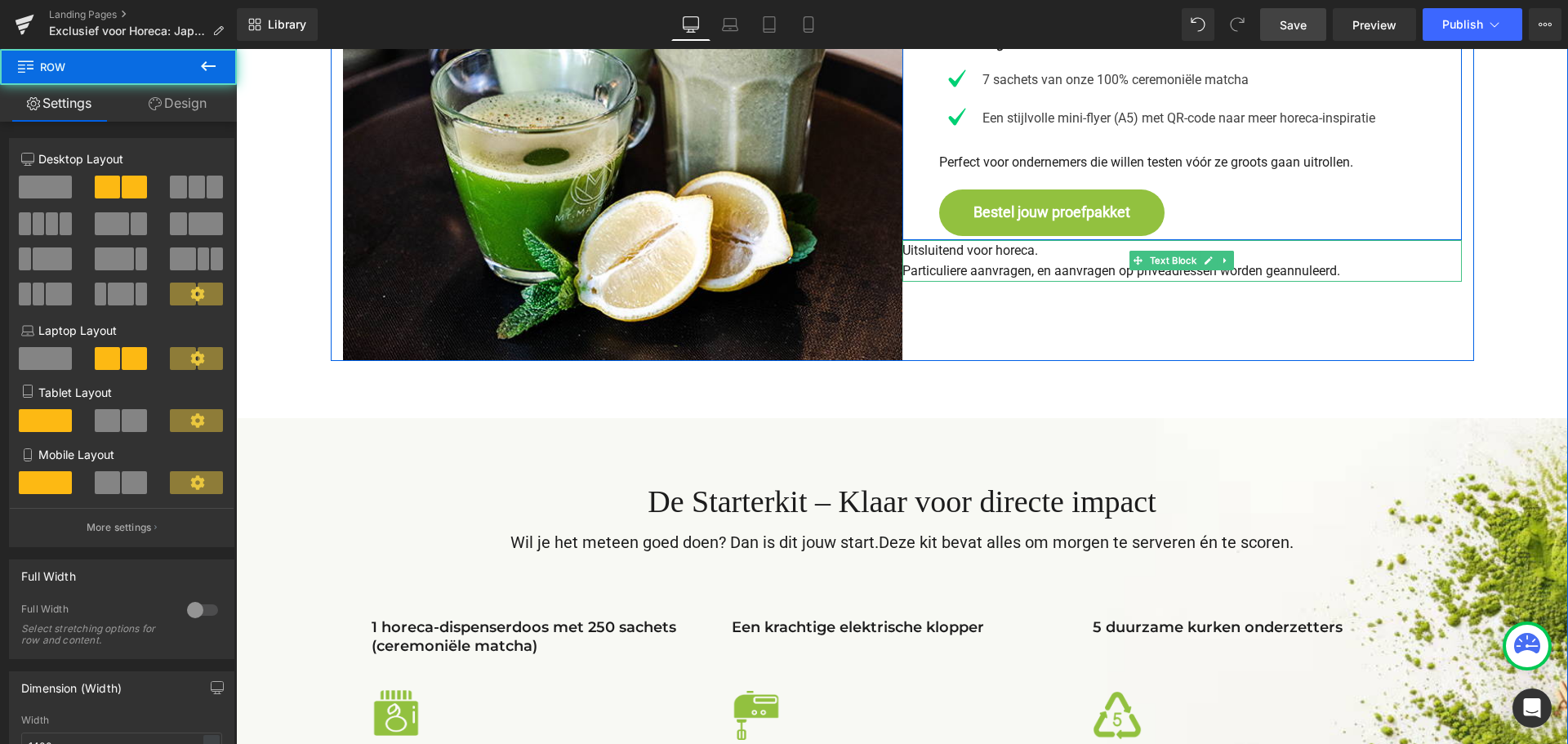
click at [964, 253] on p "Uitsluitend voor horeca. Particuliere aanvragen, en aanvragen op priveadressen …" at bounding box center [1182, 261] width 559 height 42
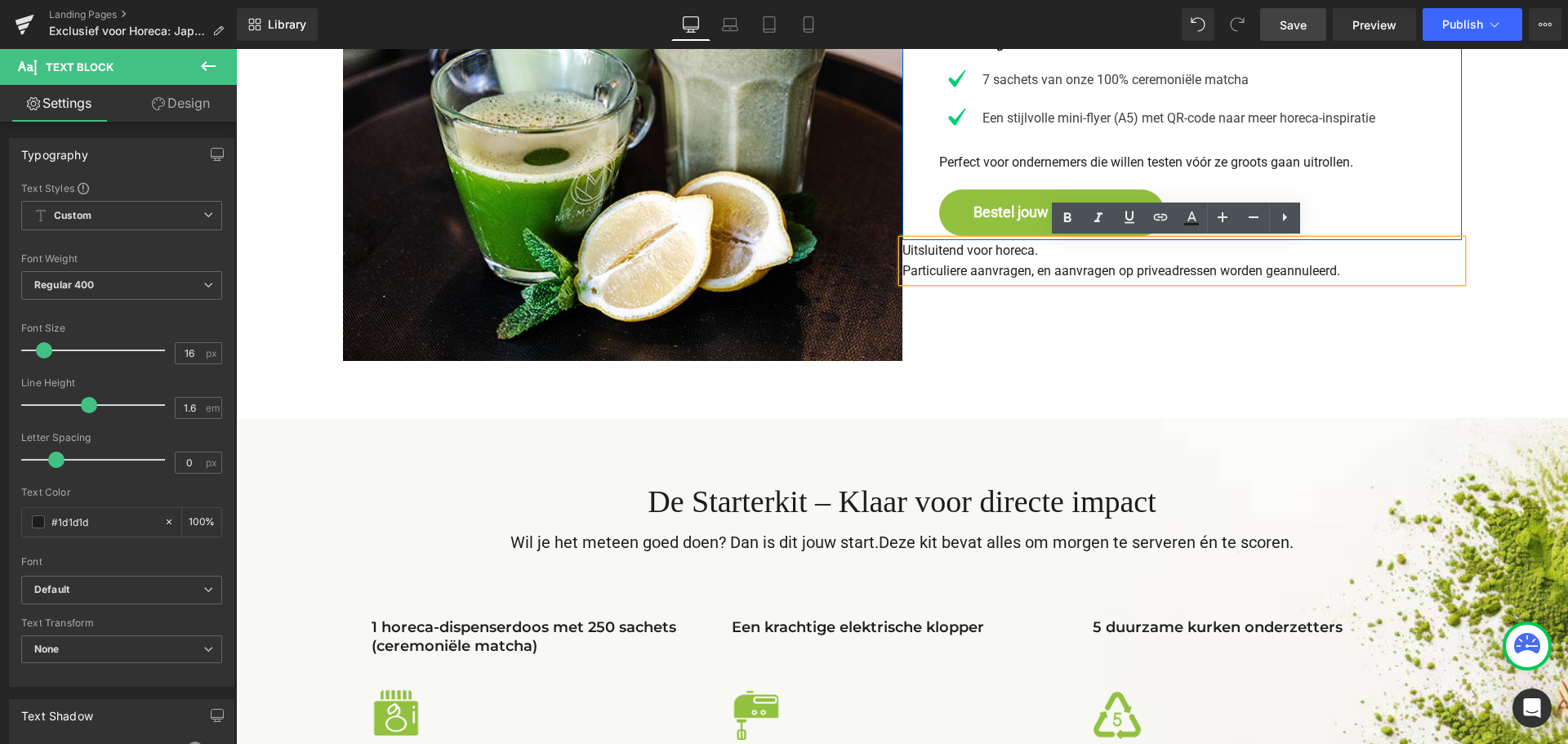
click at [915, 249] on p "Uitsluitend voor horeca. Particuliere aanvragen, en aanvragen op priveadressen …" at bounding box center [1182, 261] width 559 height 42
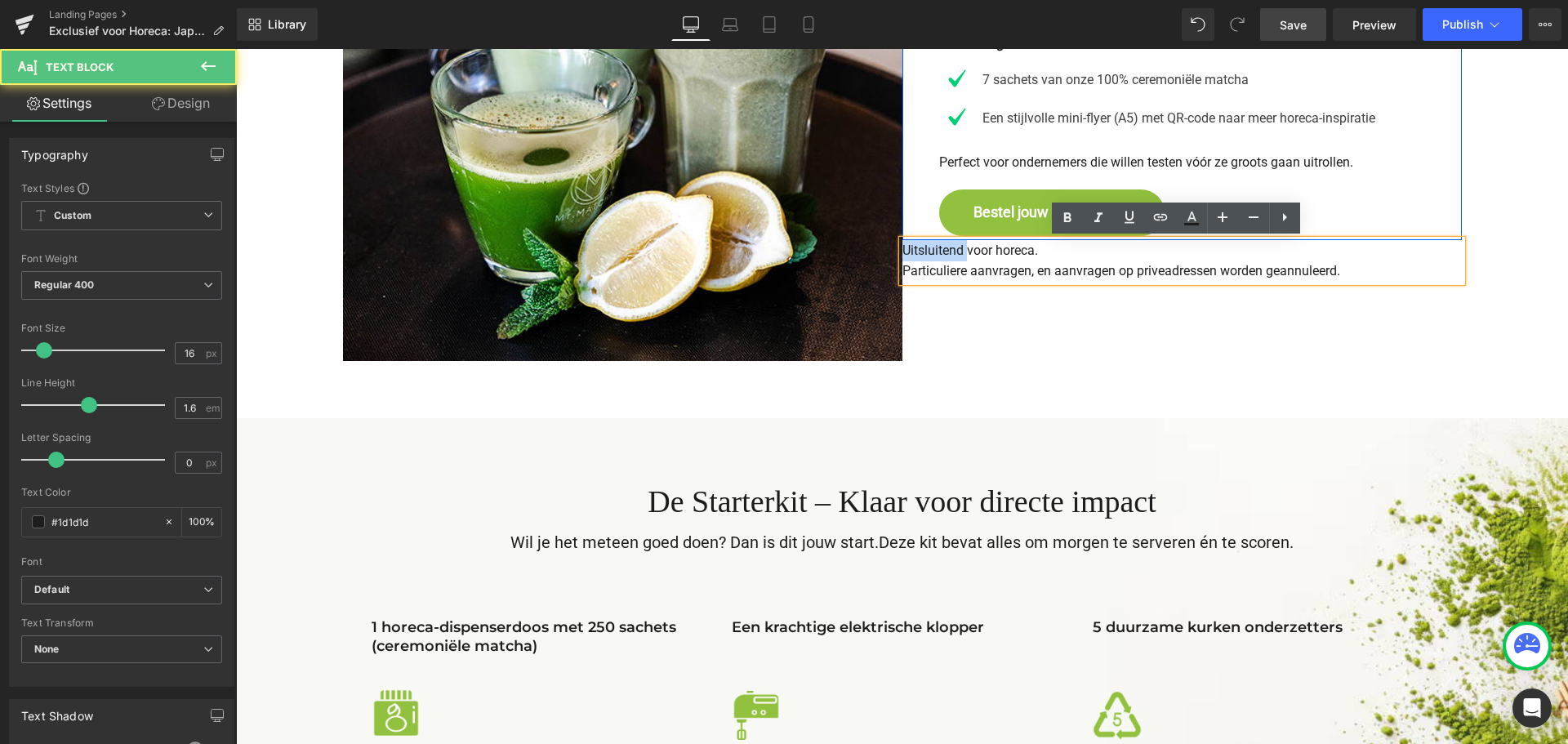
click at [915, 249] on p "Uitsluitend voor horeca. Particuliere aanvragen, en aanvragen op priveadressen …" at bounding box center [1182, 261] width 559 height 42
click at [919, 256] on p "Uitsluitend voor horeca. Particuliere aanvragen, en aanvragen op priveadressen …" at bounding box center [1182, 261] width 559 height 42
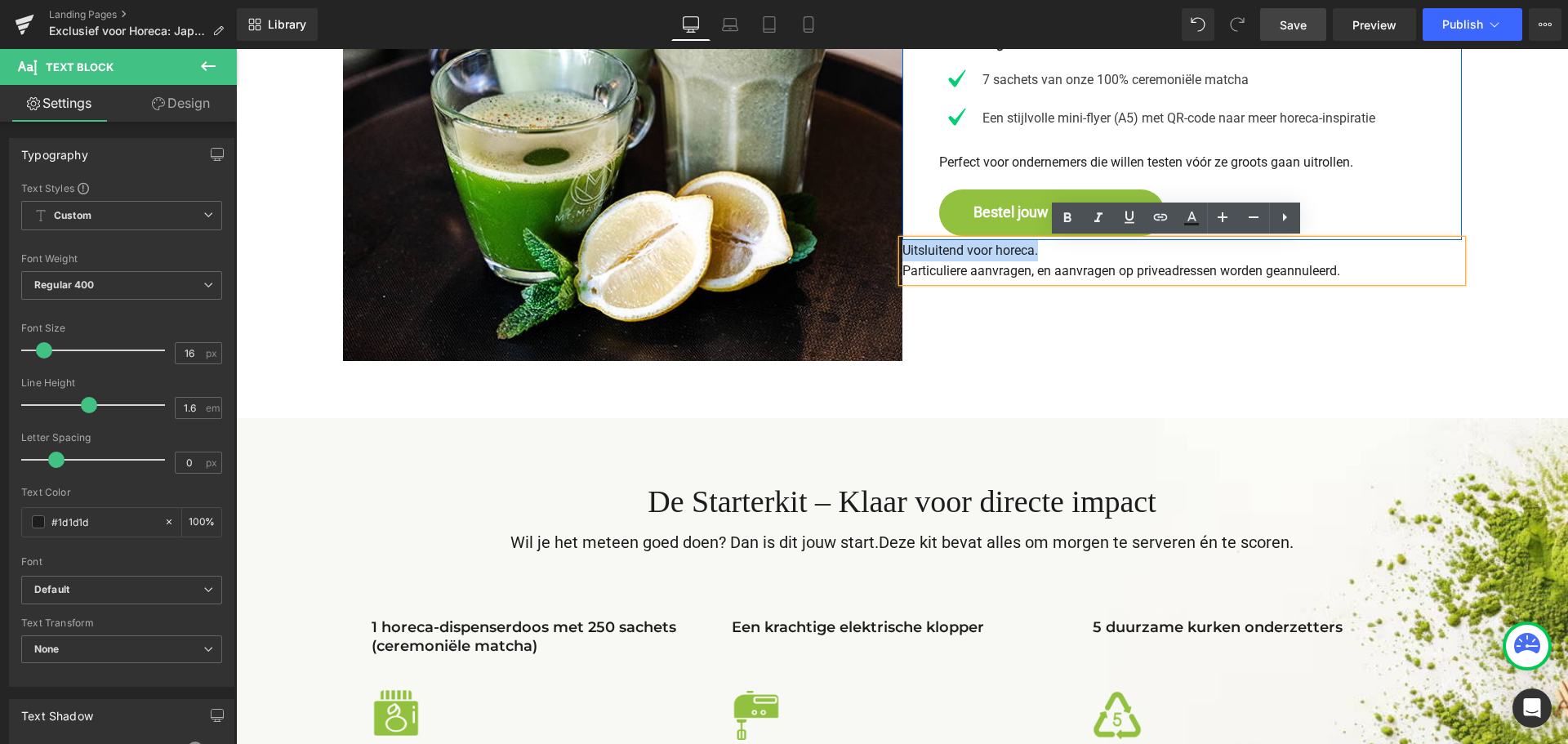
drag, startPoint x: 898, startPoint y: 252, endPoint x: 1358, endPoint y: 260, distance: 460.1
click at [1390, 256] on p "Uitsluitend voor horeca. Particuliere aanvragen, en aanvragen op priveadressen …" at bounding box center [1182, 261] width 559 height 42
click at [1342, 272] on p "Uitsluitend voor horeca. Particuliere aanvragen, en aanvragen op priveadressen …" at bounding box center [1182, 261] width 559 height 42
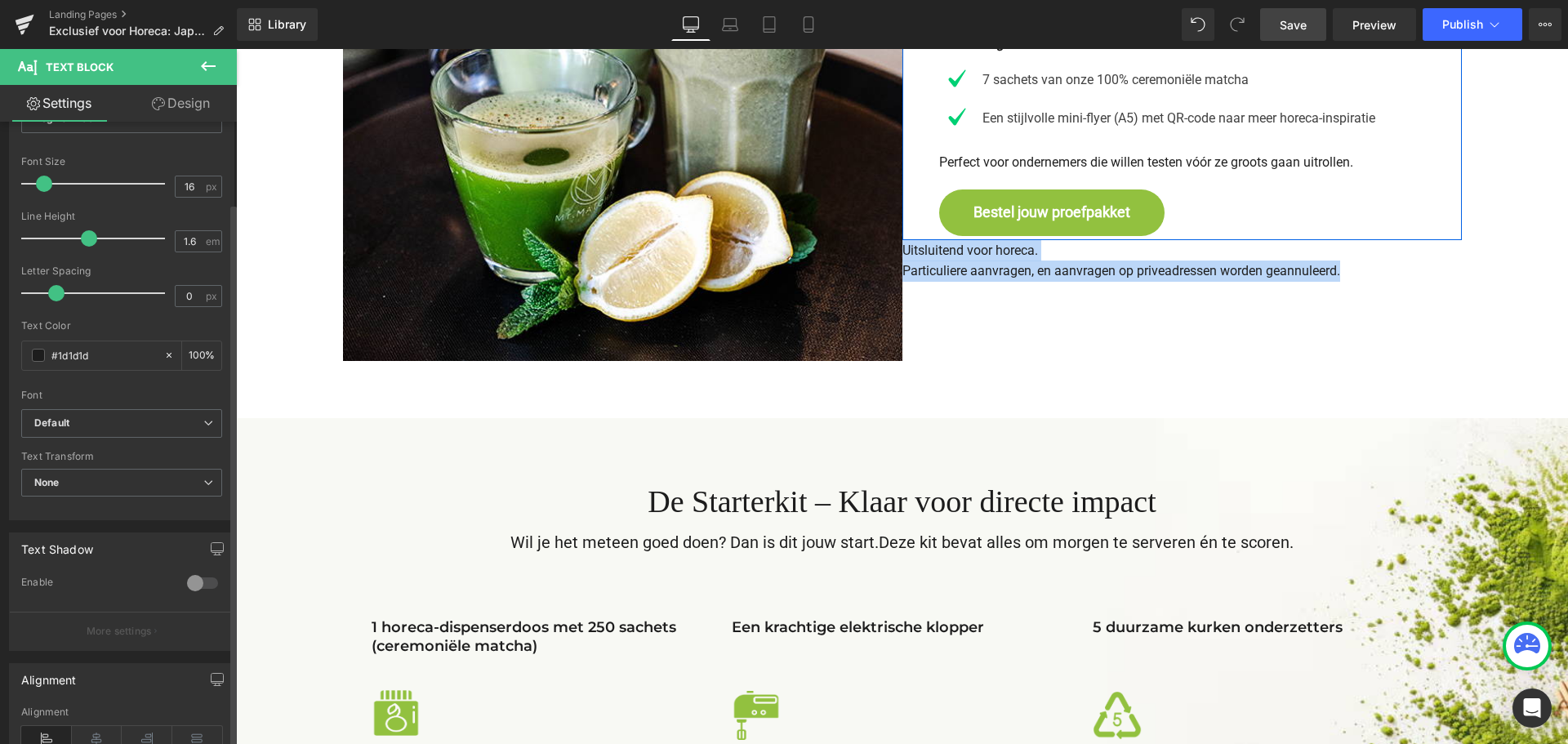
scroll to position [327, 0]
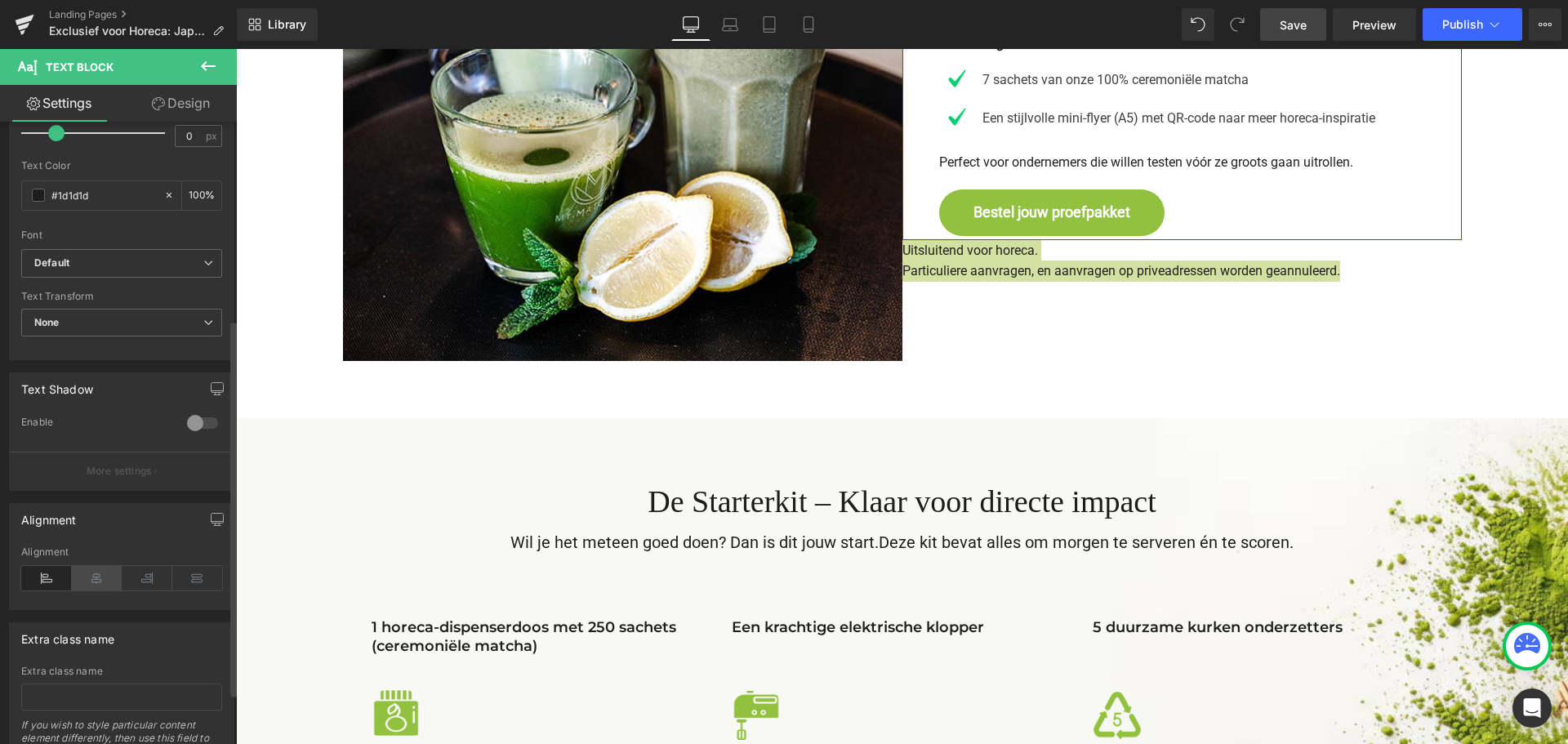
click at [85, 573] on icon at bounding box center [97, 578] width 50 height 24
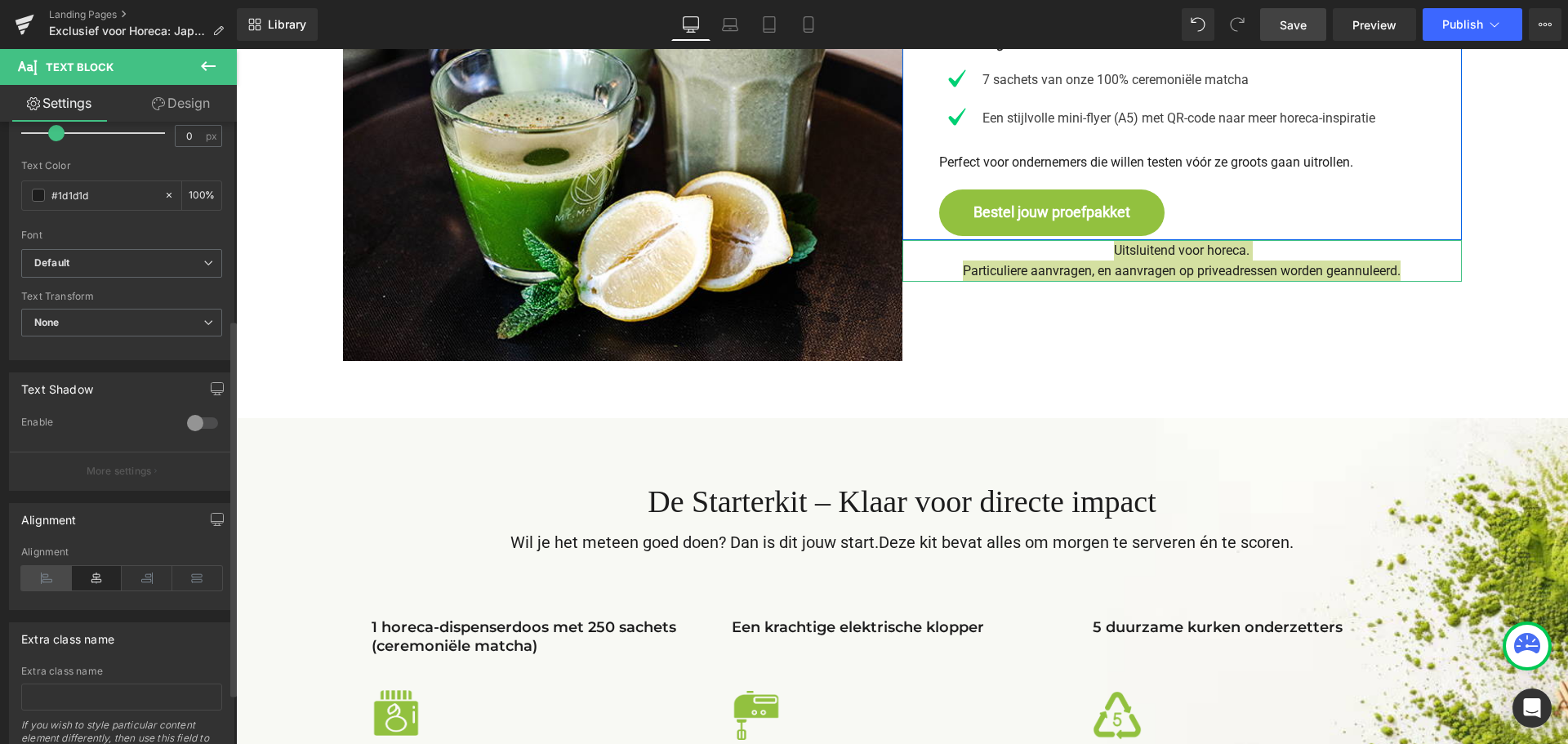
click at [50, 577] on icon at bounding box center [46, 578] width 50 height 24
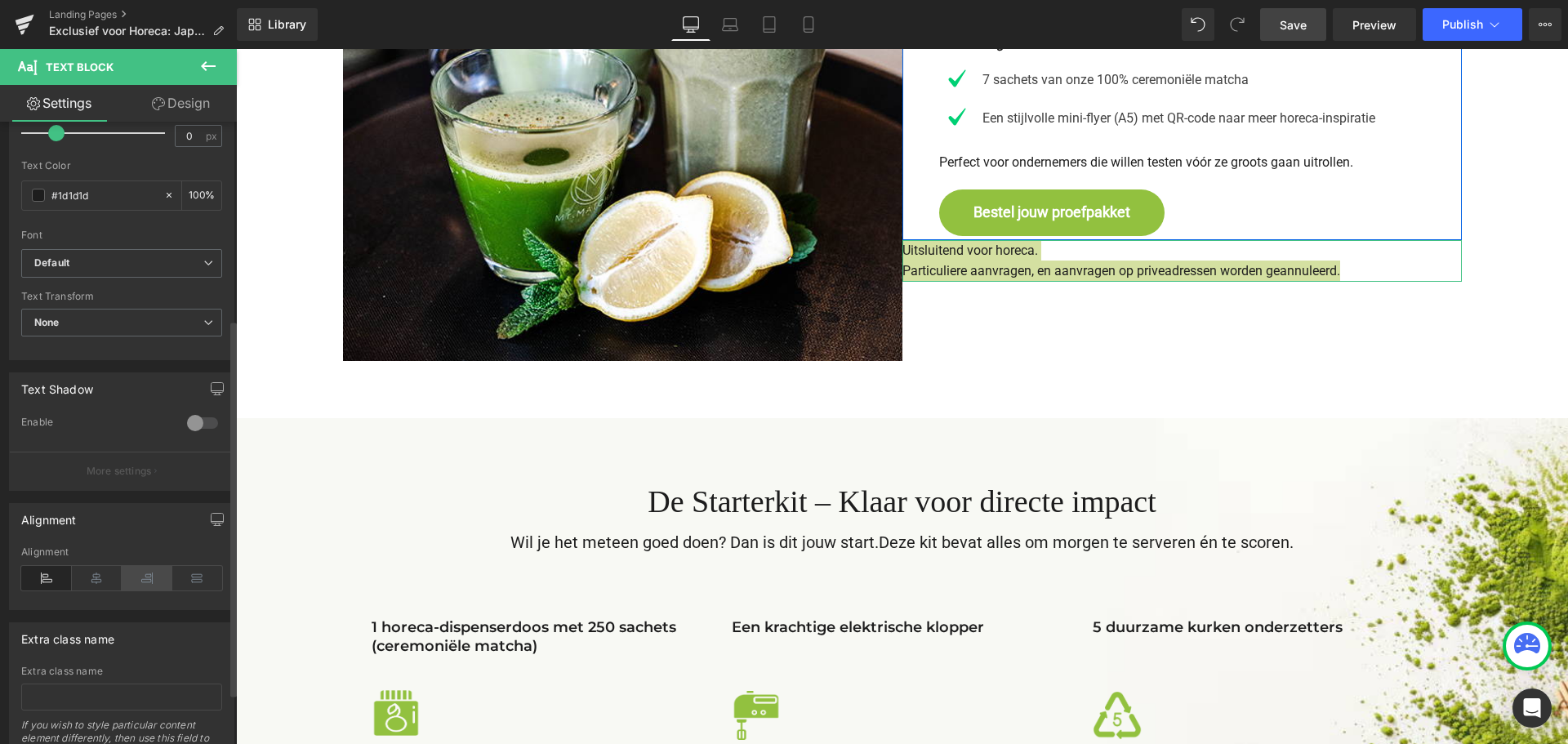
click at [140, 572] on icon at bounding box center [147, 578] width 50 height 24
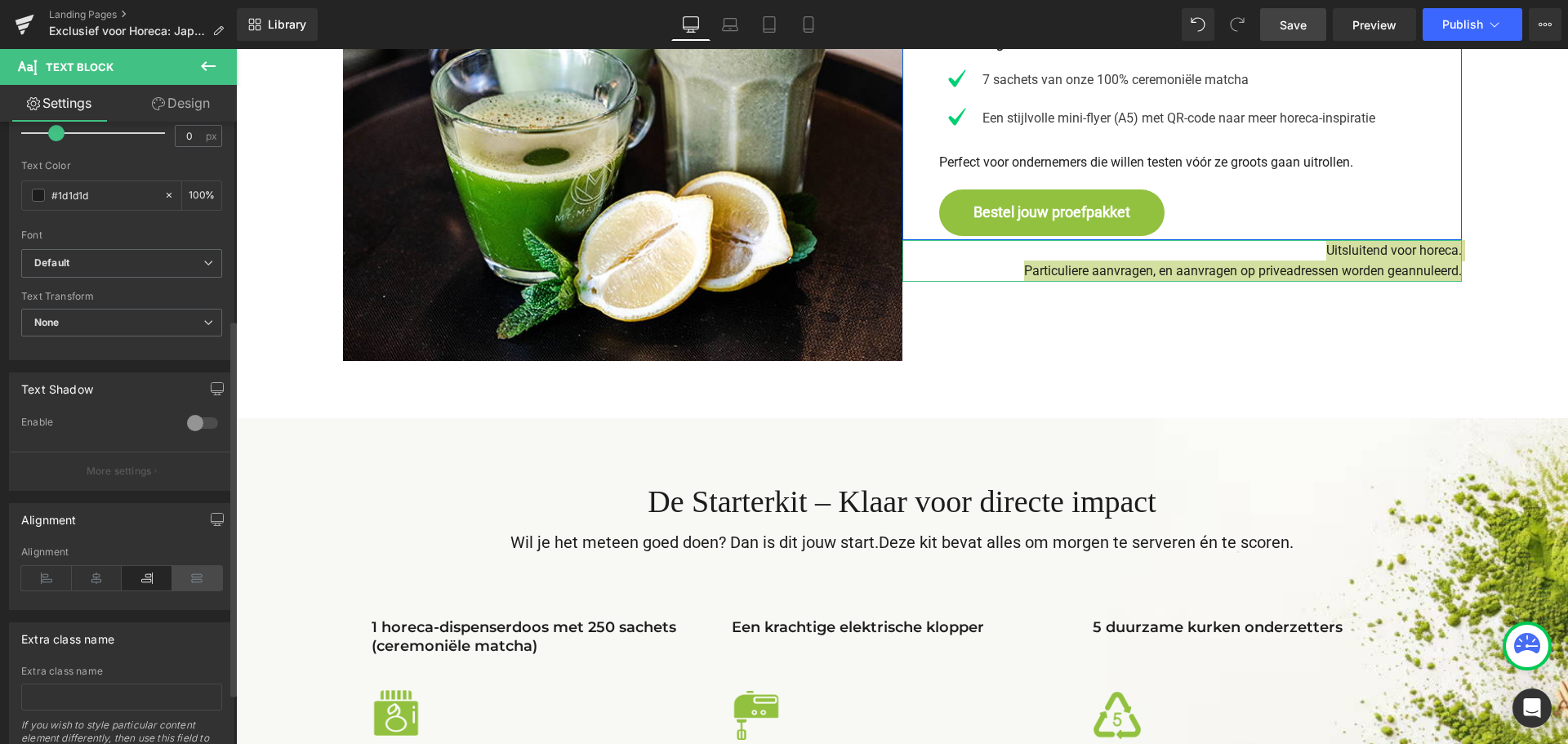
click at [202, 577] on icon at bounding box center [197, 578] width 50 height 24
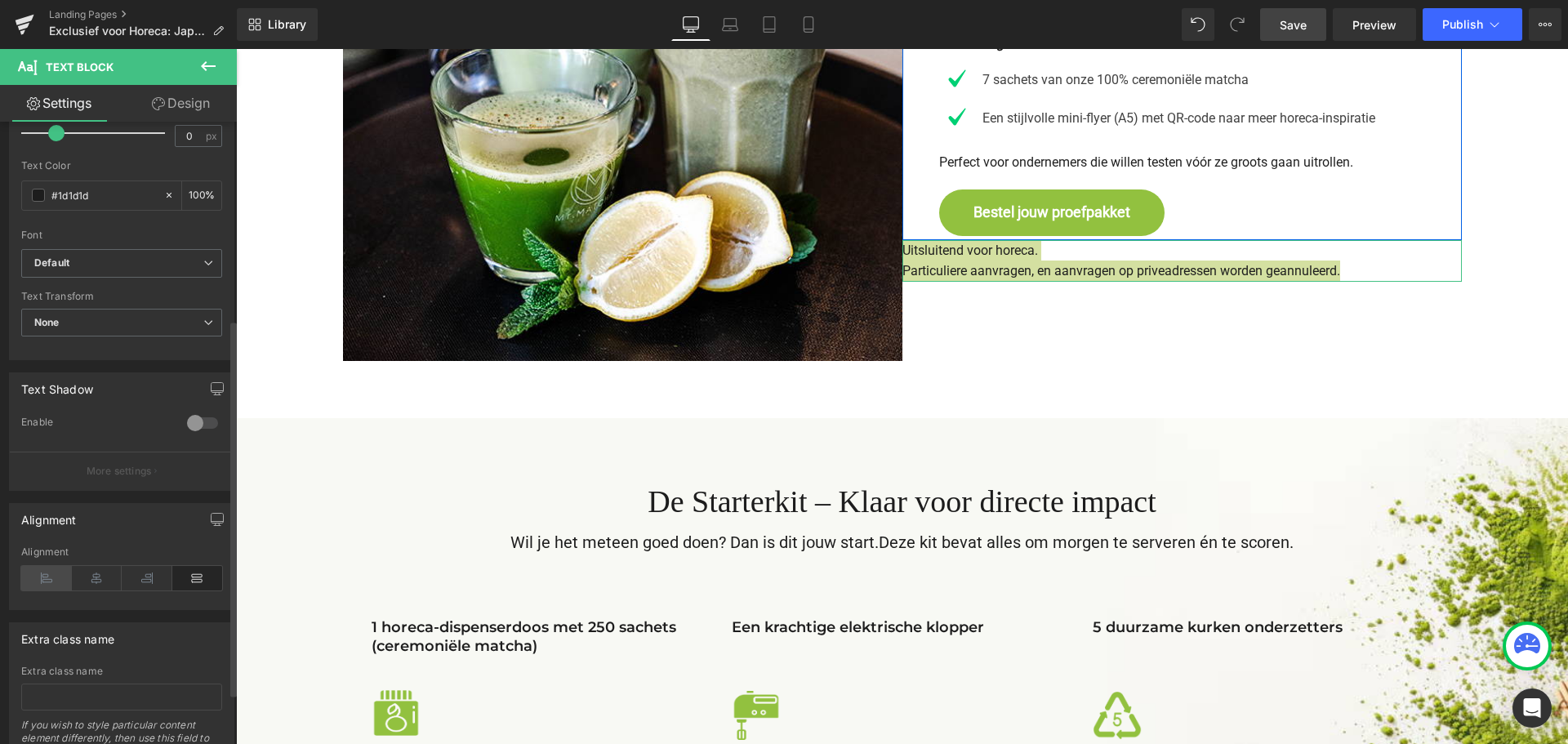
click at [47, 578] on icon at bounding box center [46, 578] width 50 height 24
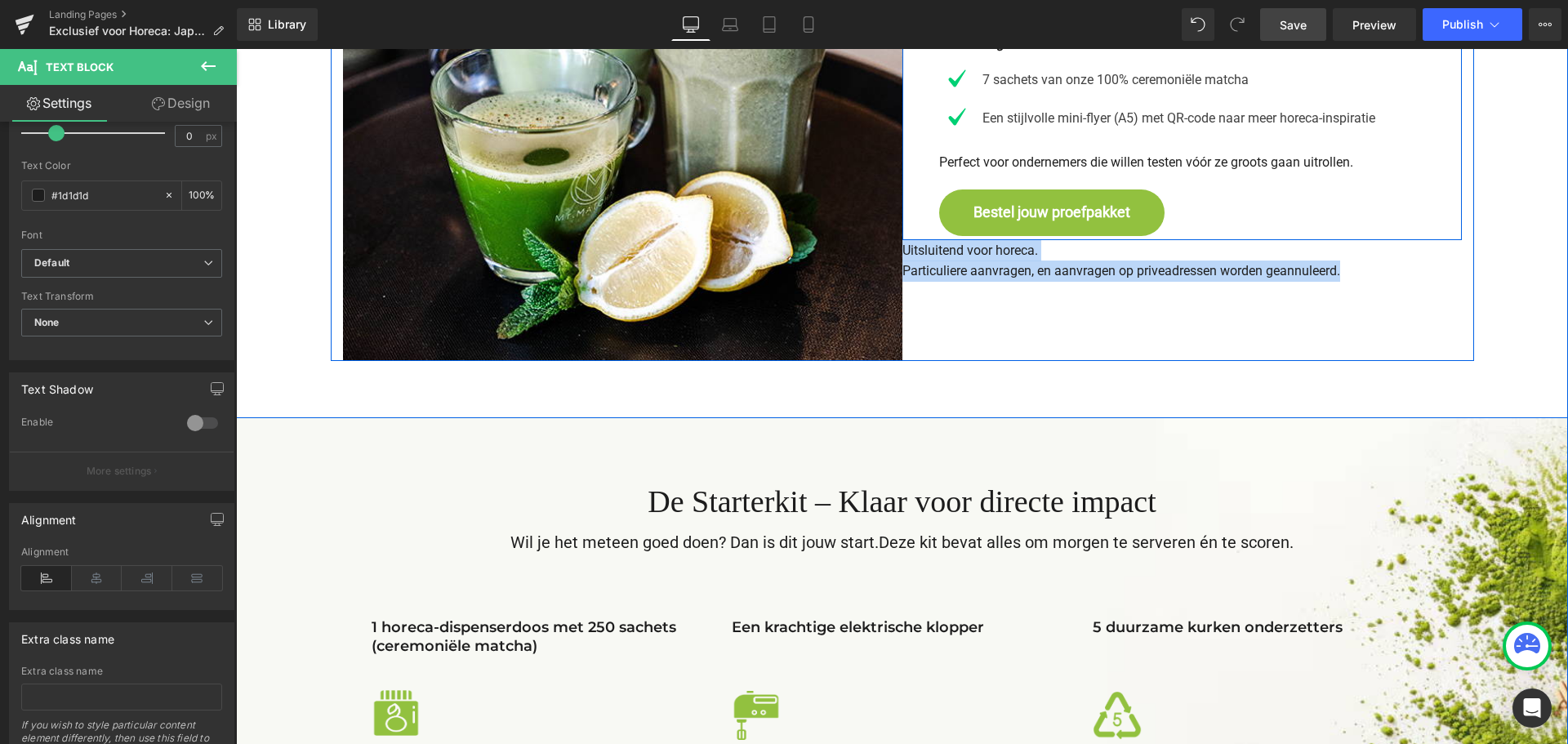
click at [1048, 322] on div "Kies hoe jij Mr.MATCHA wil ervaren Heading 1. Het Proefpakket – Laagdrempelig t…" at bounding box center [1182, 81] width 559 height 558
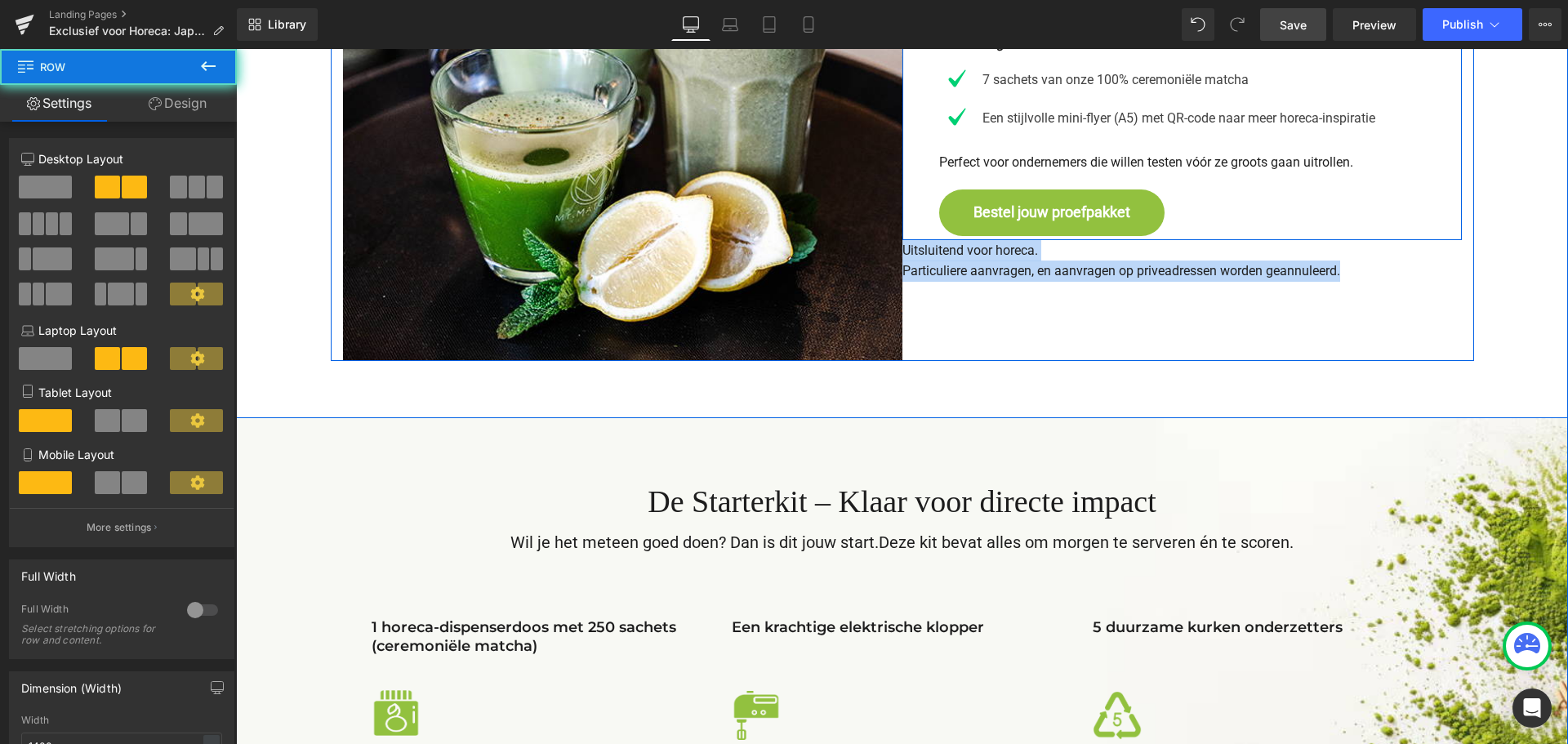
click at [1048, 322] on div "Kies hoe jij Mr.MATCHA wil ervaren Heading 1. Het Proefpakket – Laagdrempelig t…" at bounding box center [1182, 81] width 559 height 558
click at [1138, 299] on div "Kies hoe jij Mr.MATCHA wil ervaren Heading 1. Het Proefpakket – Laagdrempelig t…" at bounding box center [1182, 81] width 559 height 558
click at [1112, 273] on p "Uitsluitend voor horeca. Particuliere aanvragen, en aanvragen op priveadressen …" at bounding box center [1182, 261] width 559 height 42
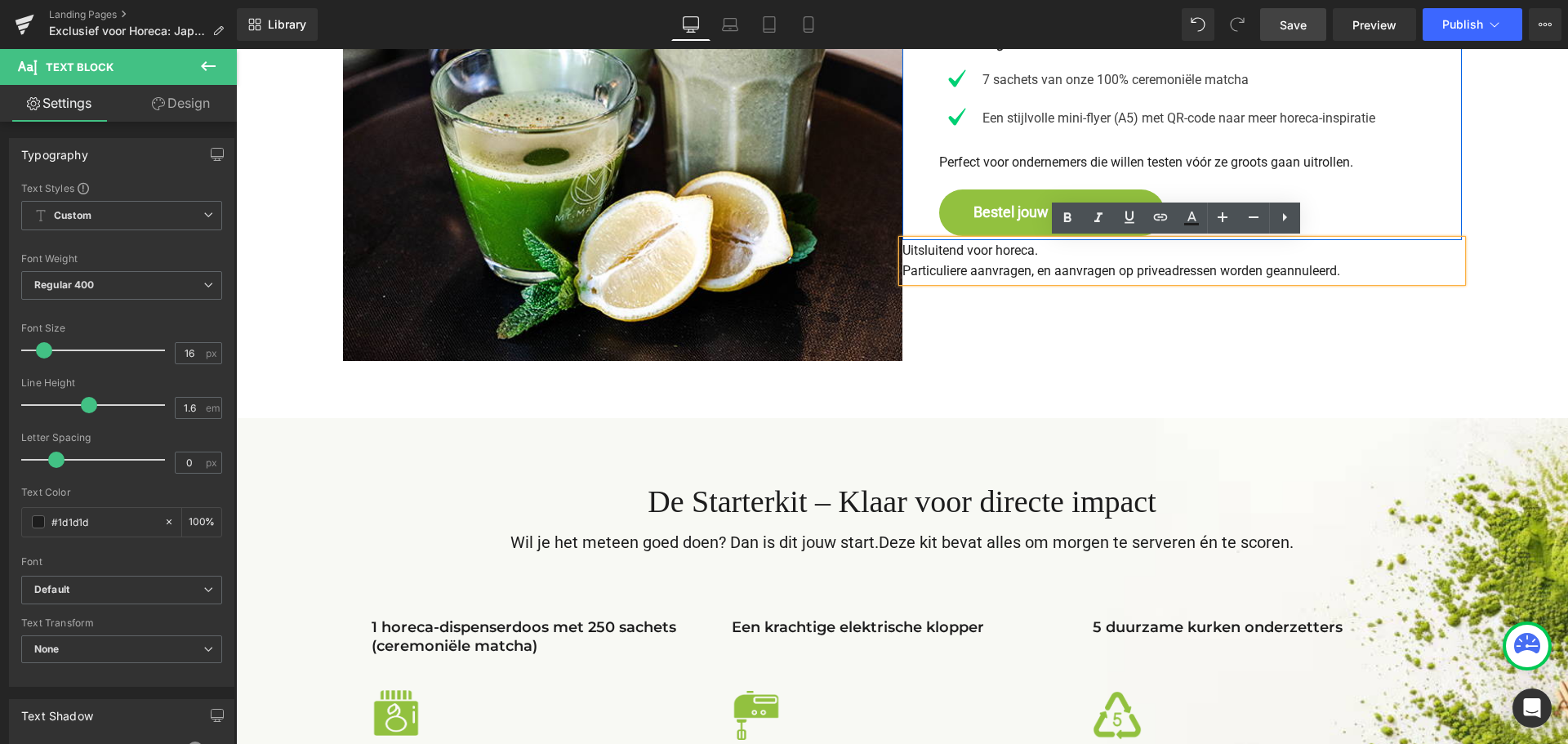
click at [1153, 267] on p "Uitsluitend voor horeca. Particuliere aanvragen, en aanvragen op priveadressen …" at bounding box center [1182, 261] width 559 height 42
click at [1035, 340] on div "Kies hoe jij Mr.MATCHA wil ervaren Heading 1. Het Proefpakket – Laagdrempelig t…" at bounding box center [1182, 81] width 559 height 558
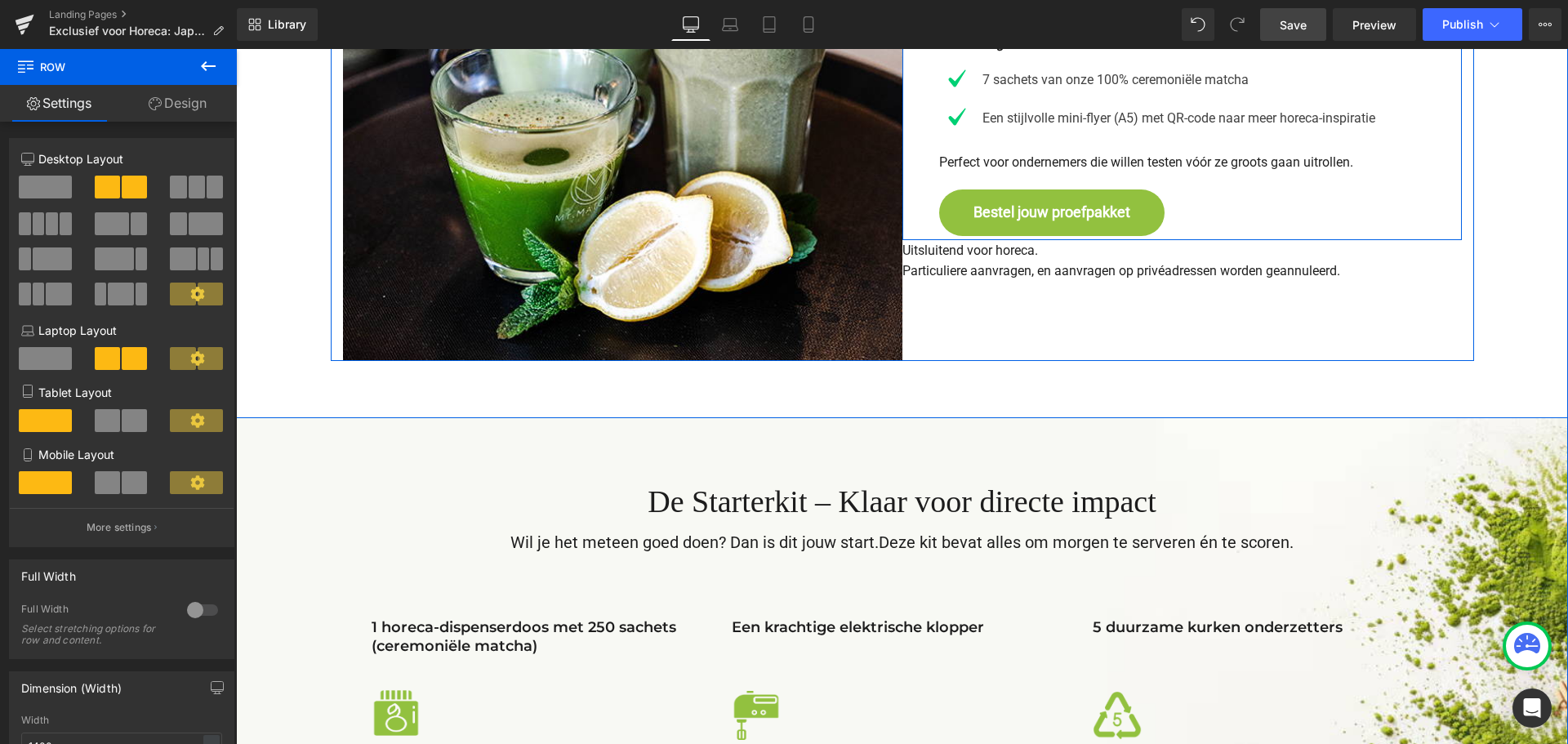
click at [953, 269] on p "Uitsluitend voor horeca. Particuliere aanvragen, en aanvragen op privéadressen …" at bounding box center [1182, 261] width 559 height 42
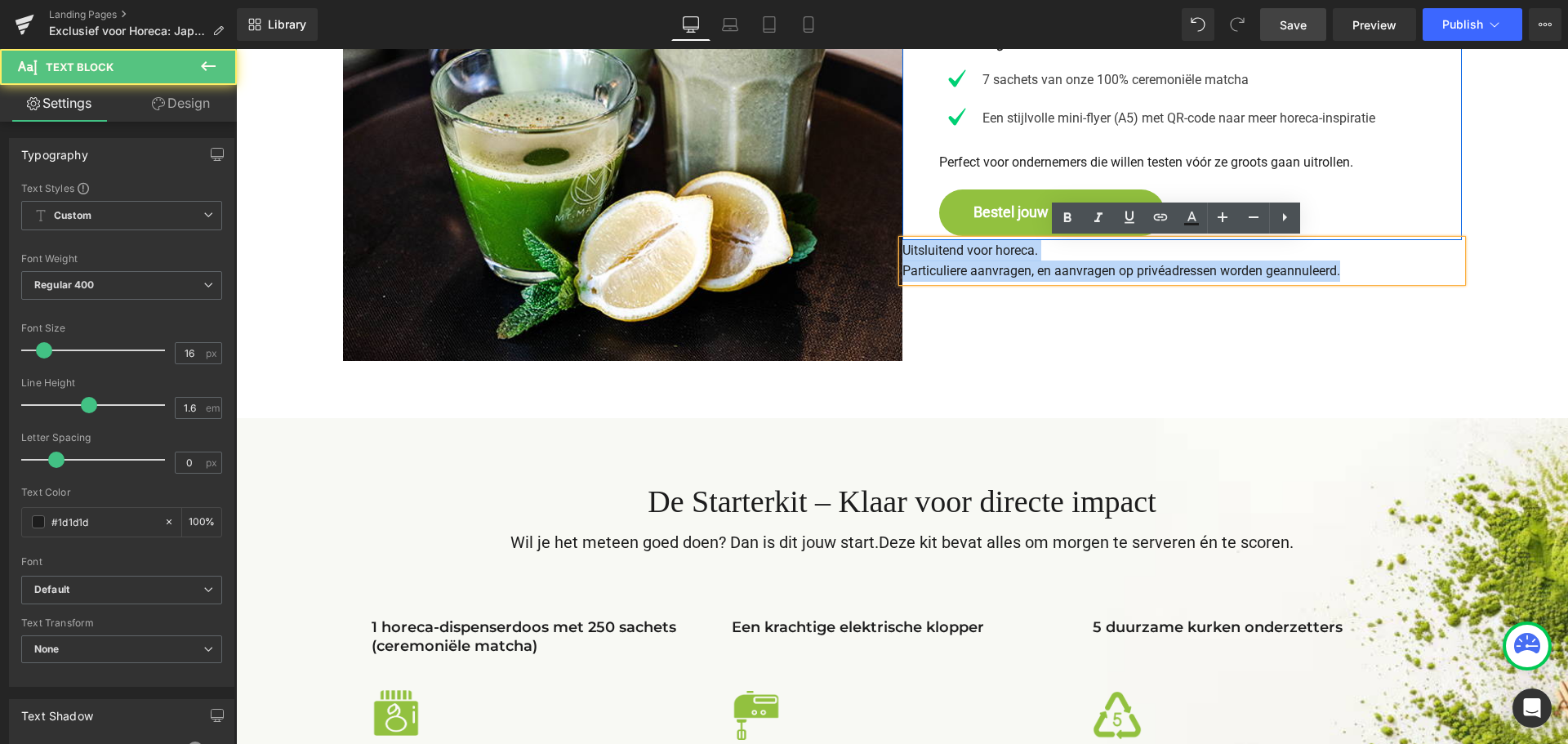
drag, startPoint x: 898, startPoint y: 251, endPoint x: 1399, endPoint y: 271, distance: 501.4
click at [1411, 271] on p "Uitsluitend voor horeca. Particuliere aanvragen, en aanvragen op privéadressen …" at bounding box center [1182, 261] width 559 height 42
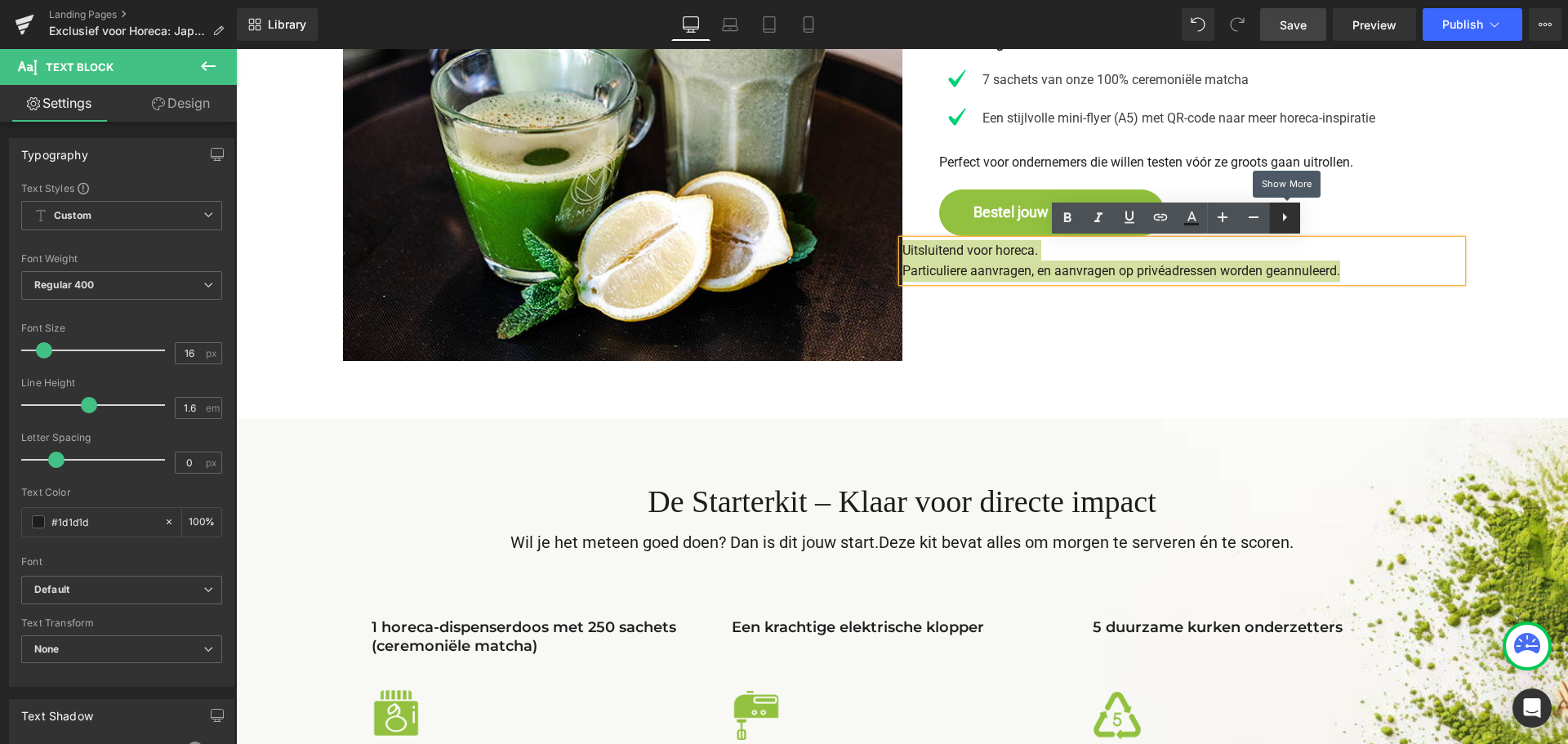
click at [1285, 217] on icon at bounding box center [1285, 217] width 4 height 8
click at [1070, 216] on icon at bounding box center [1068, 218] width 19 height 19
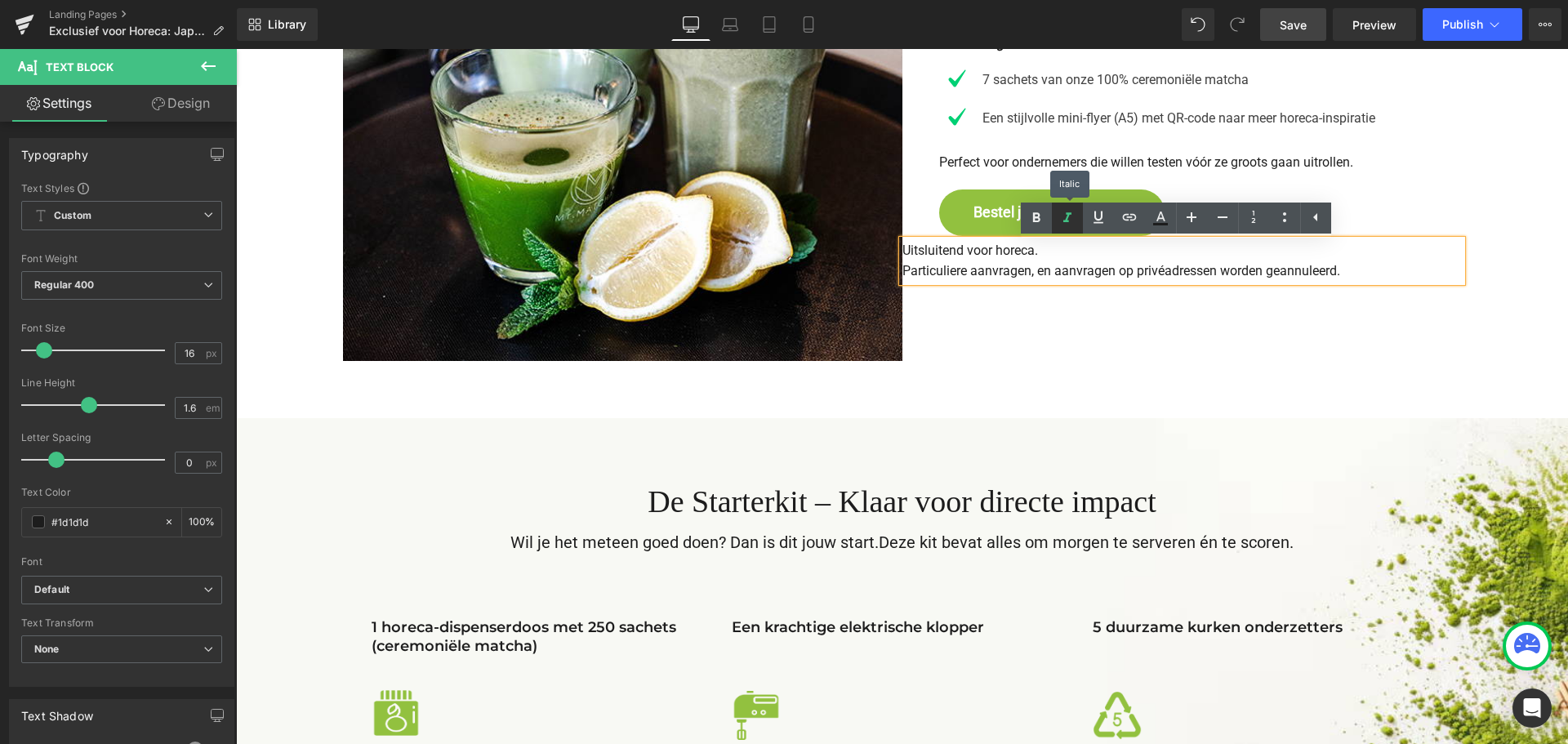
click at [1070, 216] on icon at bounding box center [1068, 218] width 19 height 19
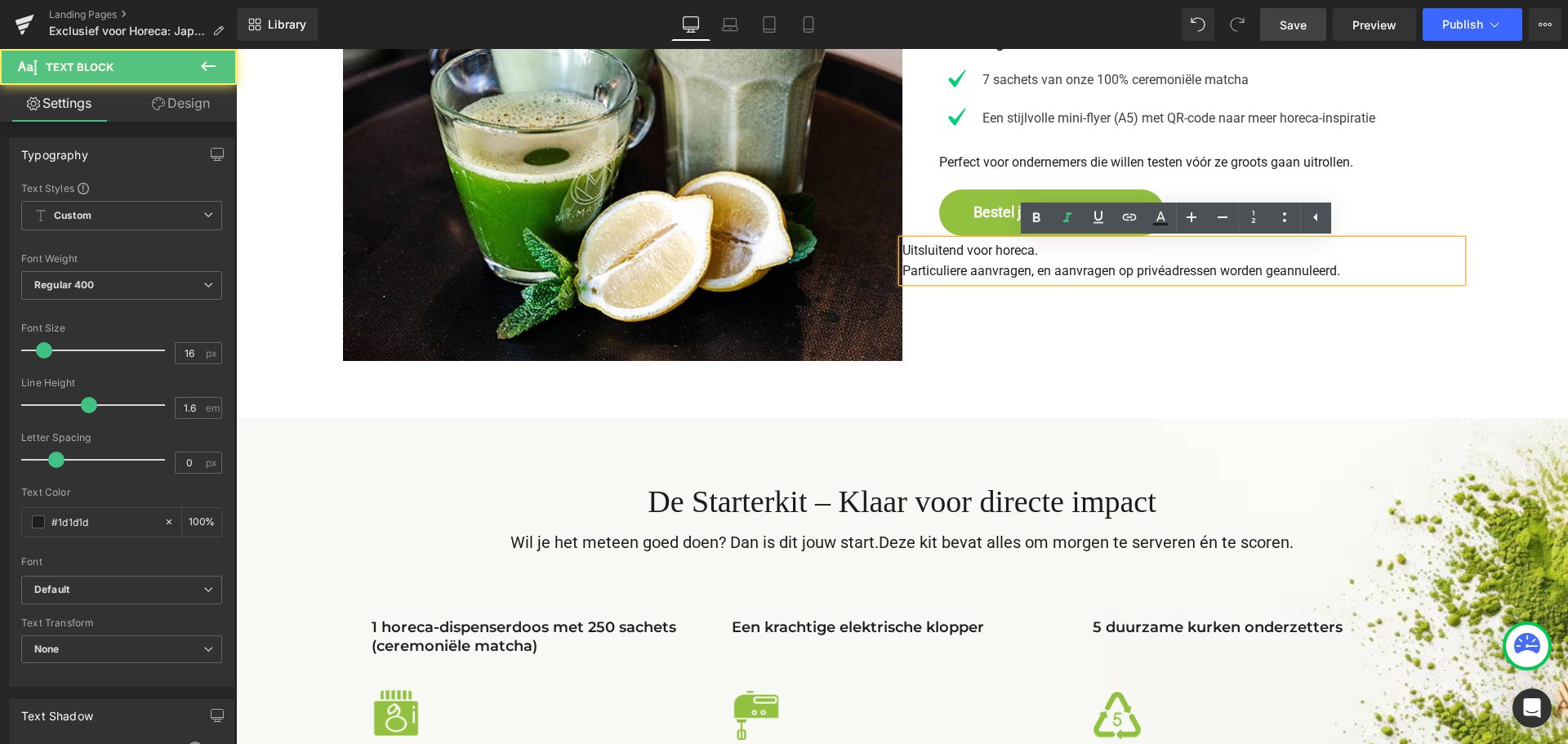
click at [1041, 276] on icon "Uitsluitend voor horeca. Particuliere aanvragen, en aanvragen op privéadressen …" at bounding box center [1121, 261] width 438 height 37
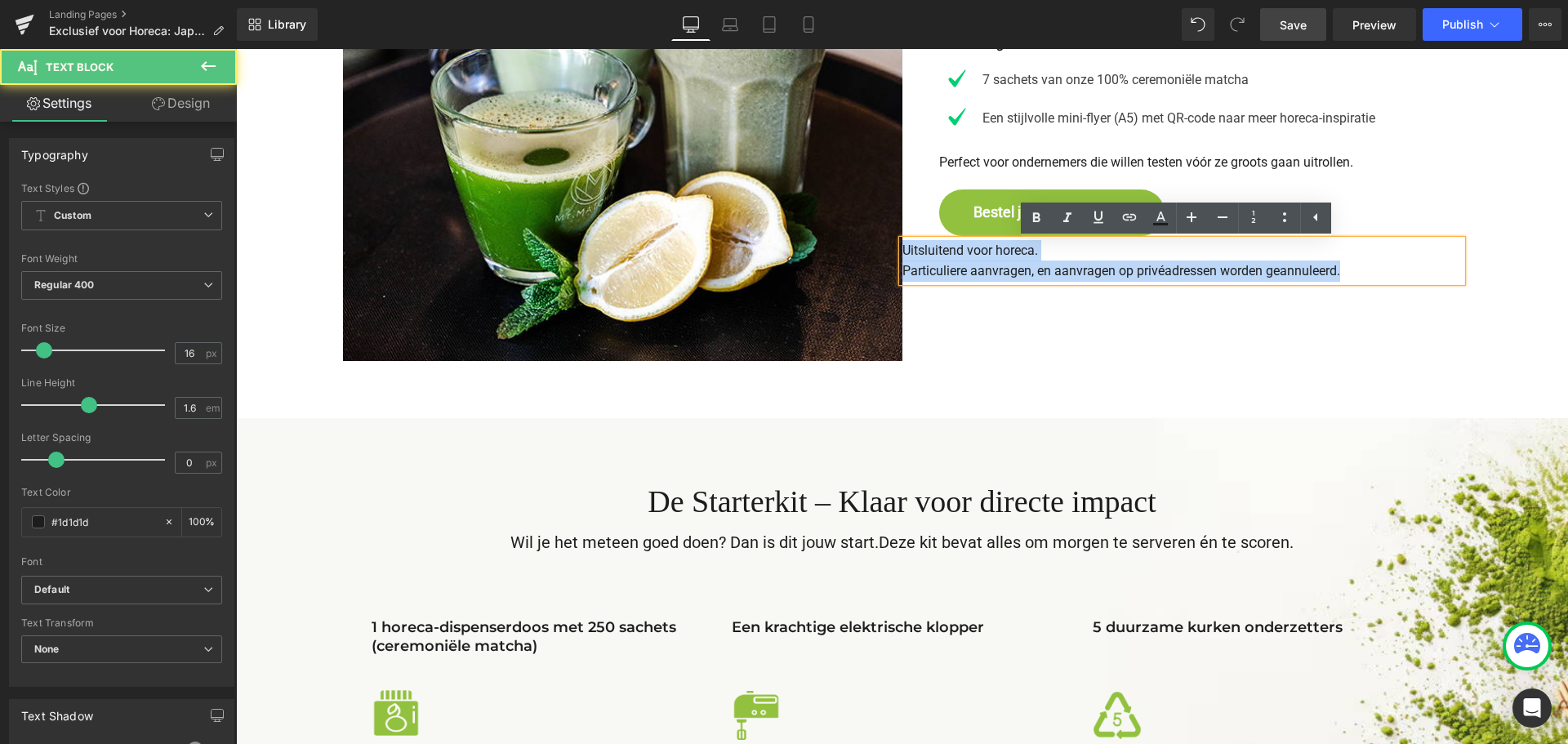
drag, startPoint x: 948, startPoint y: 268, endPoint x: 1385, endPoint y: 266, distance: 437.0
click at [1400, 268] on p "Uitsluitend voor horeca. Particuliere aanvragen, en aanvragen op privéadressen …" at bounding box center [1182, 261] width 559 height 42
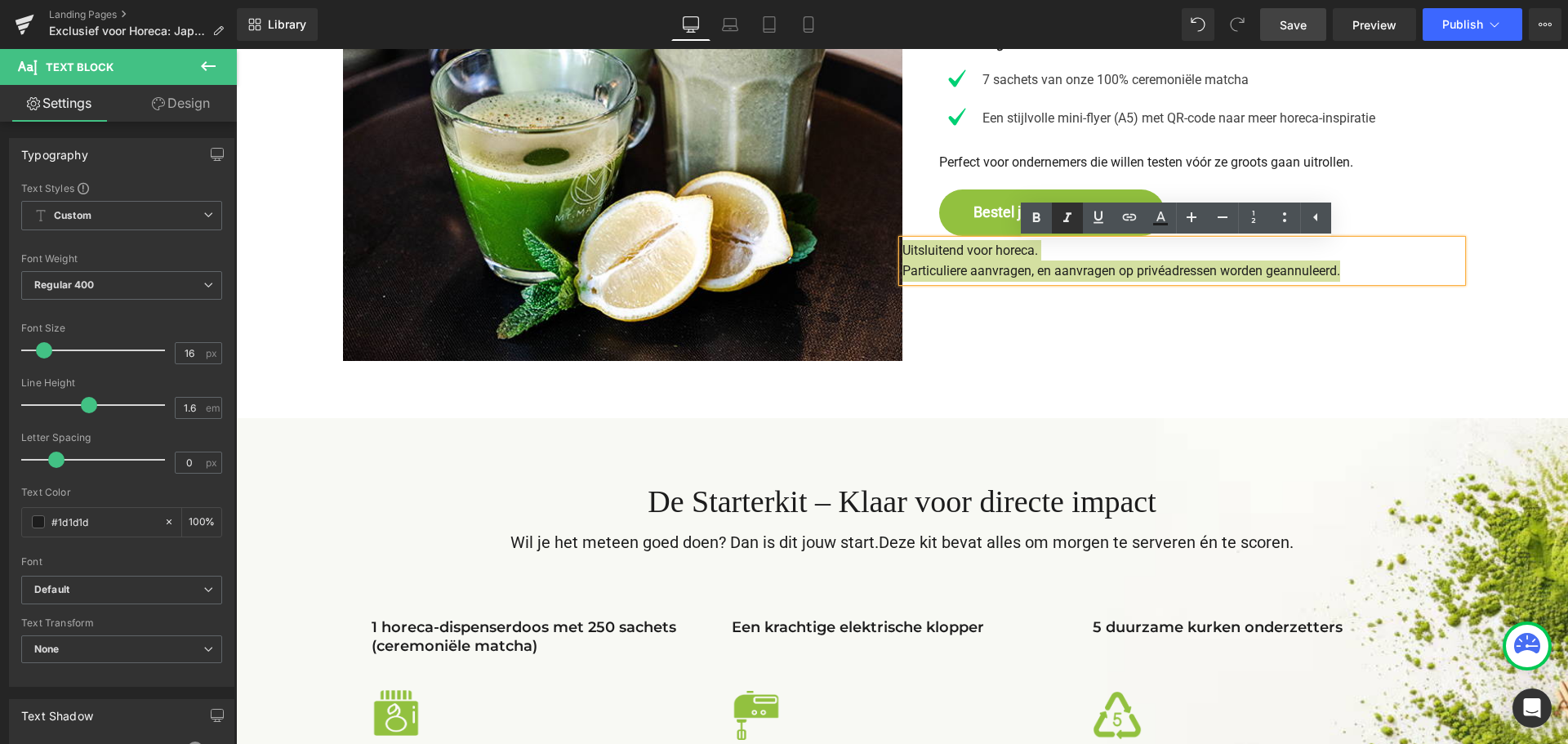
click at [1068, 203] on link at bounding box center [1068, 218] width 31 height 31
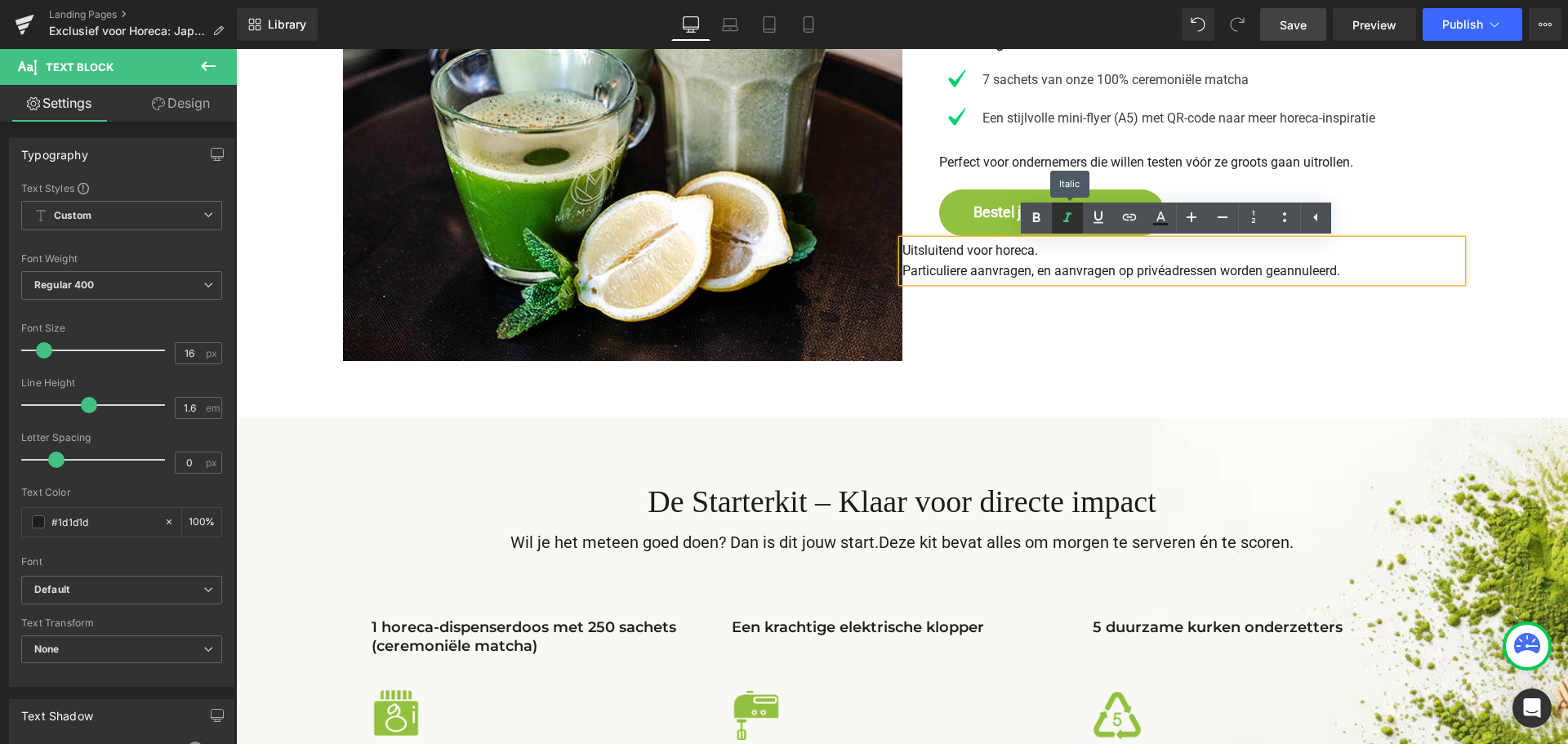
click at [1066, 209] on icon at bounding box center [1068, 218] width 19 height 19
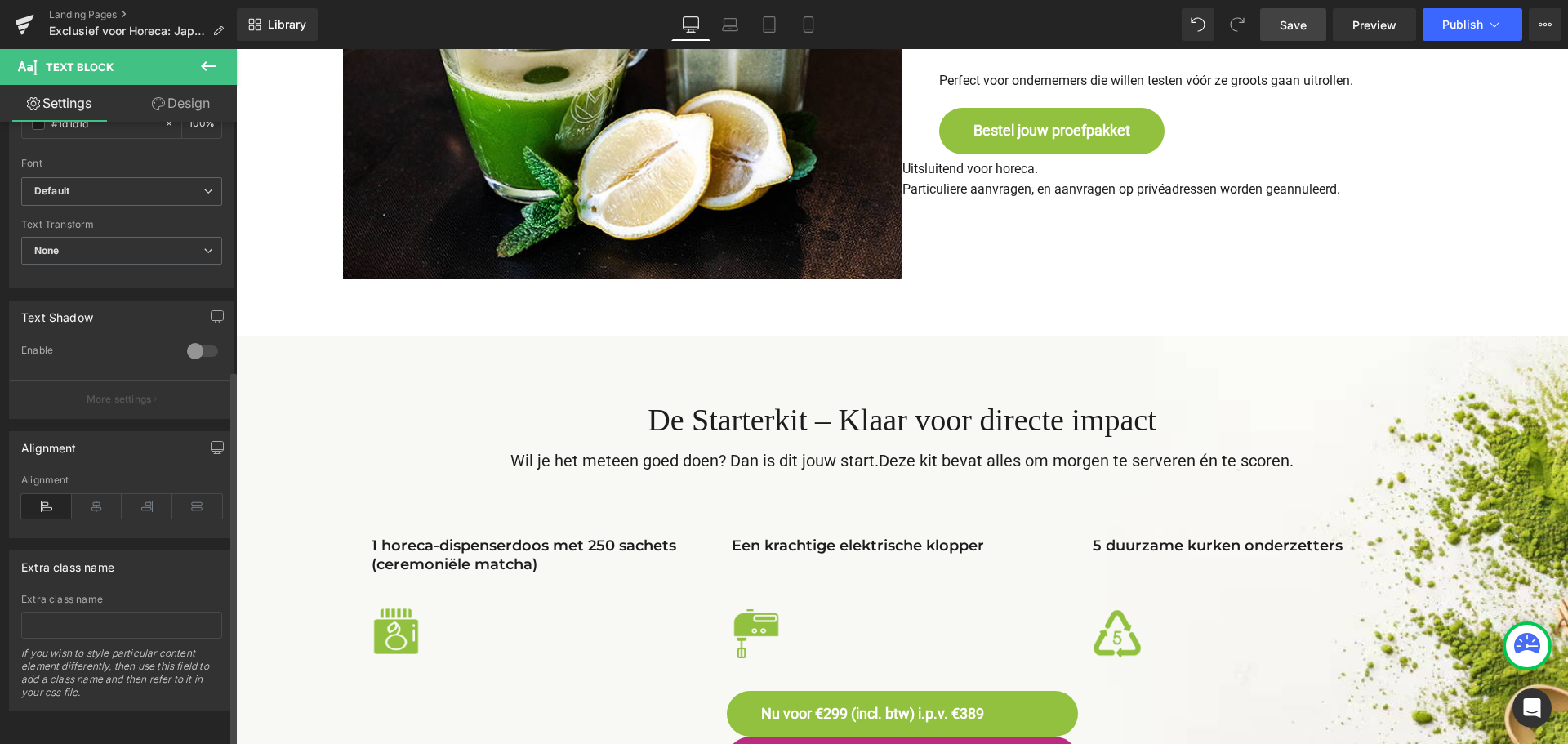
scroll to position [411, 0]
click at [198, 340] on div at bounding box center [202, 351] width 40 height 26
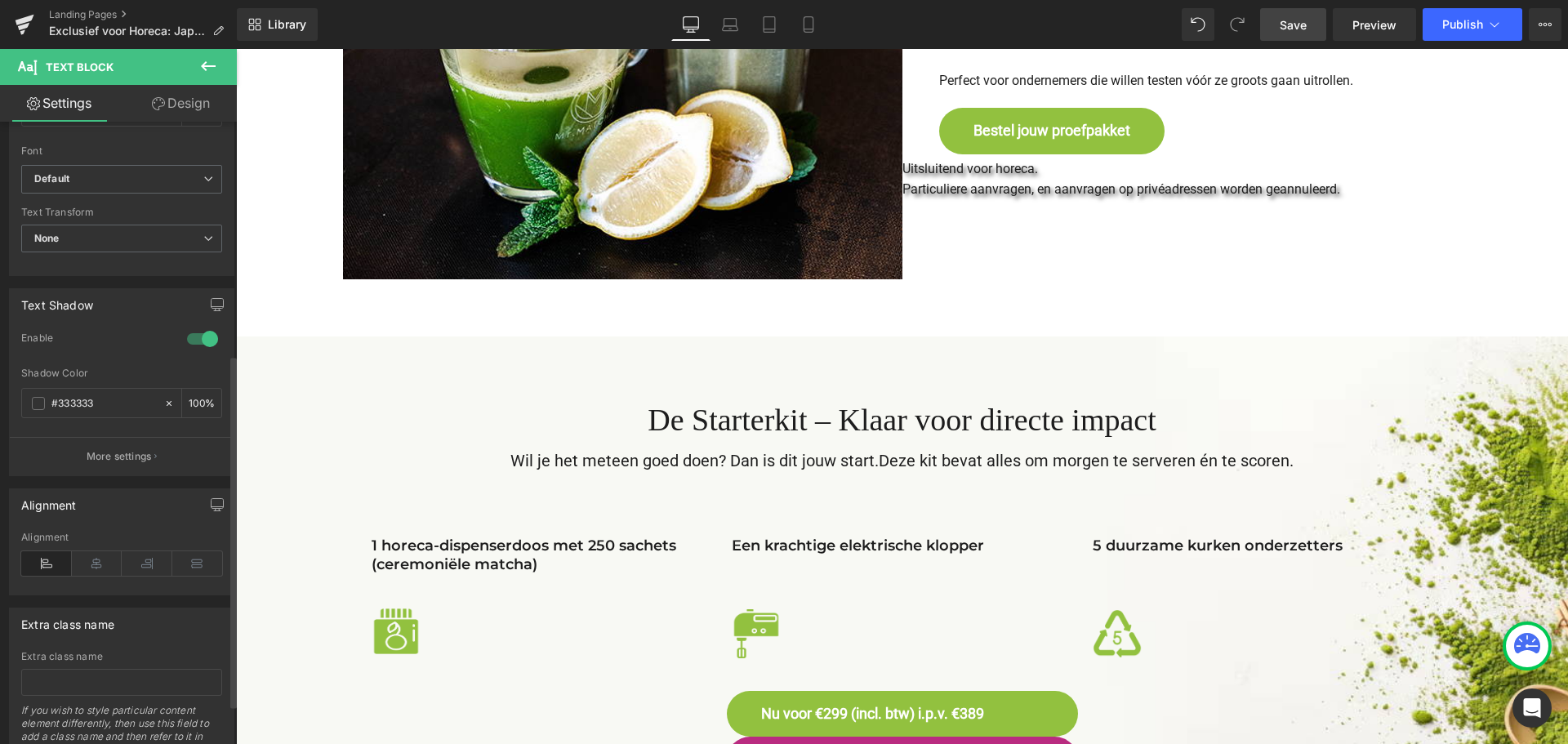
click at [192, 339] on div at bounding box center [202, 338] width 40 height 26
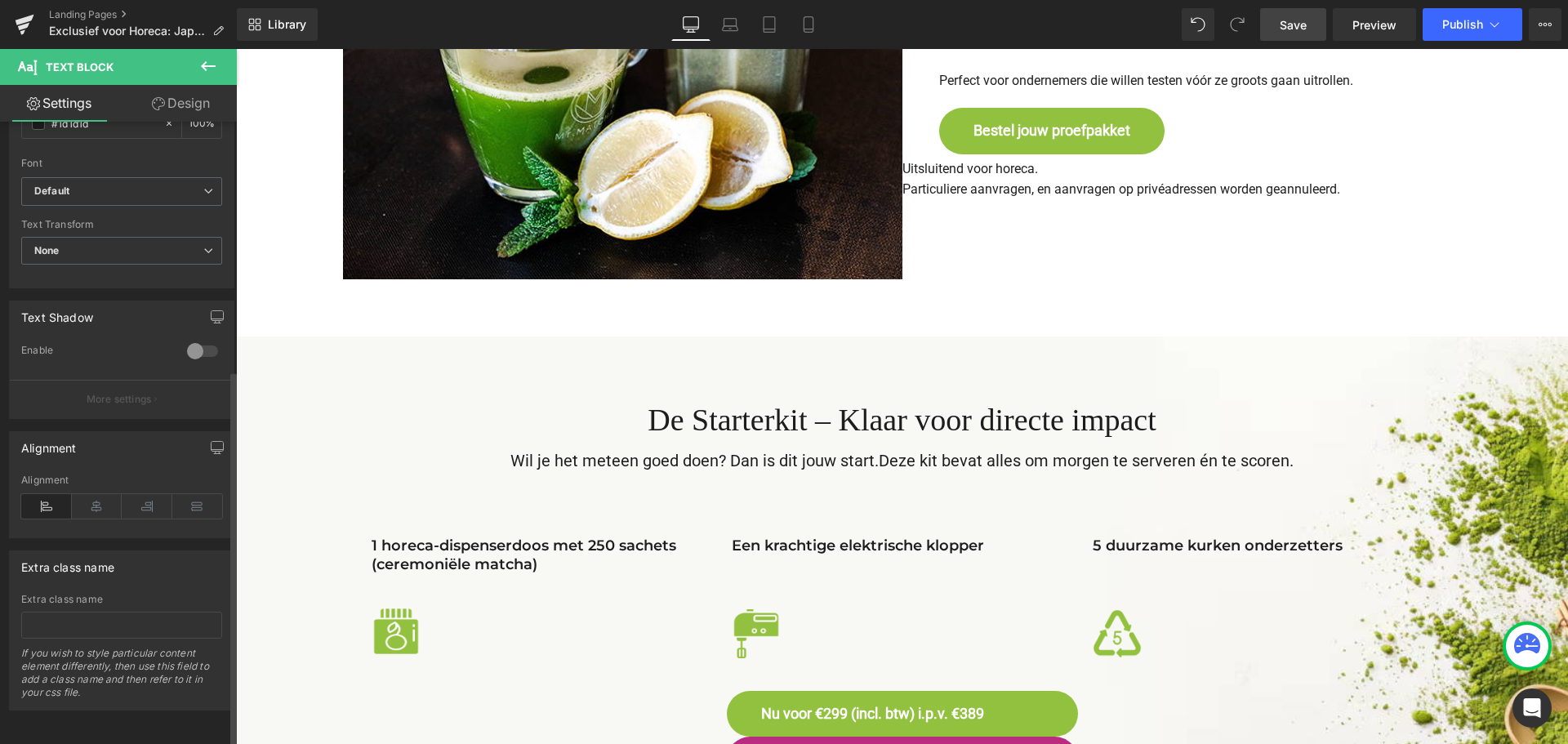
click at [201, 340] on div at bounding box center [202, 351] width 40 height 26
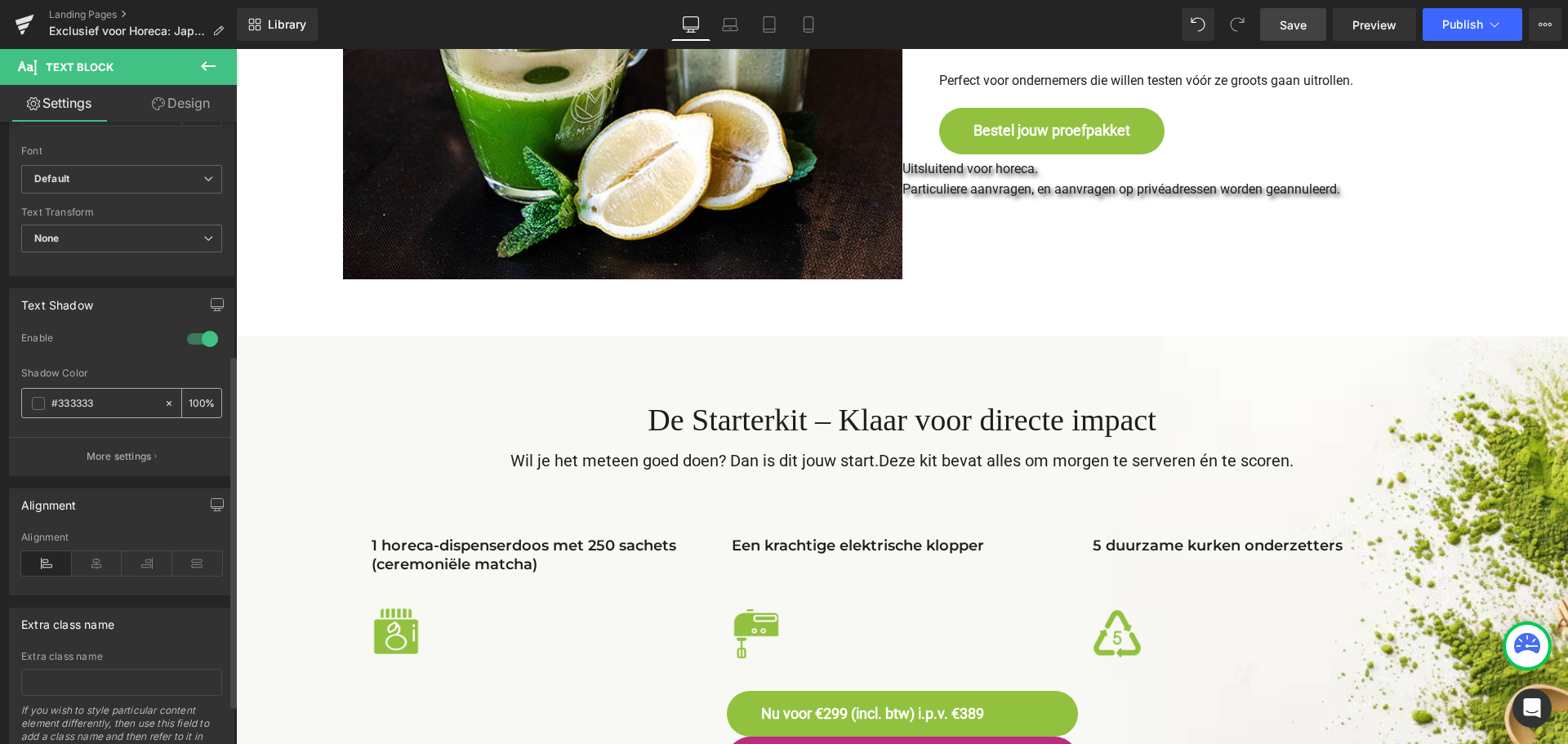
click at [35, 402] on span at bounding box center [39, 404] width 14 height 14
click at [194, 340] on div at bounding box center [202, 338] width 40 height 26
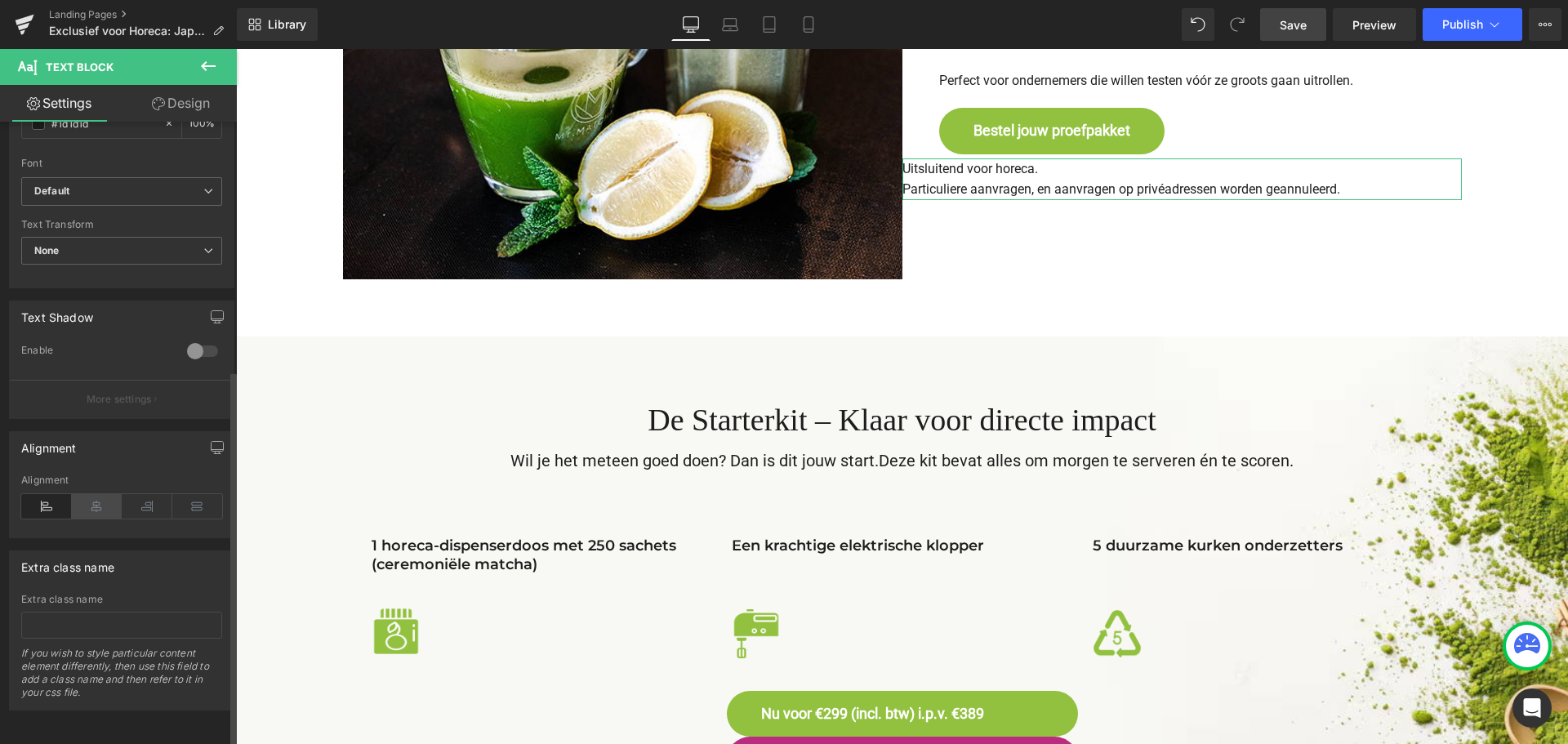
click at [98, 494] on icon at bounding box center [97, 505] width 50 height 24
click at [52, 494] on icon at bounding box center [46, 505] width 50 height 24
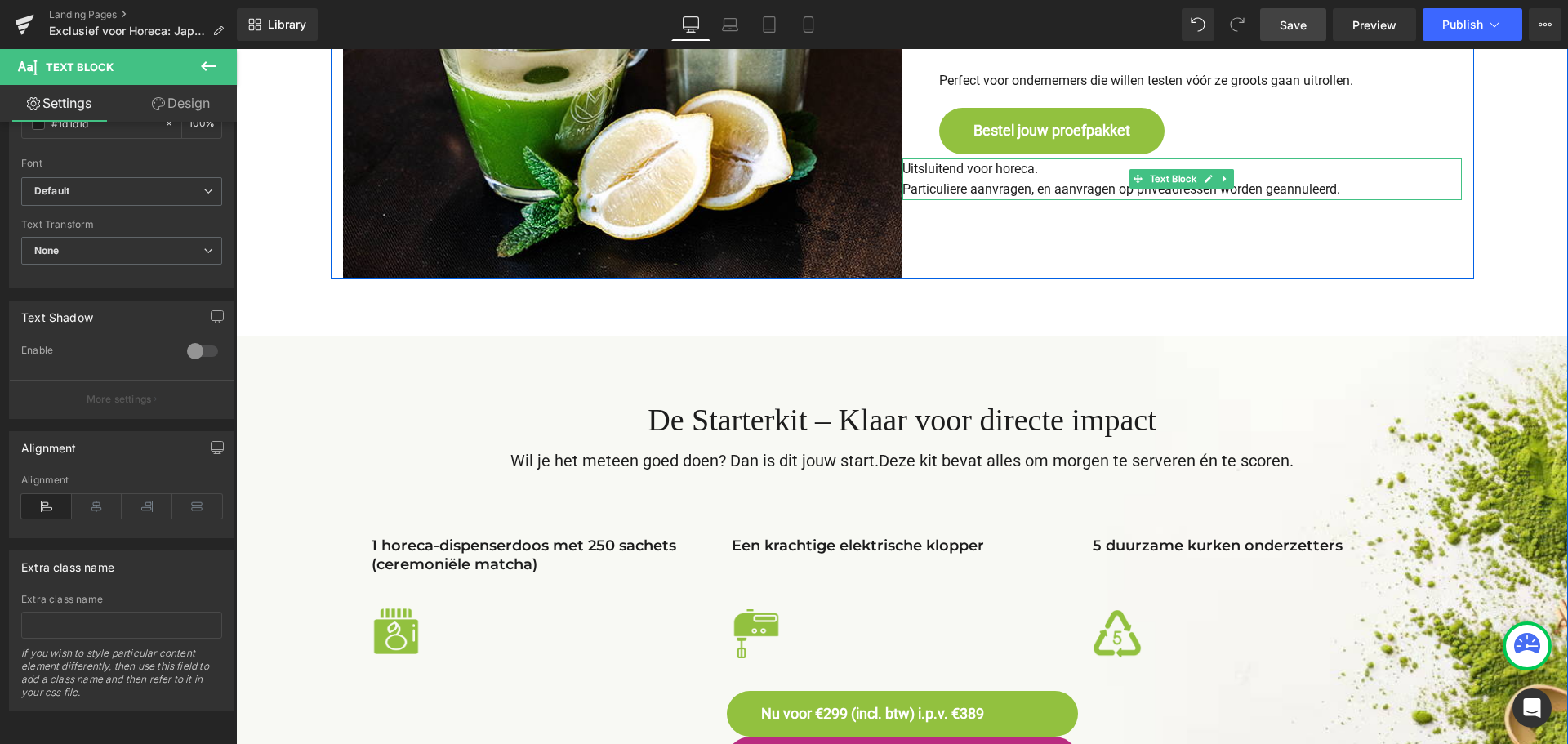
click at [944, 172] on icon "Uitsluitend voor horeca. Particuliere aanvragen, en aanvragen op privéadressen …" at bounding box center [1121, 180] width 438 height 37
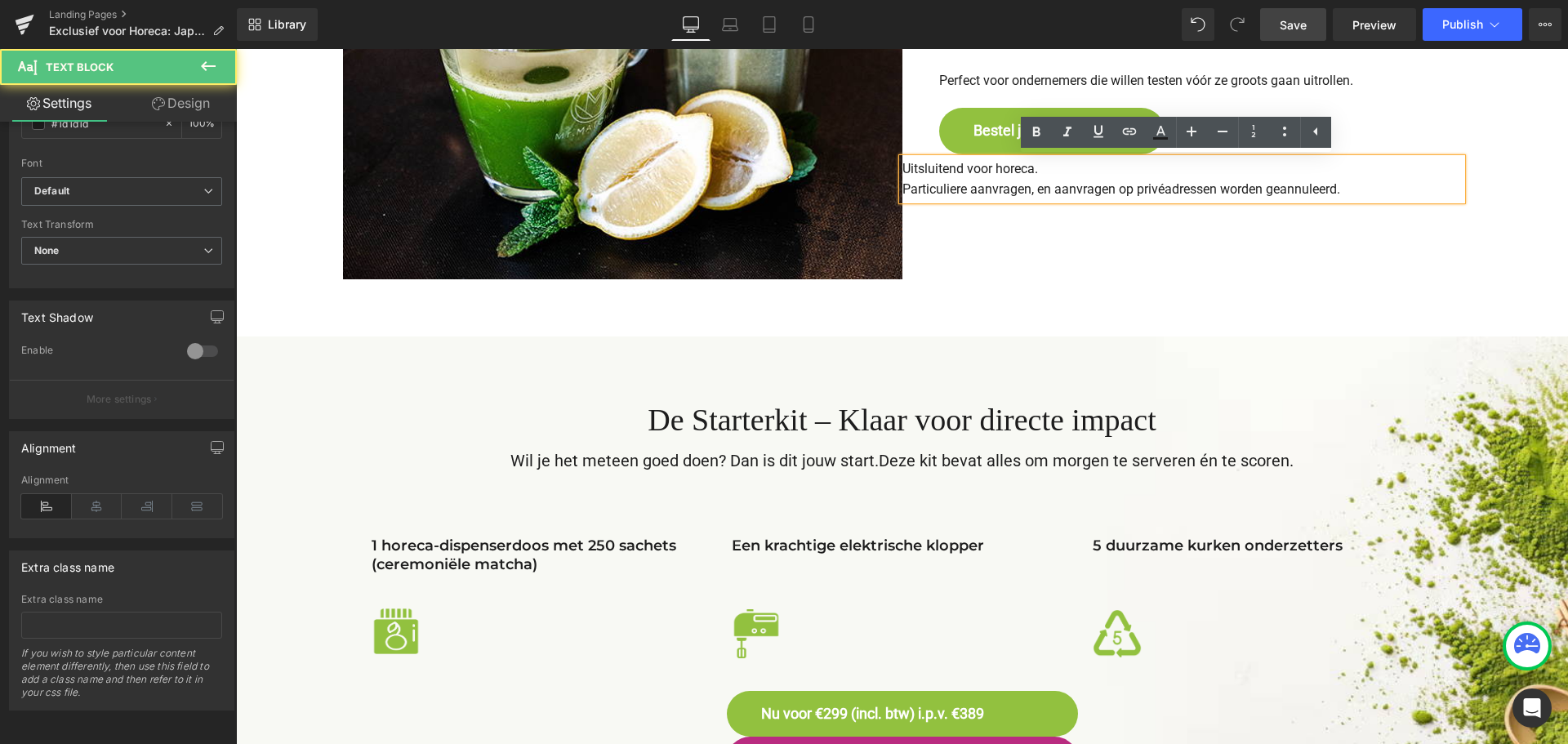
click at [904, 166] on icon "Uitsluitend voor horeca. Particuliere aanvragen, en aanvragen op privéadressen …" at bounding box center [1121, 180] width 438 height 37
click at [902, 166] on icon "Uitsluitend voor horeca. Particuliere aanvragen, en aanvragen op privéadressen …" at bounding box center [1121, 180] width 438 height 37
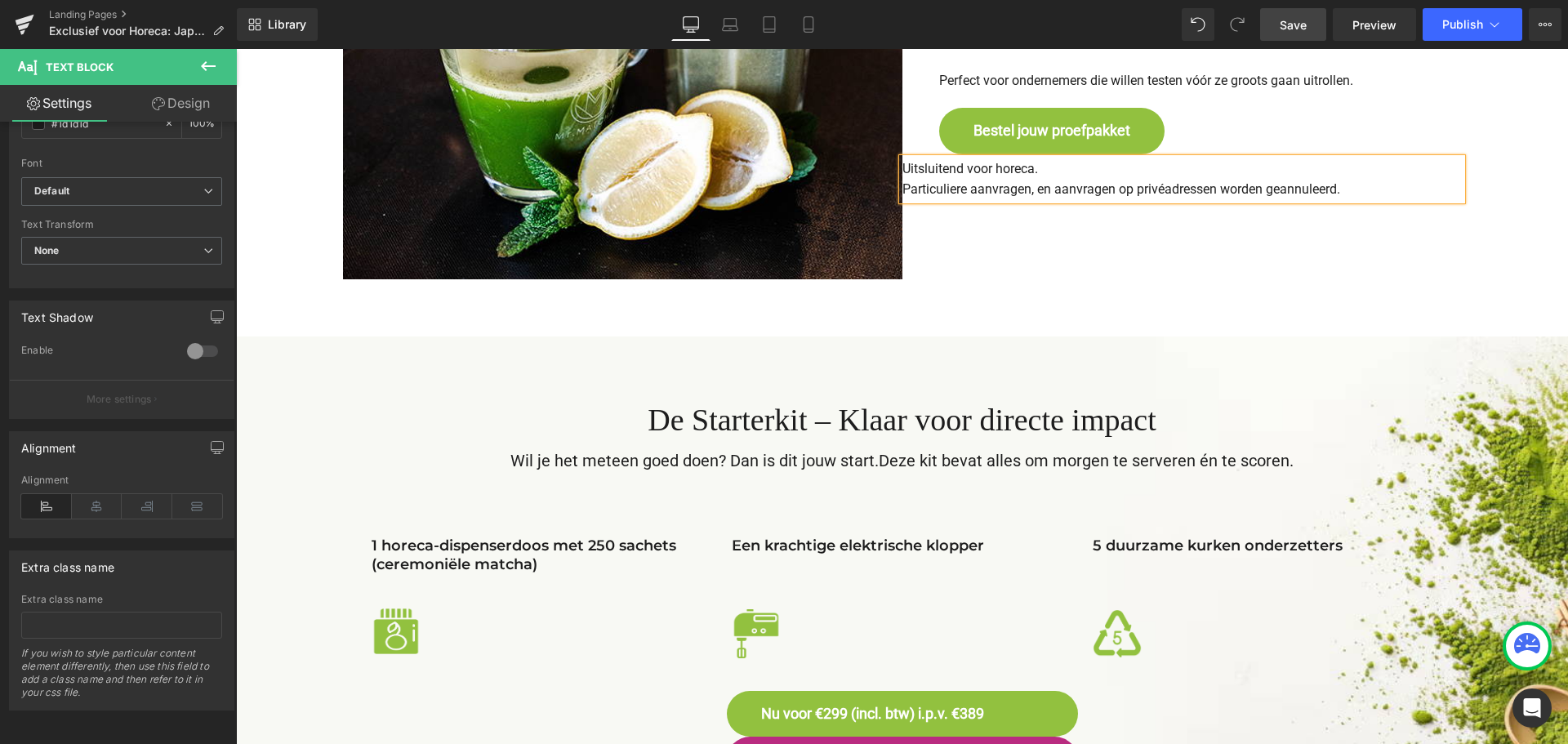
click at [1042, 287] on div "Image Kies hoe jij Mr.MATCHA wil ervaren Heading 1. Het Proefpakket – Laagdremp…" at bounding box center [901, 0] width 1332 height 673
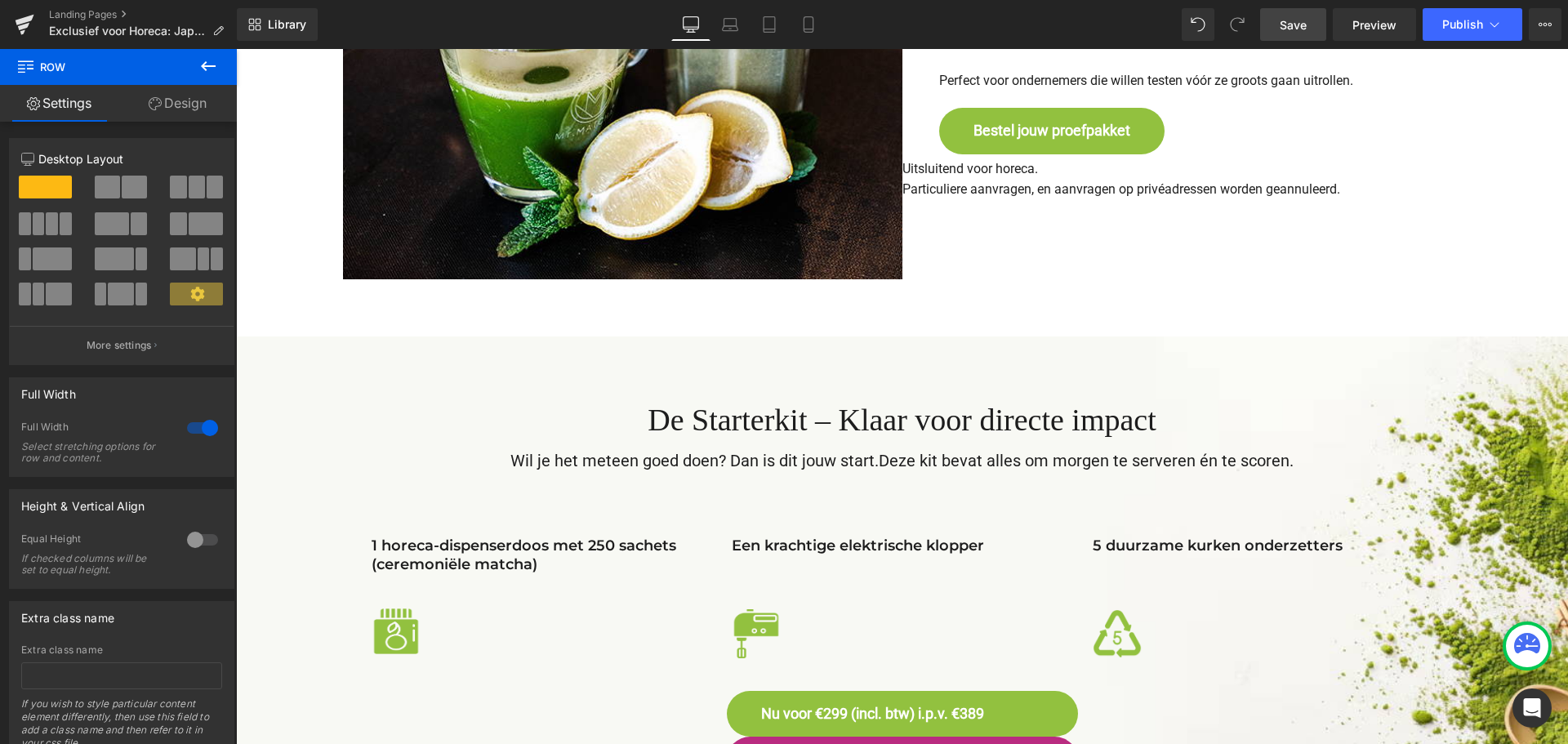
click at [1282, 22] on span "Save" at bounding box center [1294, 25] width 27 height 17
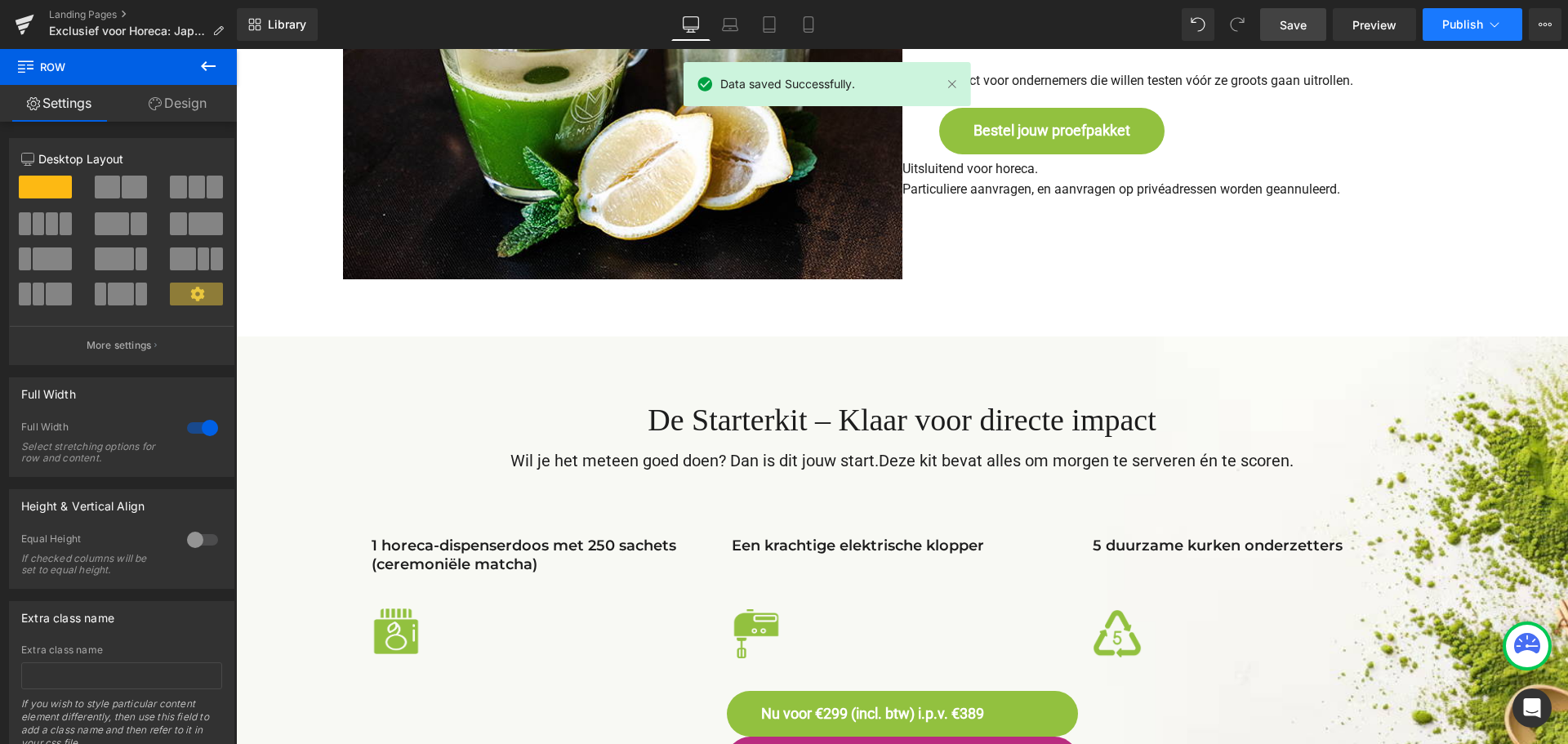
click at [1463, 18] on span "Publish" at bounding box center [1463, 25] width 41 height 14
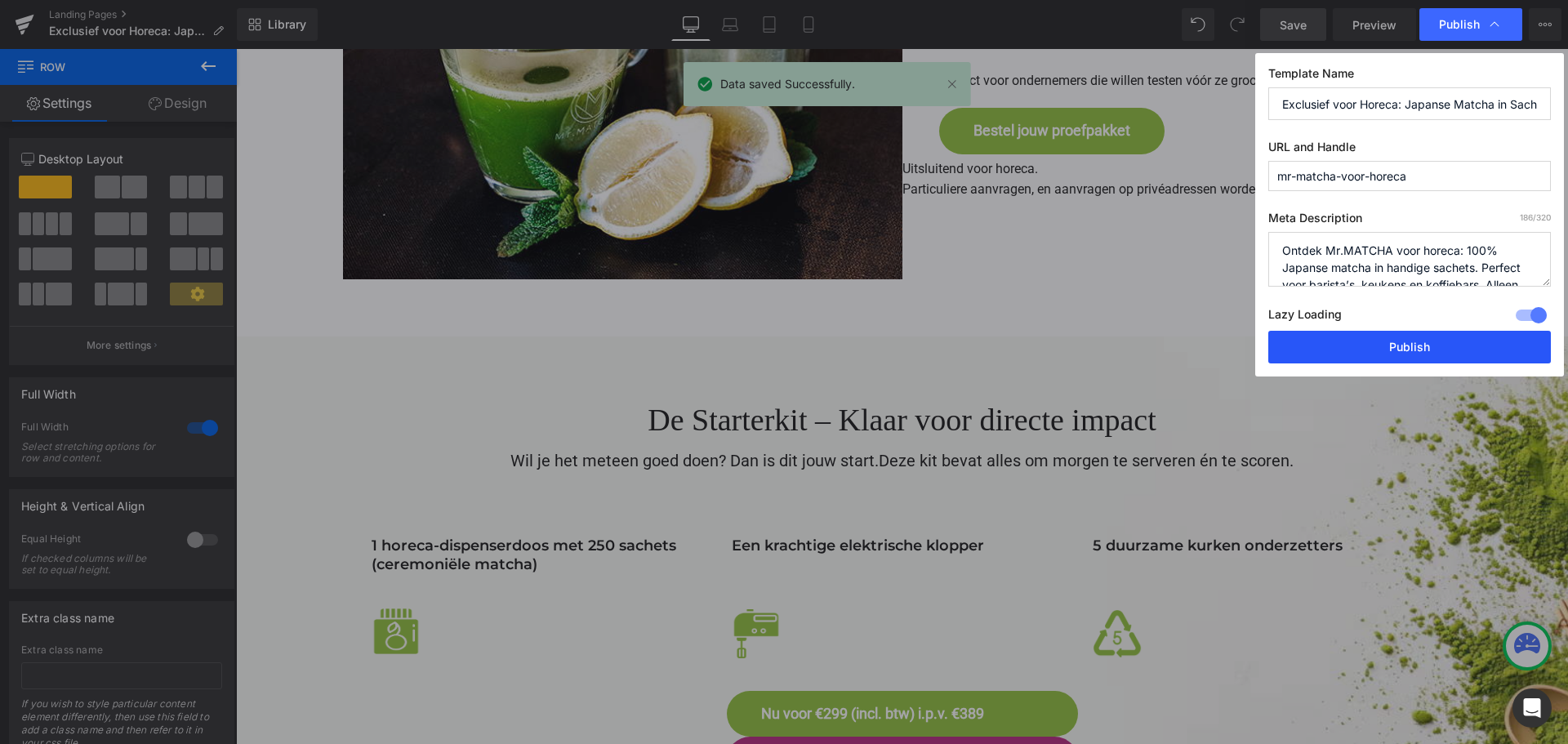
click at [1382, 337] on button "Publish" at bounding box center [1410, 347] width 282 height 33
